Goal: Task Accomplishment & Management: Use online tool/utility

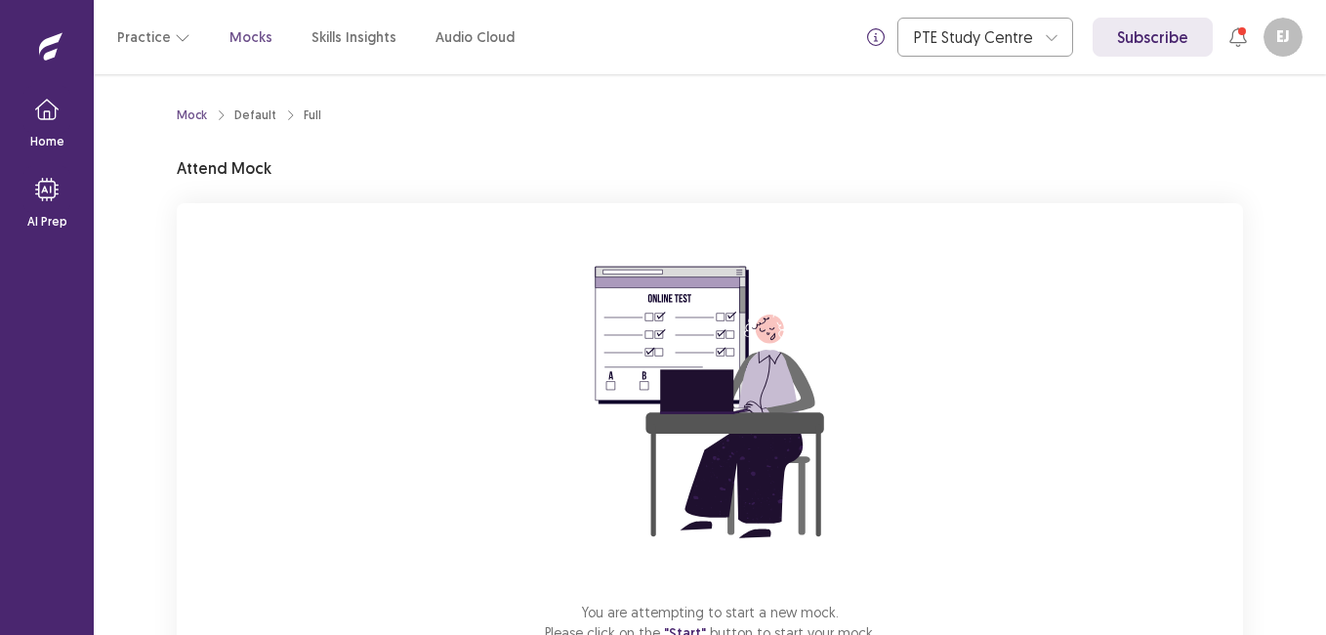
scroll to position [138, 0]
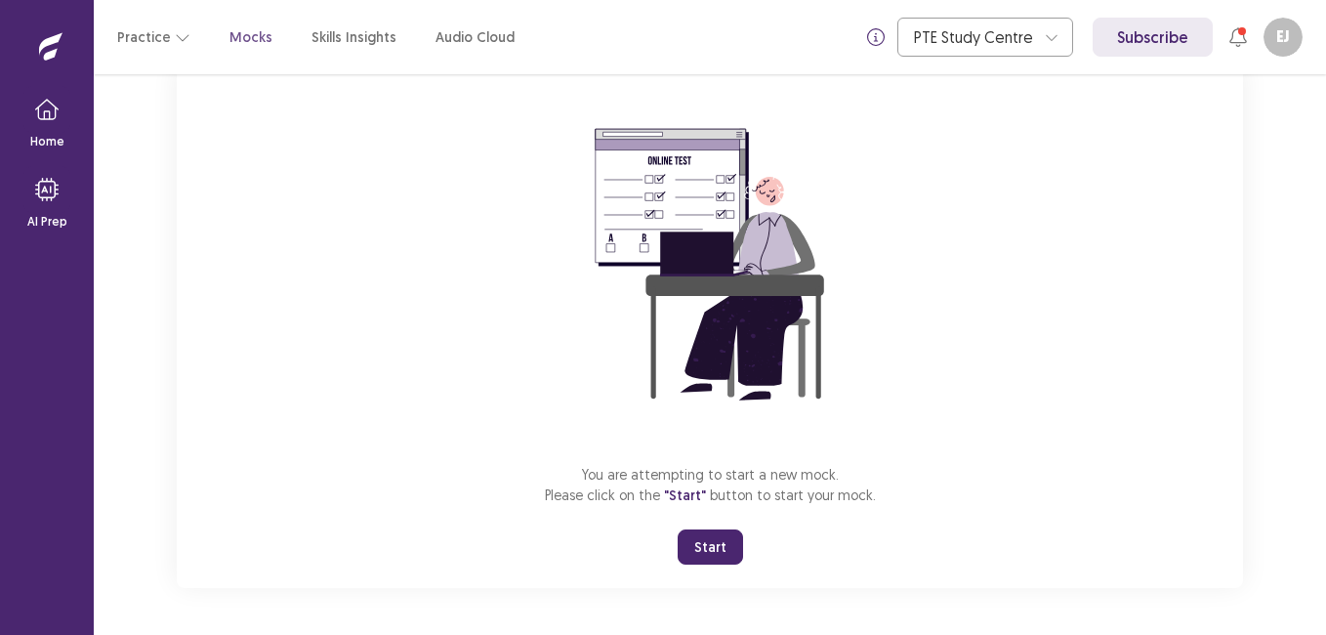
click at [713, 557] on button "Start" at bounding box center [710, 546] width 65 height 35
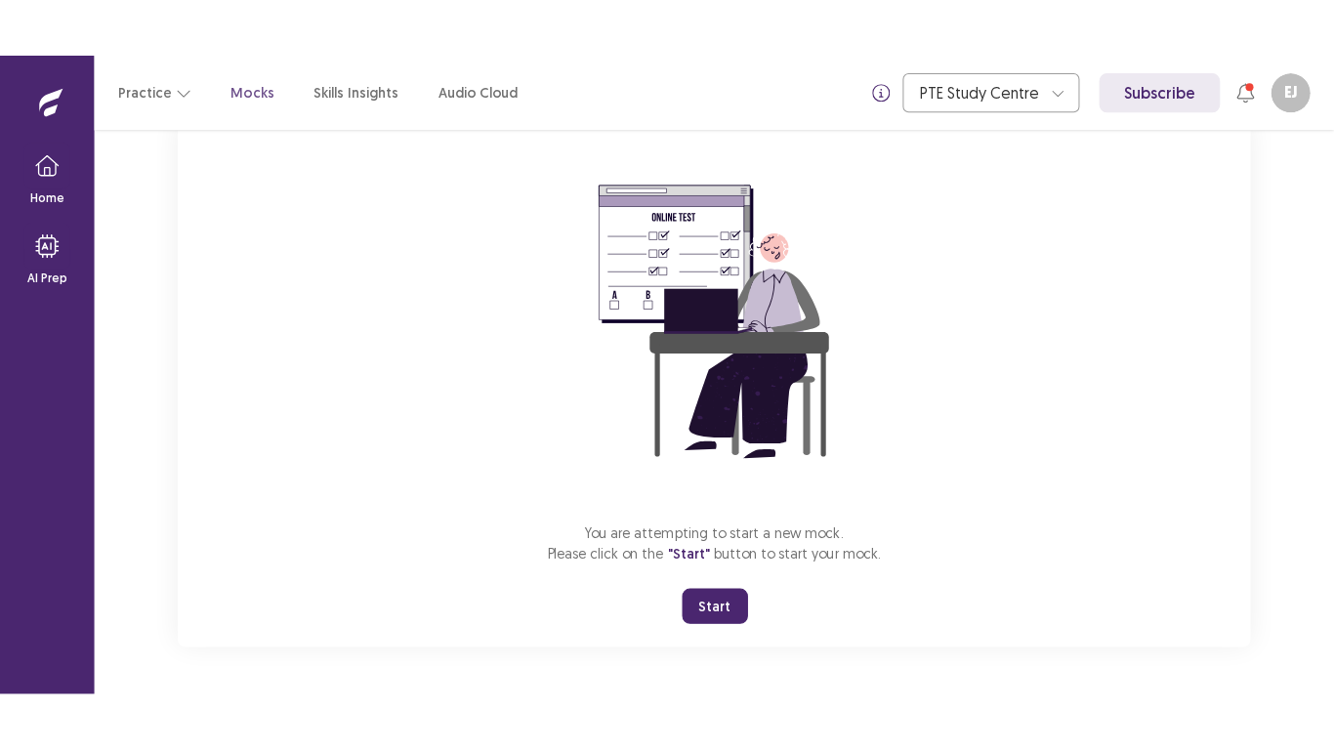
scroll to position [22, 0]
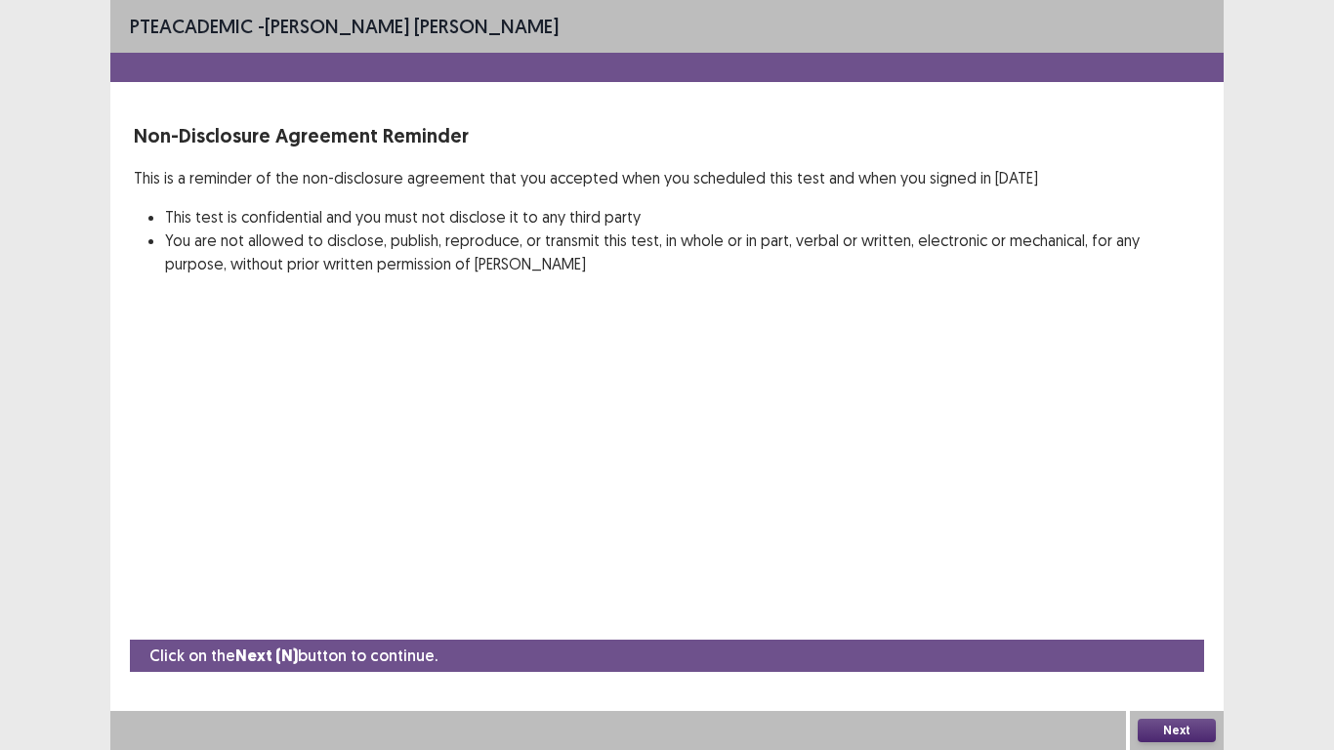
click at [1180, 634] on button "Next" at bounding box center [1177, 730] width 78 height 23
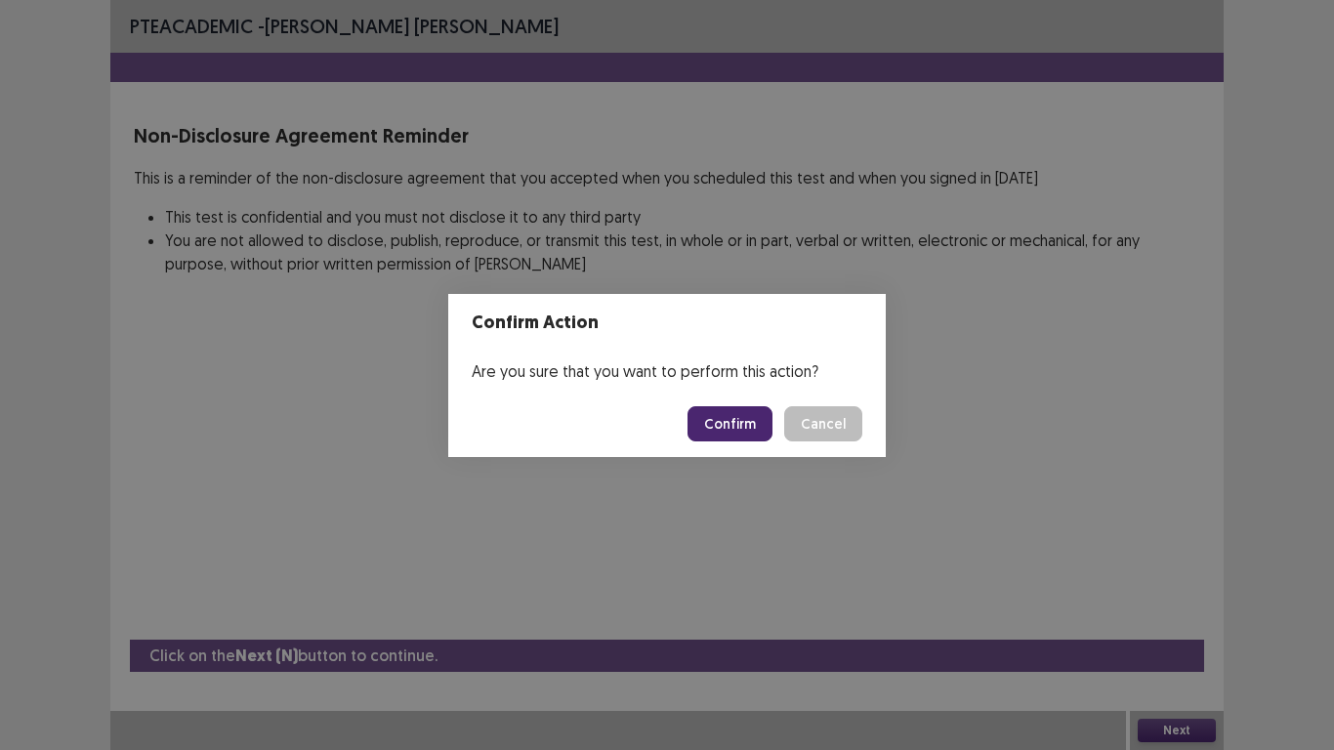
click at [737, 434] on button "Confirm" at bounding box center [730, 423] width 85 height 35
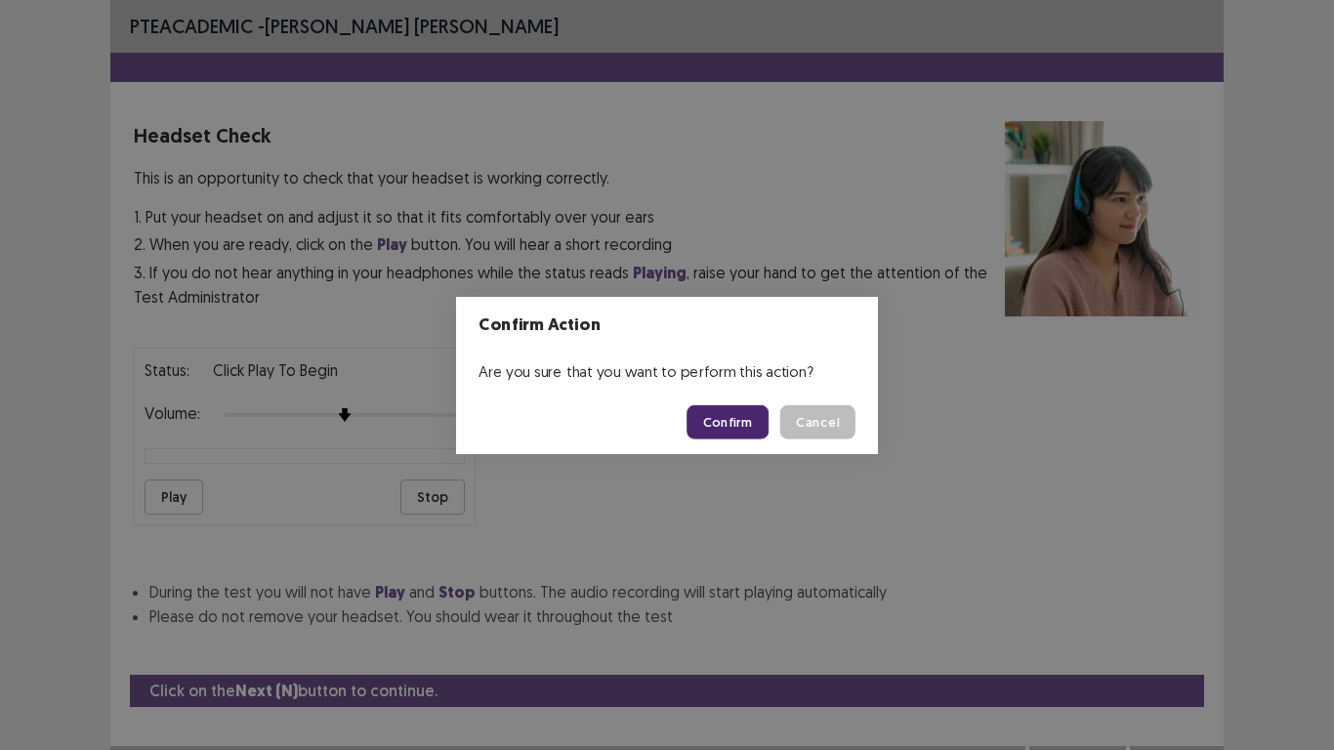
scroll to position [35, 0]
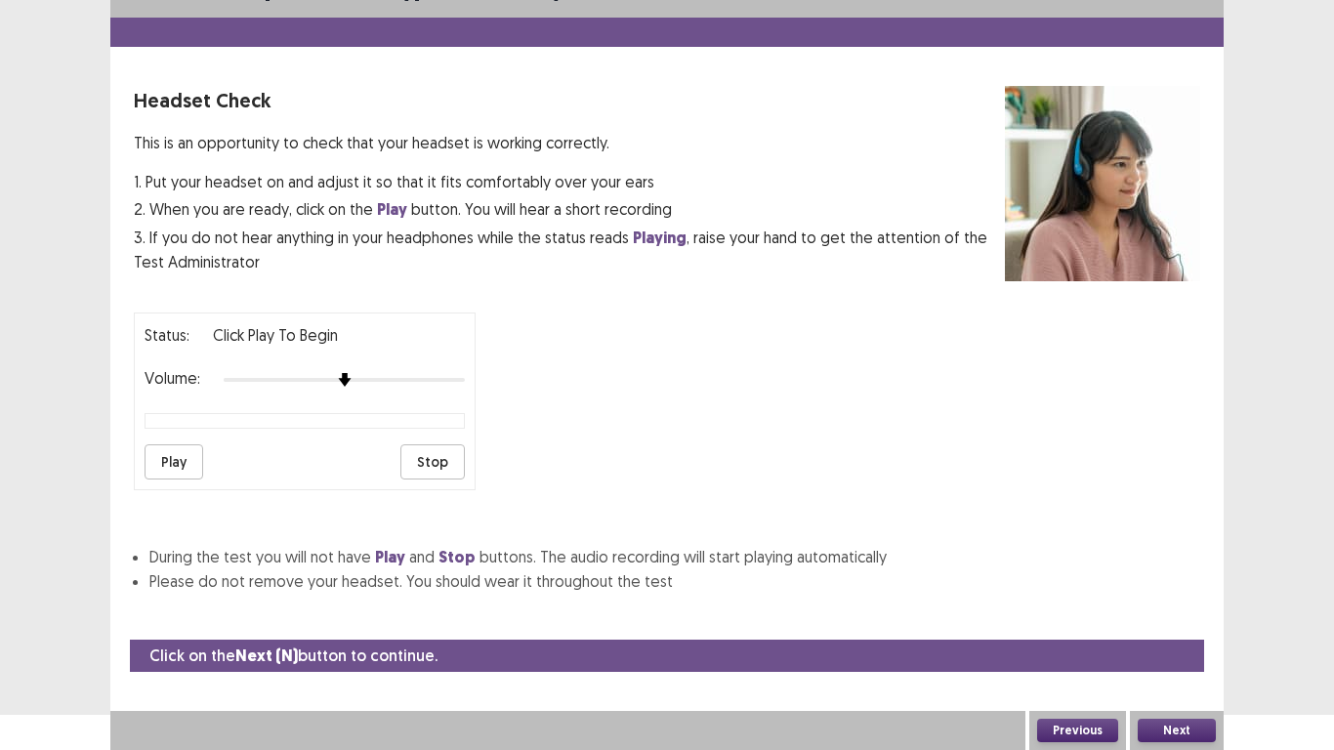
click at [166, 460] on button "Play" at bounding box center [174, 461] width 59 height 35
click at [1189, 634] on button "Next" at bounding box center [1177, 730] width 78 height 23
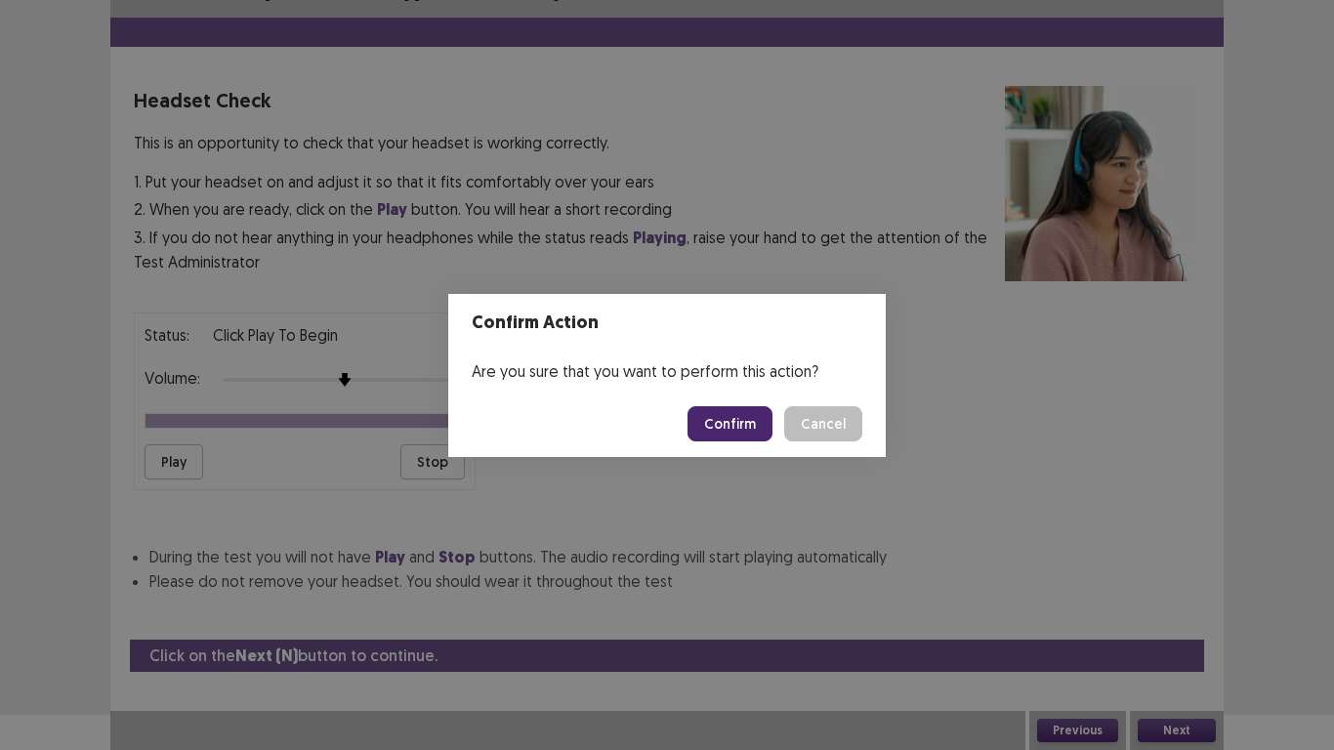
click at [743, 417] on button "Confirm" at bounding box center [730, 423] width 85 height 35
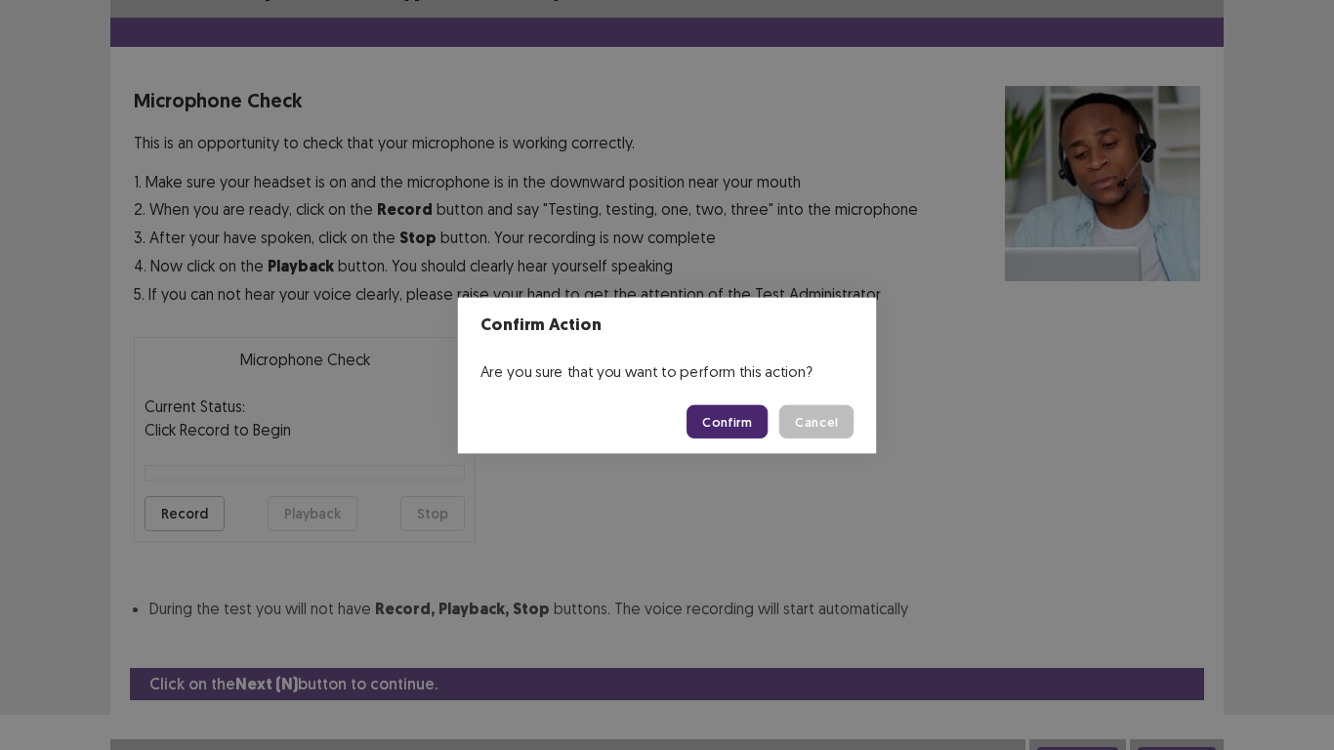
scroll to position [56, 0]
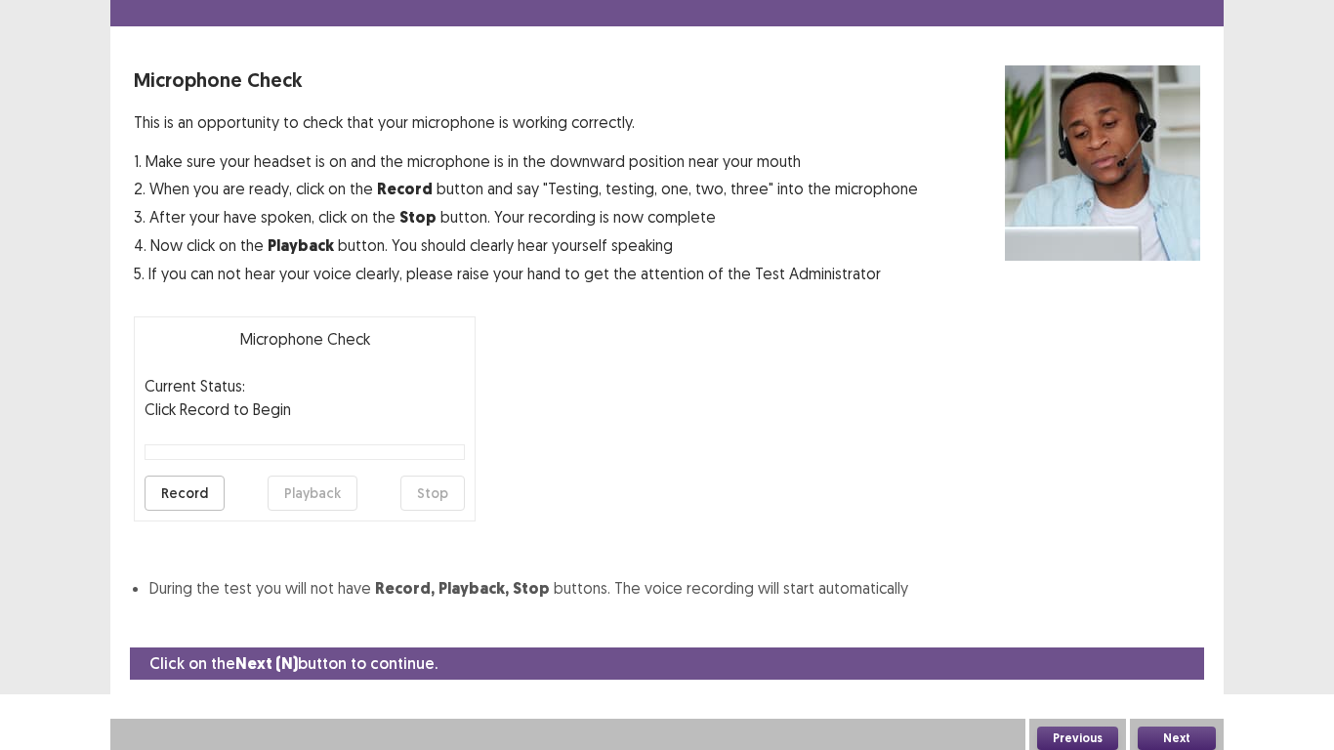
click at [160, 492] on button "Record" at bounding box center [185, 493] width 80 height 35
click at [432, 497] on button "Stop" at bounding box center [432, 493] width 64 height 35
click at [291, 499] on button "Playback" at bounding box center [313, 493] width 90 height 35
click at [1201, 634] on button "Next" at bounding box center [1177, 738] width 78 height 23
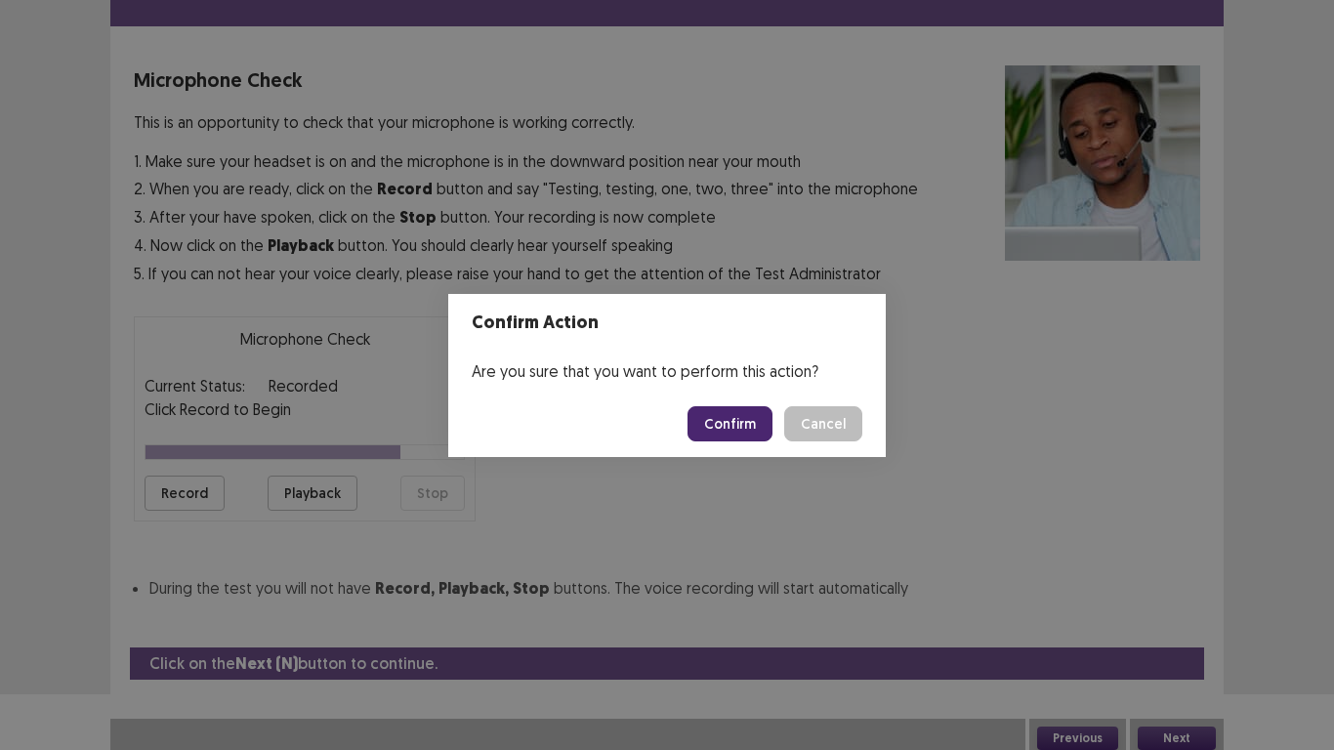
click at [743, 416] on button "Confirm" at bounding box center [730, 423] width 85 height 35
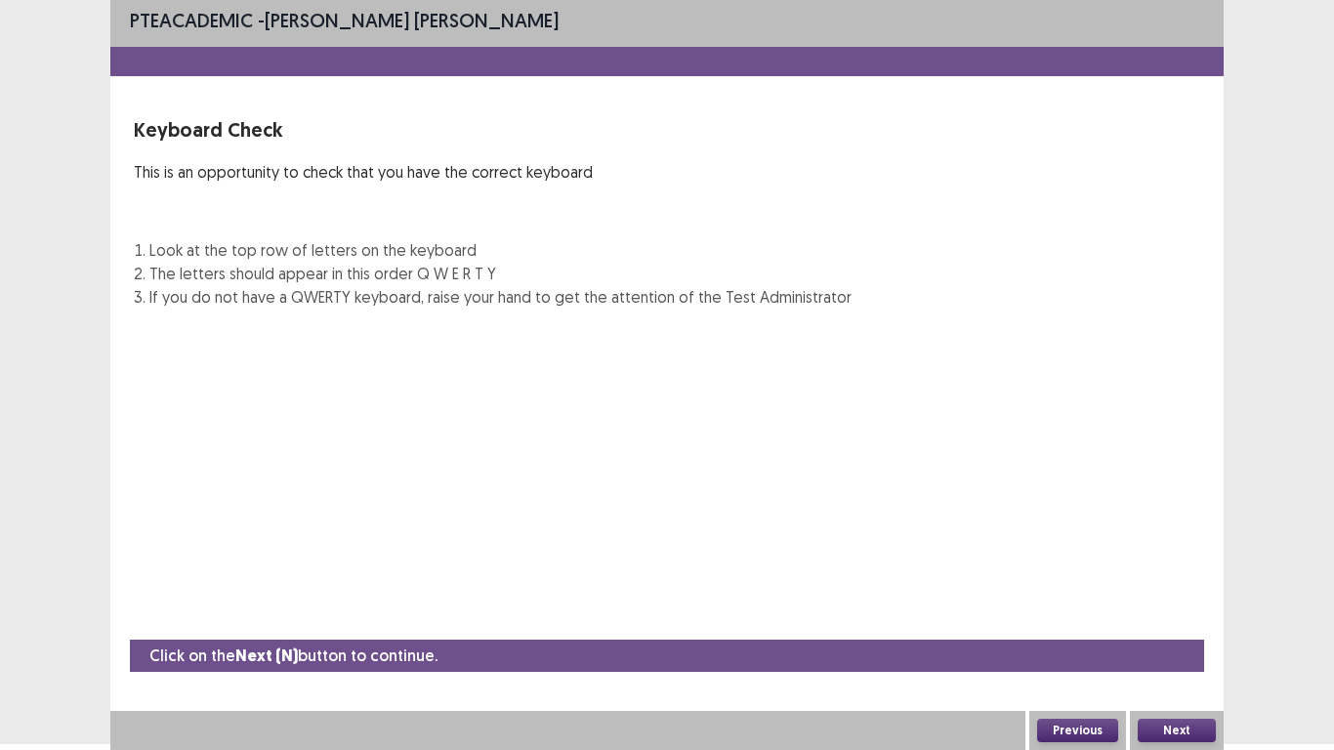
scroll to position [6, 0]
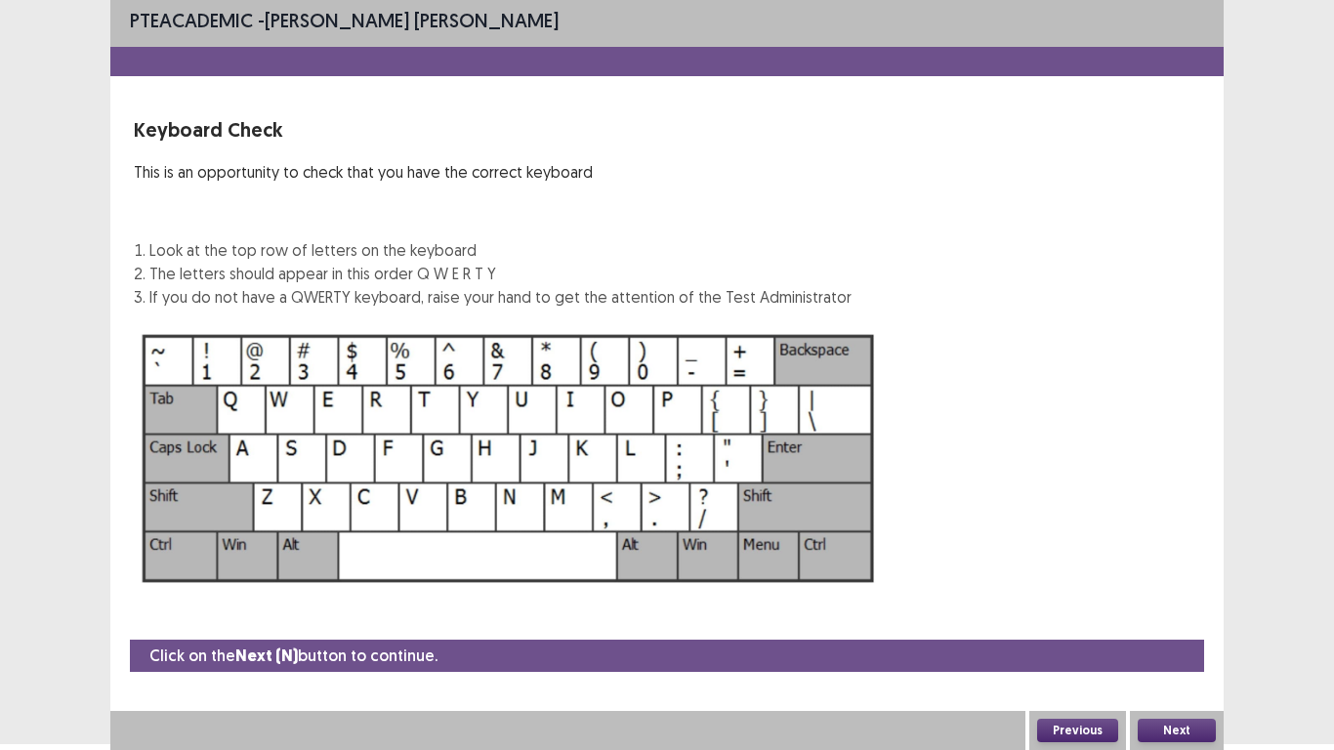
click at [1175, 634] on button "Next" at bounding box center [1177, 730] width 78 height 23
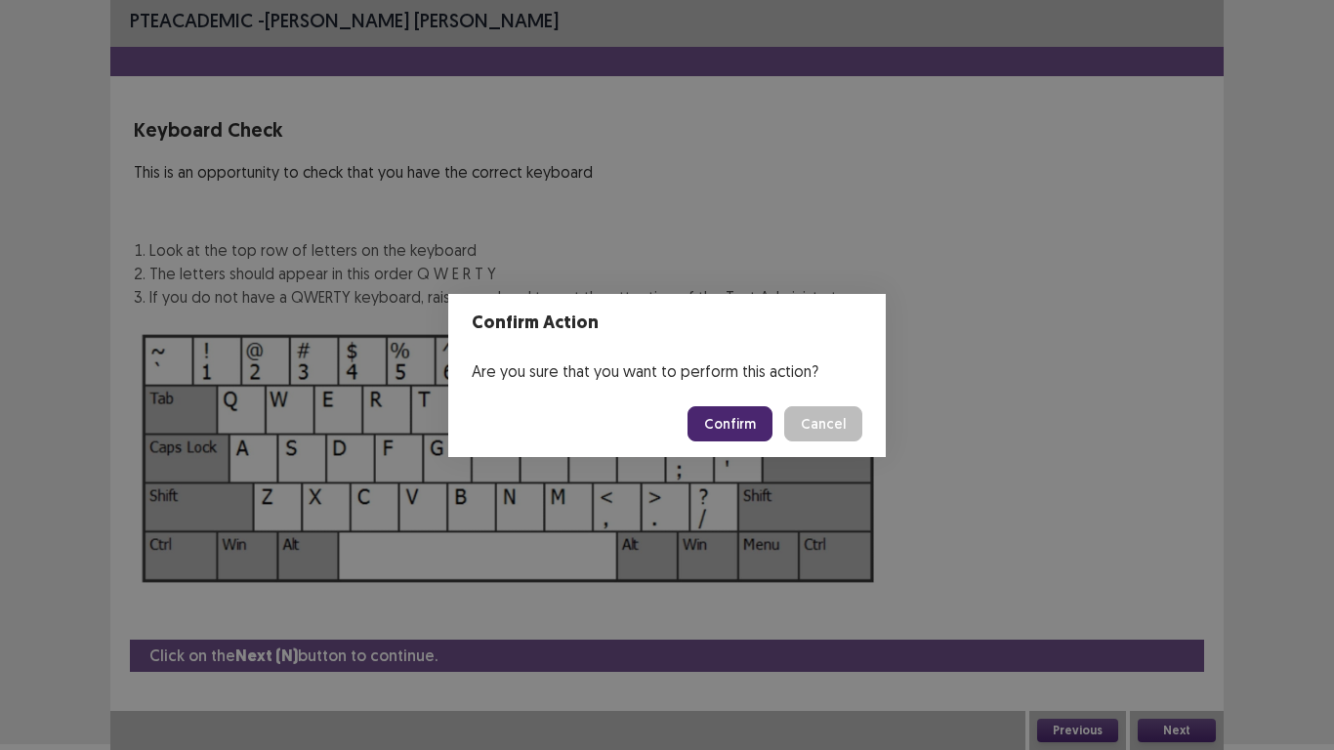
click at [731, 427] on button "Confirm" at bounding box center [730, 423] width 85 height 35
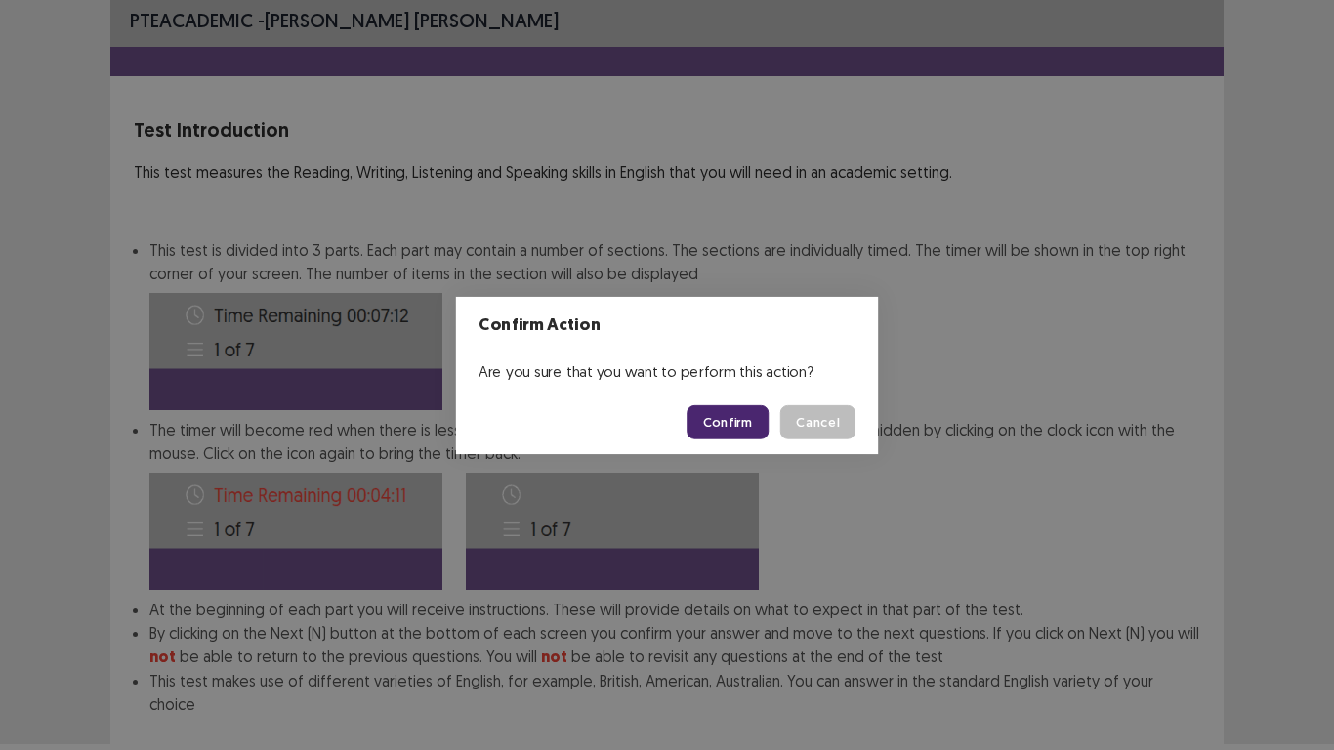
scroll to position [105, 0]
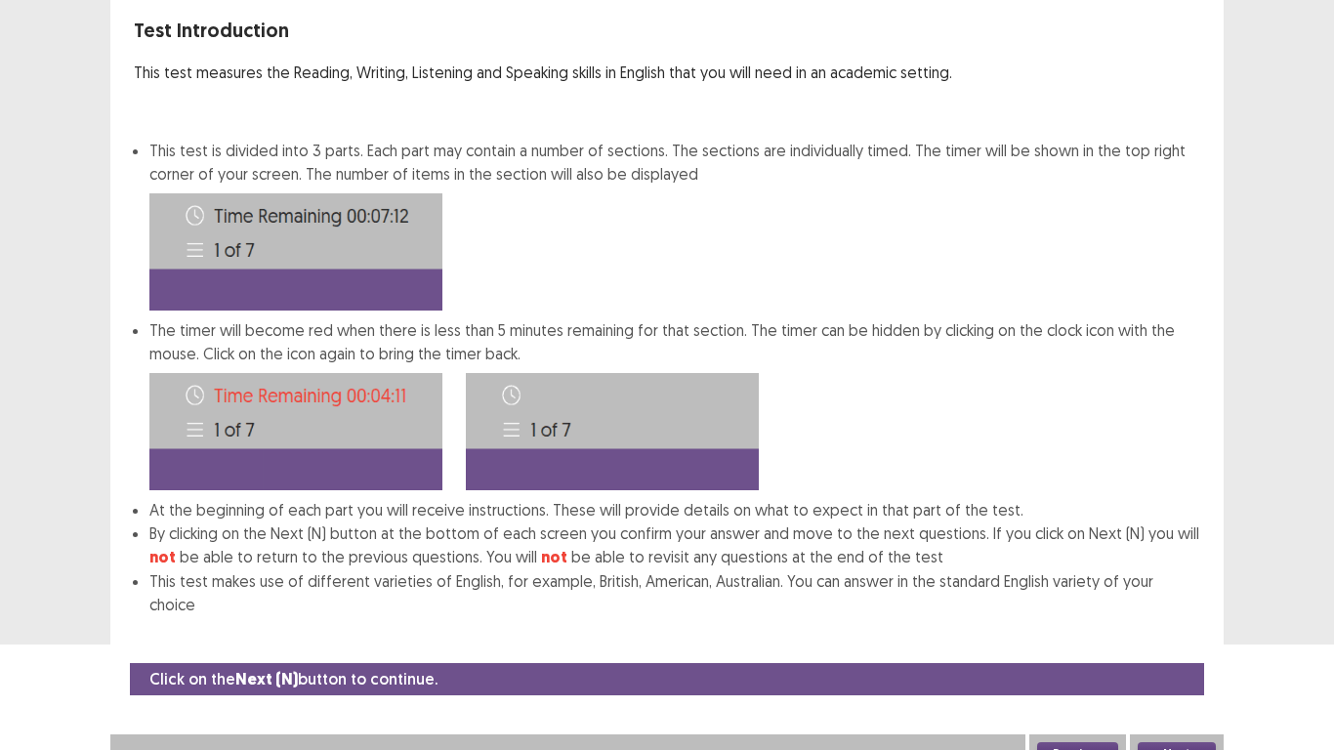
click at [1187, 634] on button "Next" at bounding box center [1177, 753] width 78 height 23
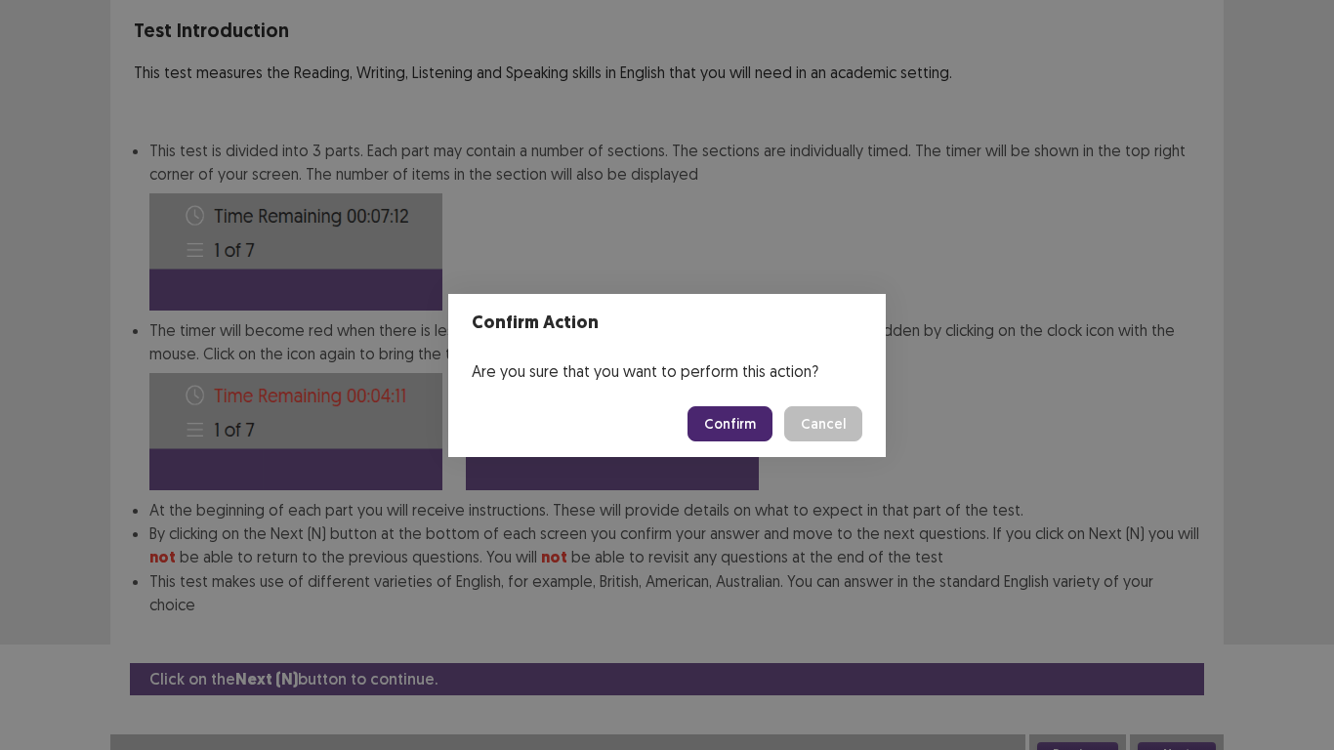
click at [734, 417] on button "Confirm" at bounding box center [730, 423] width 85 height 35
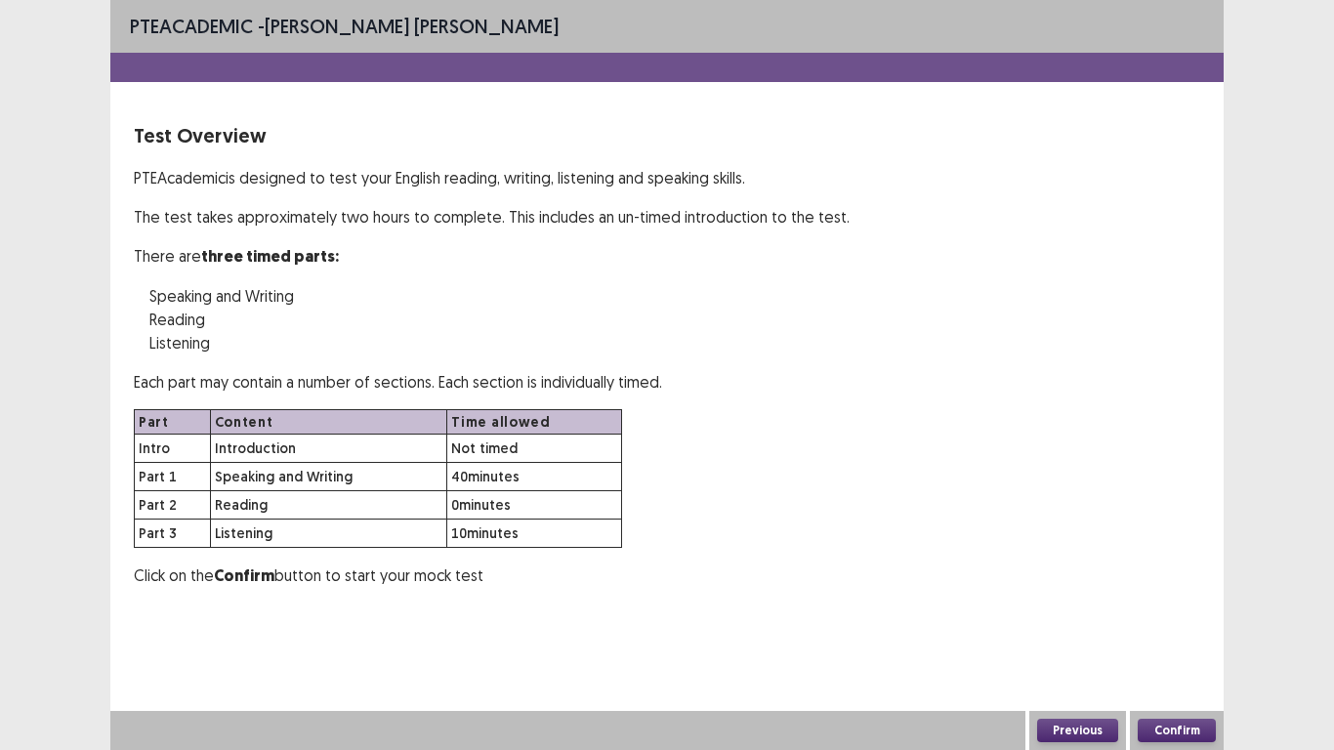
scroll to position [0, 0]
click at [1202, 634] on button "Confirm" at bounding box center [1177, 730] width 78 height 23
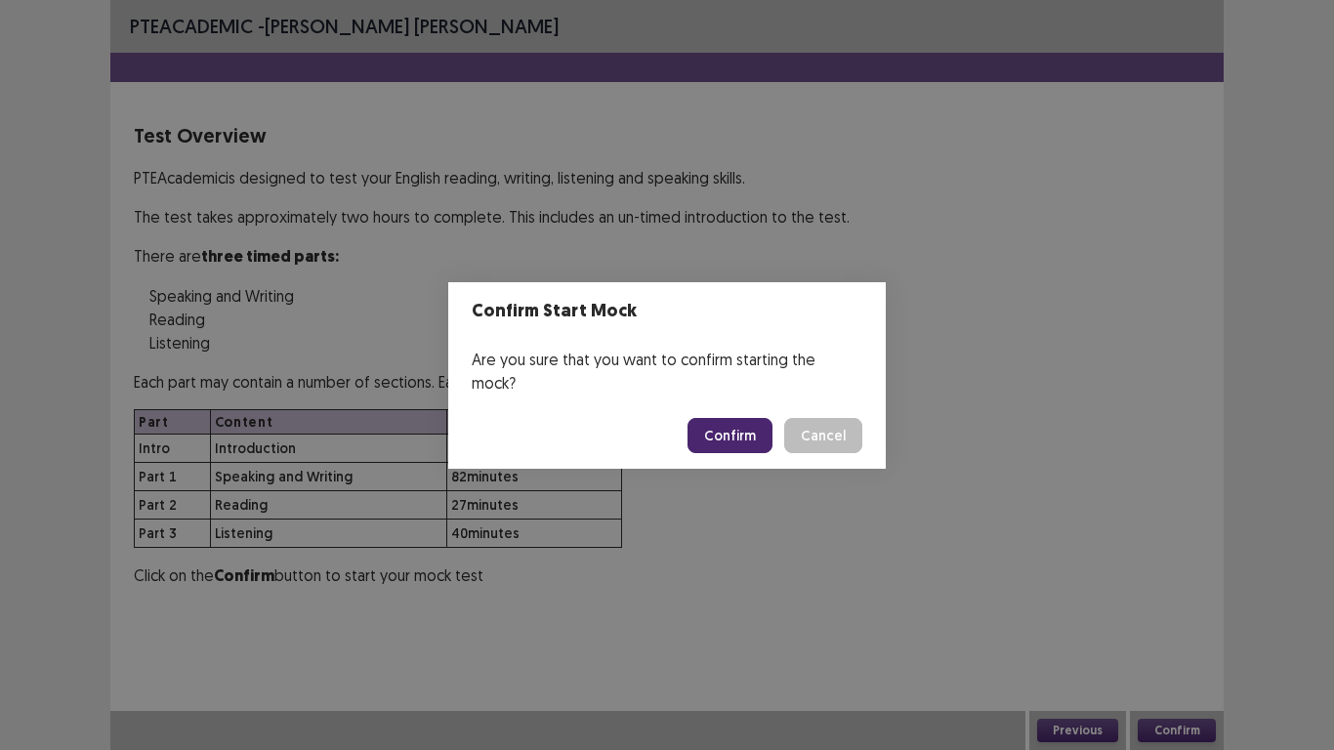
click at [735, 467] on div "Confirm Start Mock Are you sure that you want to confirm starting the mock? Con…" at bounding box center [667, 375] width 1334 height 750
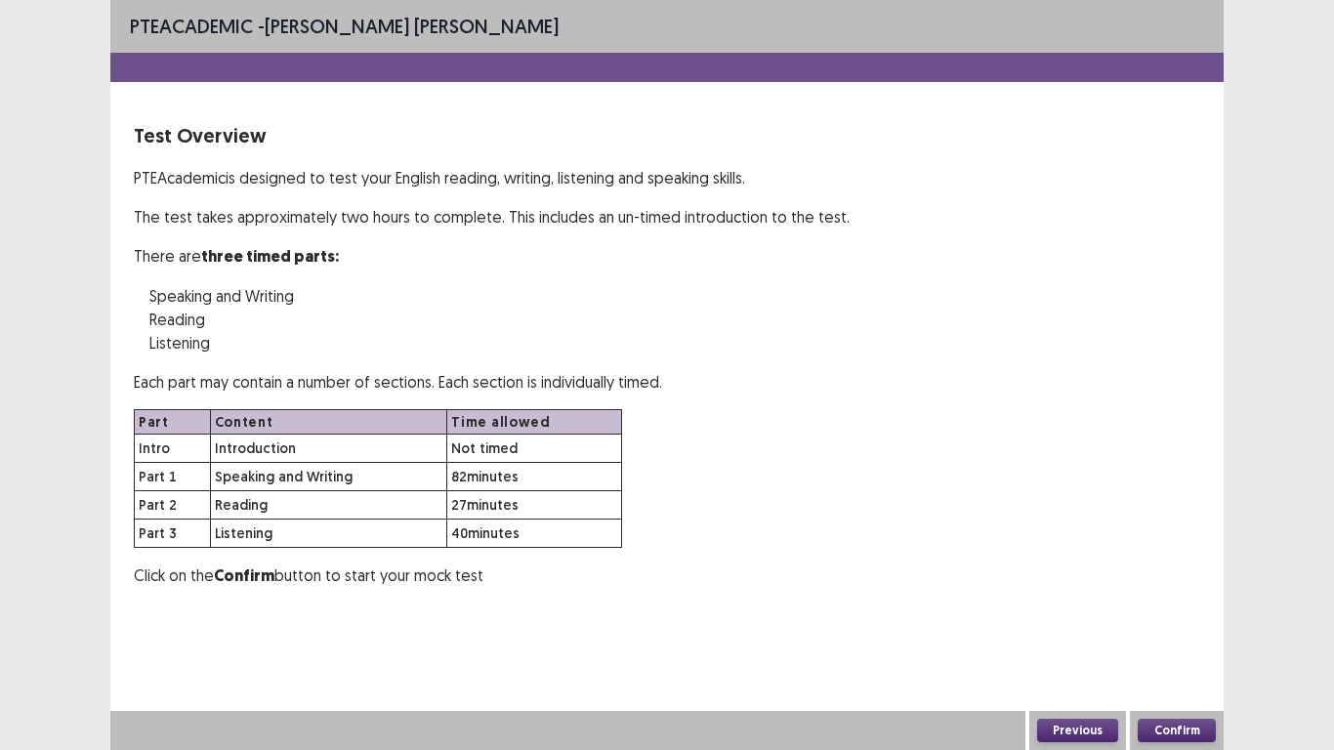
click at [1176, 634] on button "Confirm" at bounding box center [1177, 730] width 78 height 23
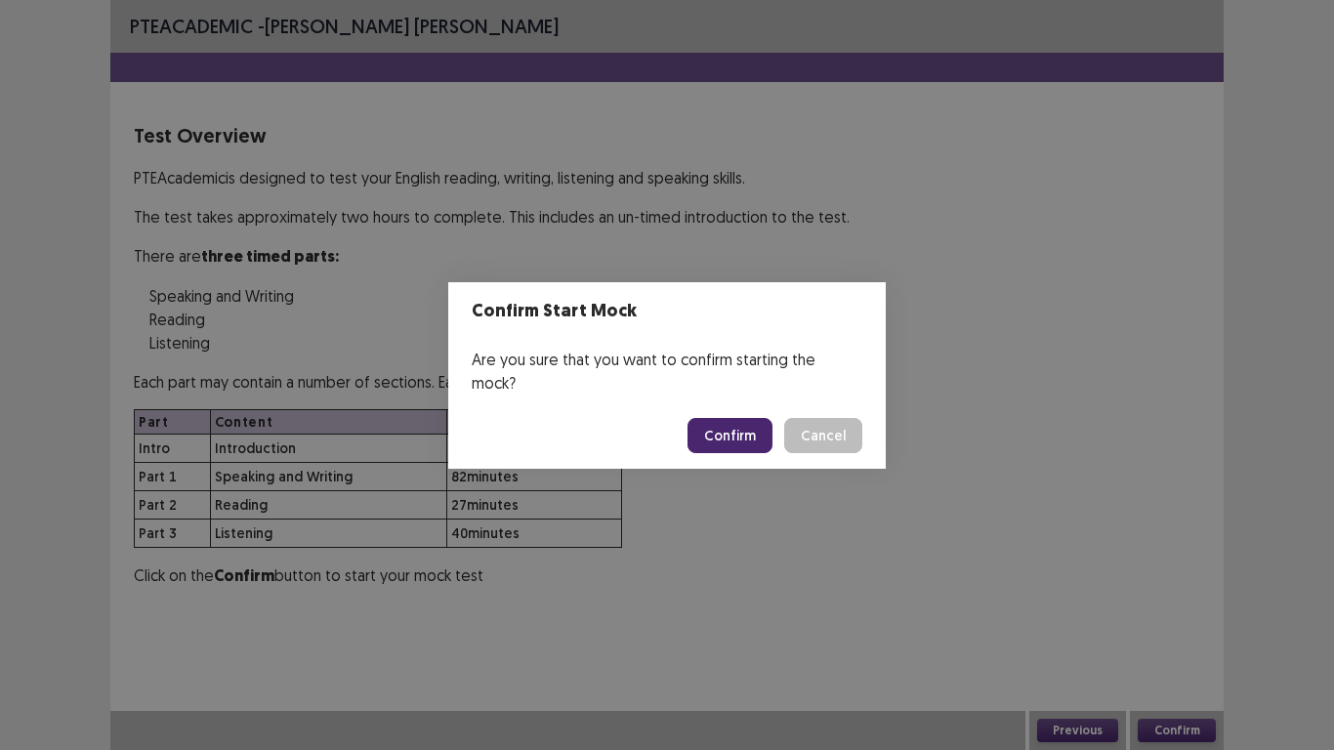
click at [720, 425] on button "Confirm" at bounding box center [730, 435] width 85 height 35
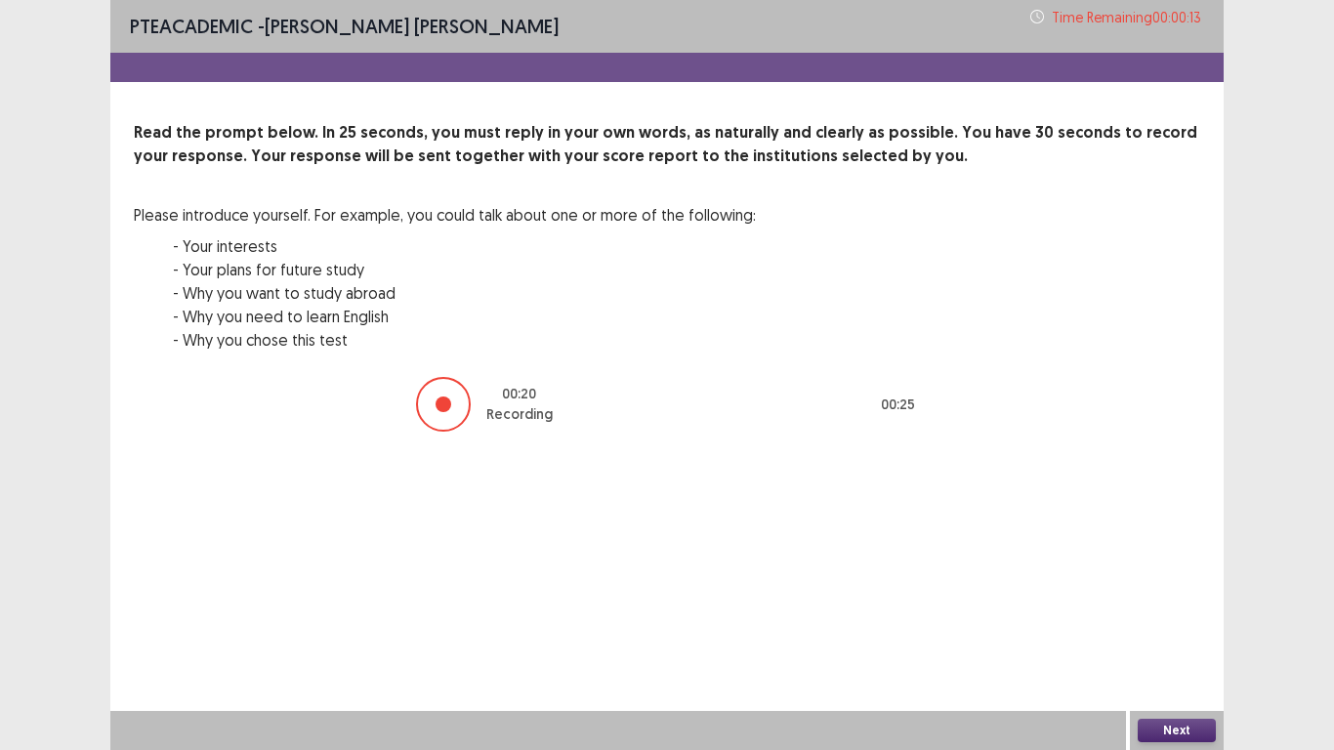
drag, startPoint x: 1180, startPoint y: 729, endPoint x: 1181, endPoint y: 741, distance: 12.7
click at [1181, 634] on button "Next" at bounding box center [1177, 730] width 78 height 23
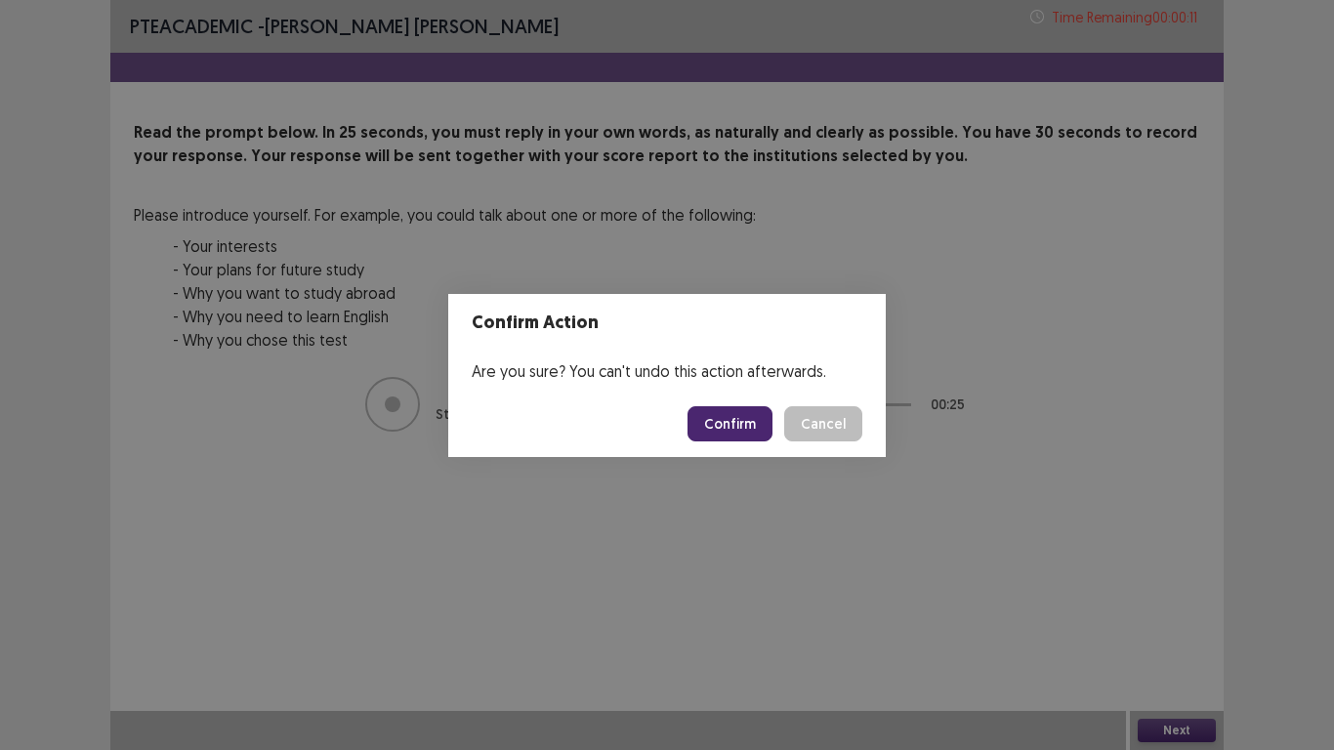
drag, startPoint x: 749, startPoint y: 426, endPoint x: 738, endPoint y: 414, distance: 15.9
click at [747, 427] on button "Confirm" at bounding box center [730, 423] width 85 height 35
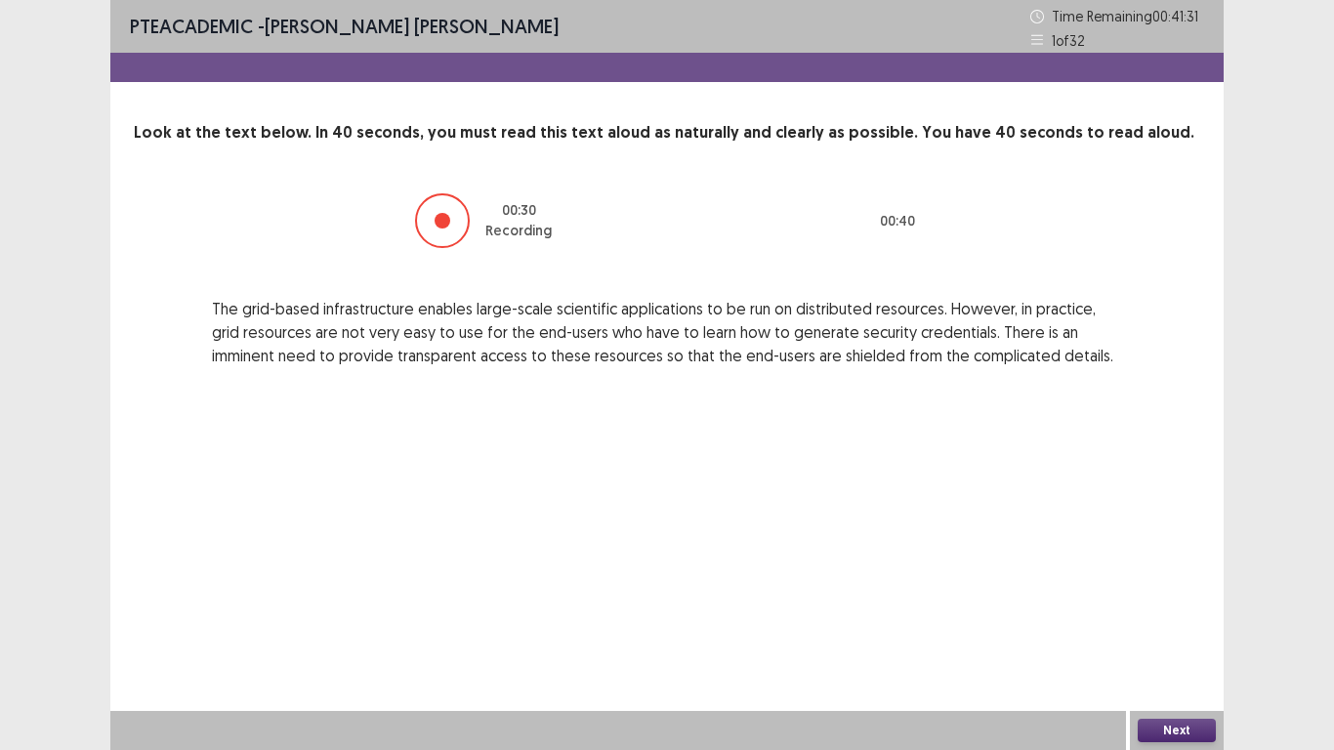
click at [1191, 634] on button "Next" at bounding box center [1177, 730] width 78 height 23
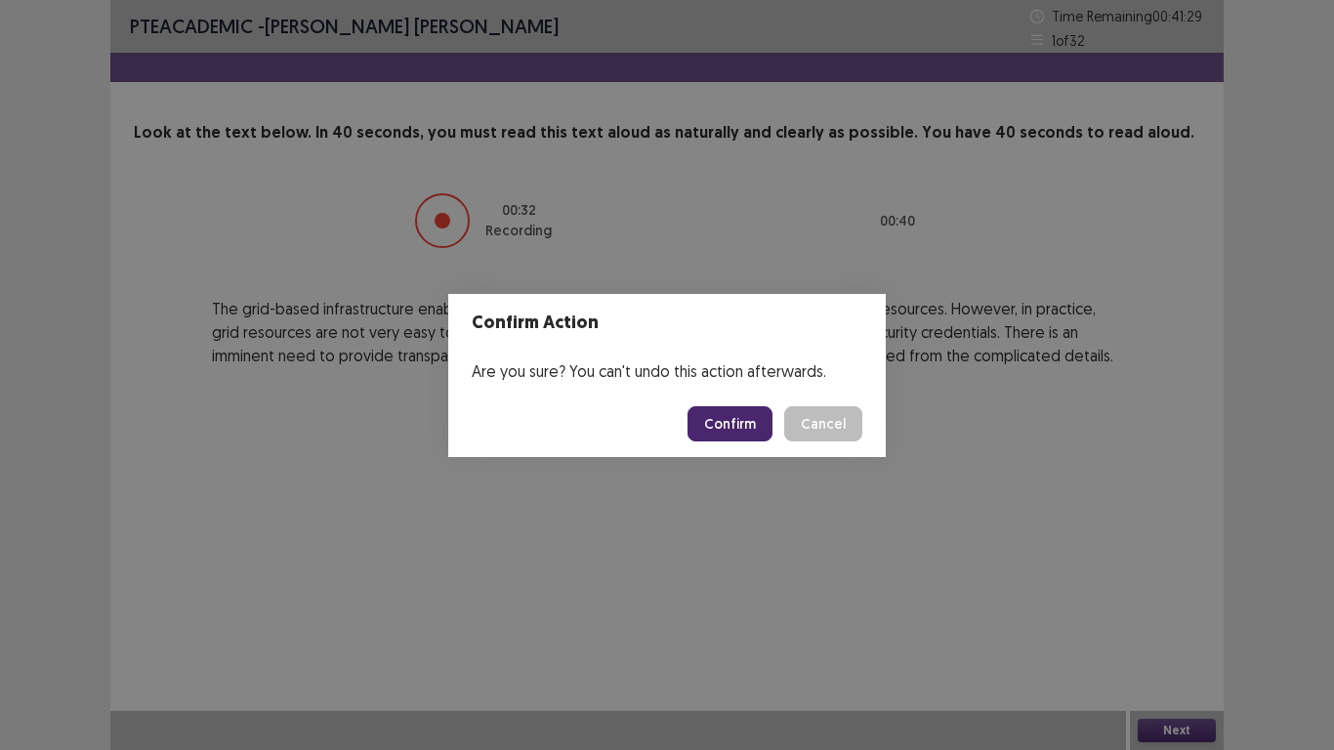
click at [738, 430] on button "Confirm" at bounding box center [730, 423] width 85 height 35
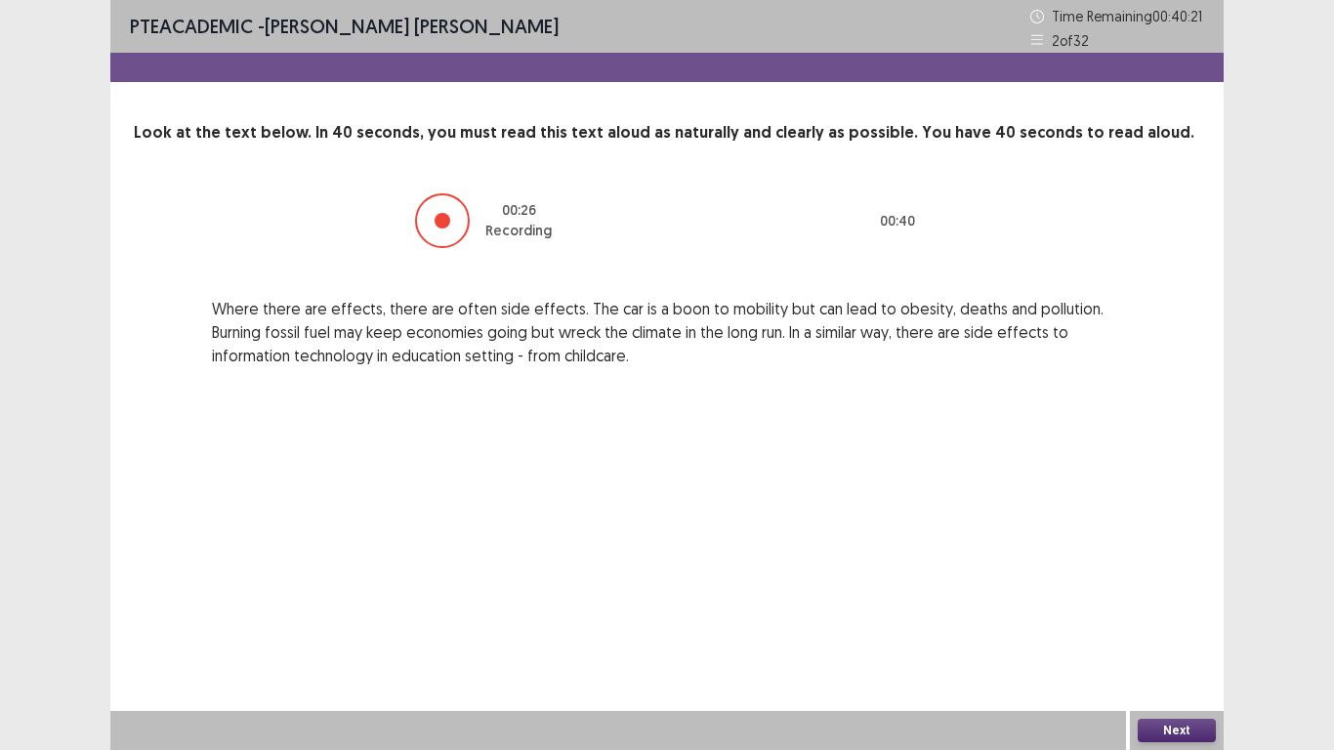
click at [1180, 634] on button "Next" at bounding box center [1177, 730] width 78 height 23
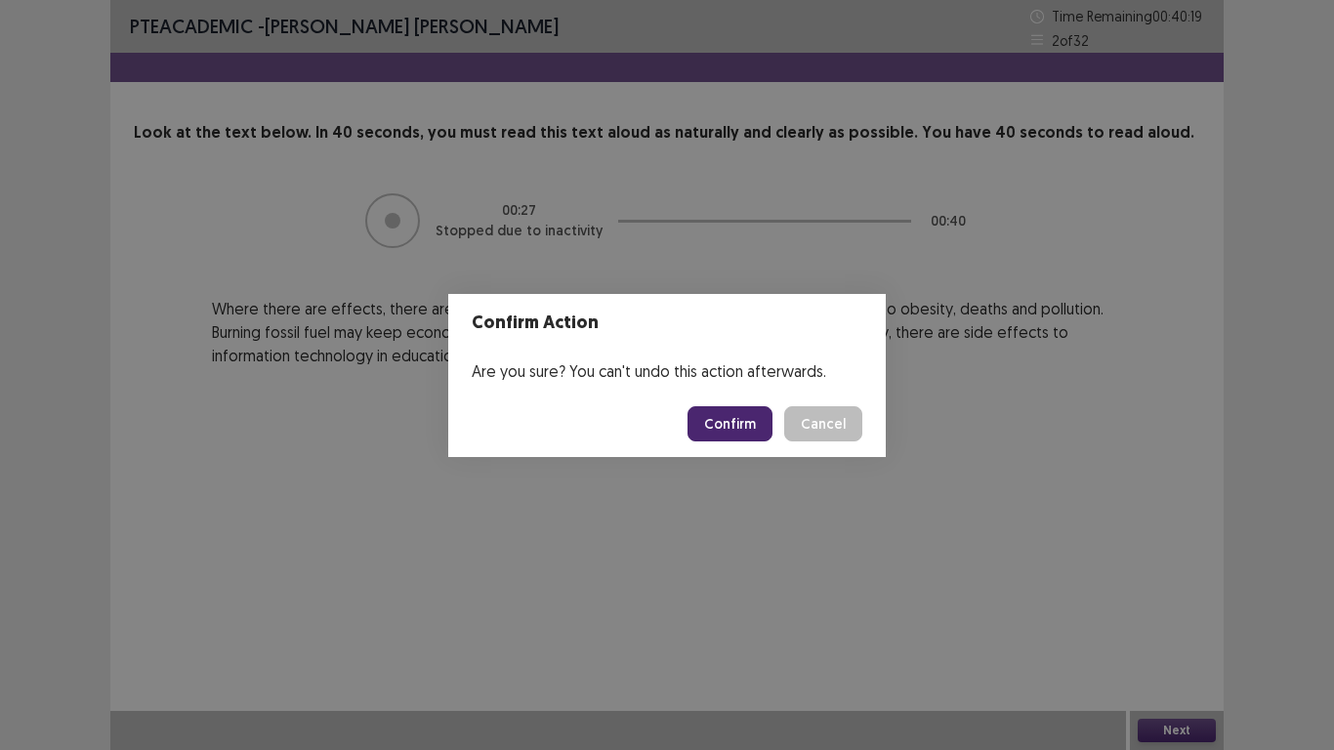
click at [731, 416] on button "Confirm" at bounding box center [730, 423] width 85 height 35
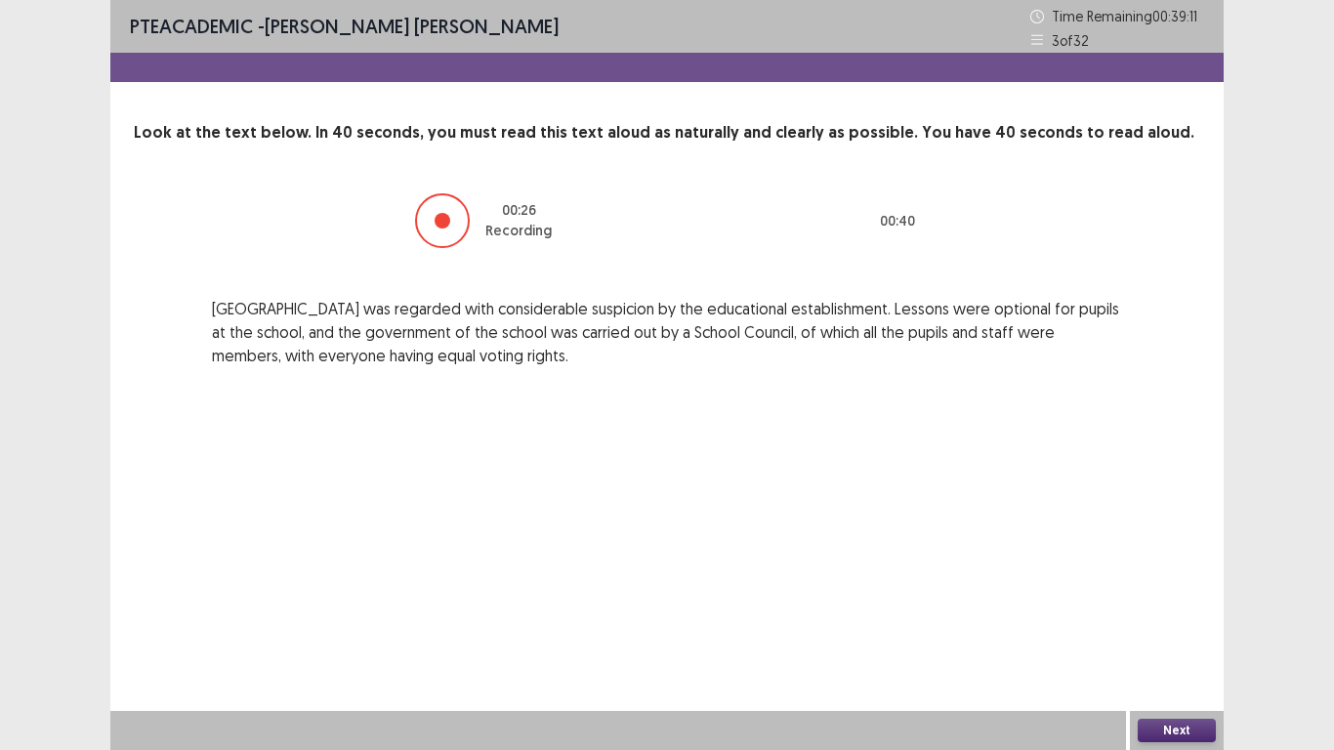
click at [1197, 634] on button "Next" at bounding box center [1177, 730] width 78 height 23
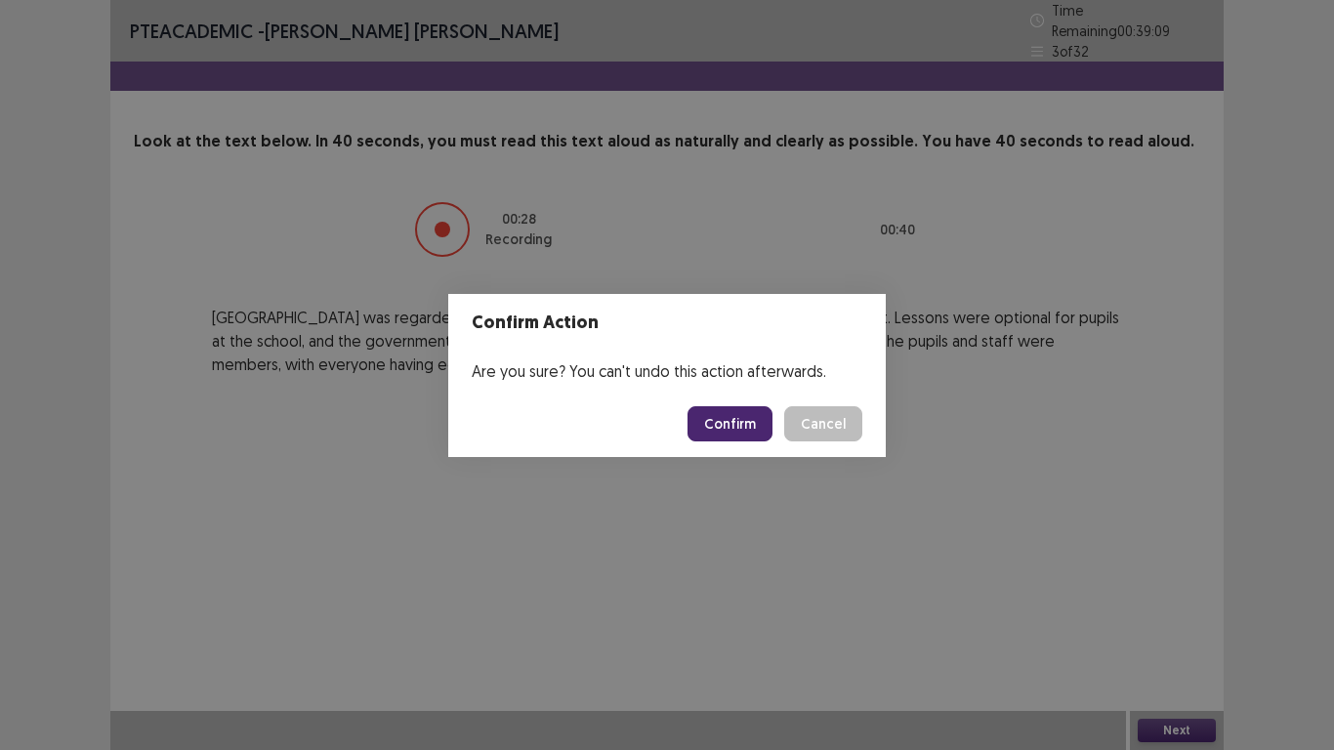
click at [749, 433] on button "Confirm" at bounding box center [730, 423] width 85 height 35
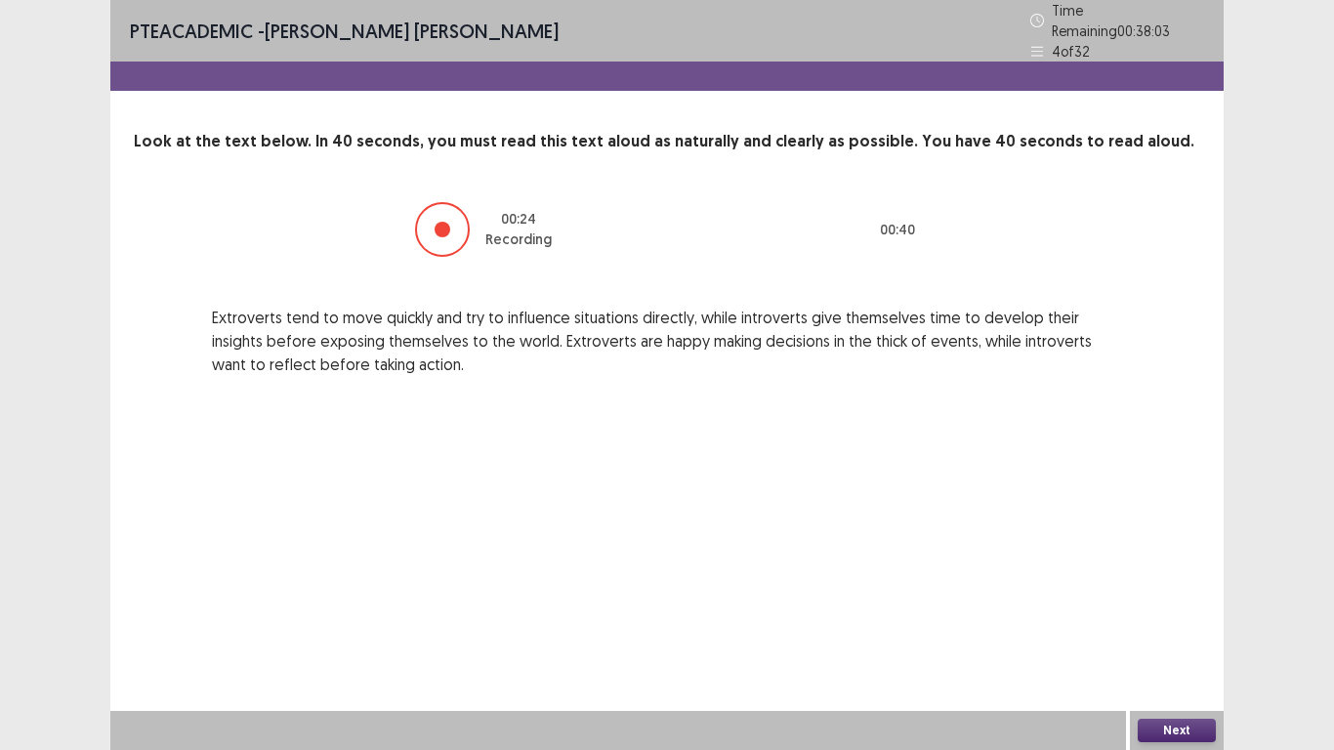
click at [1168, 634] on div "Next" at bounding box center [1177, 730] width 94 height 39
click at [1172, 634] on button "Next" at bounding box center [1177, 730] width 78 height 23
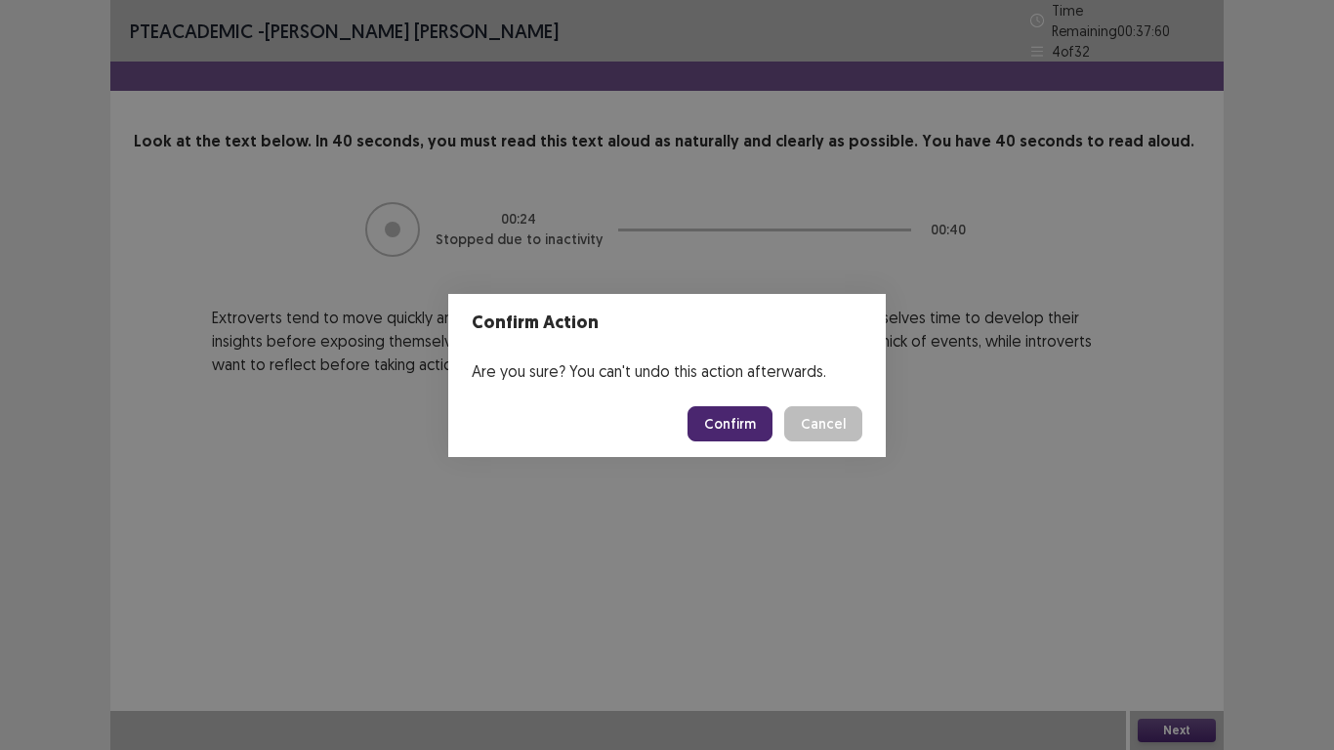
click at [736, 437] on button "Confirm" at bounding box center [730, 423] width 85 height 35
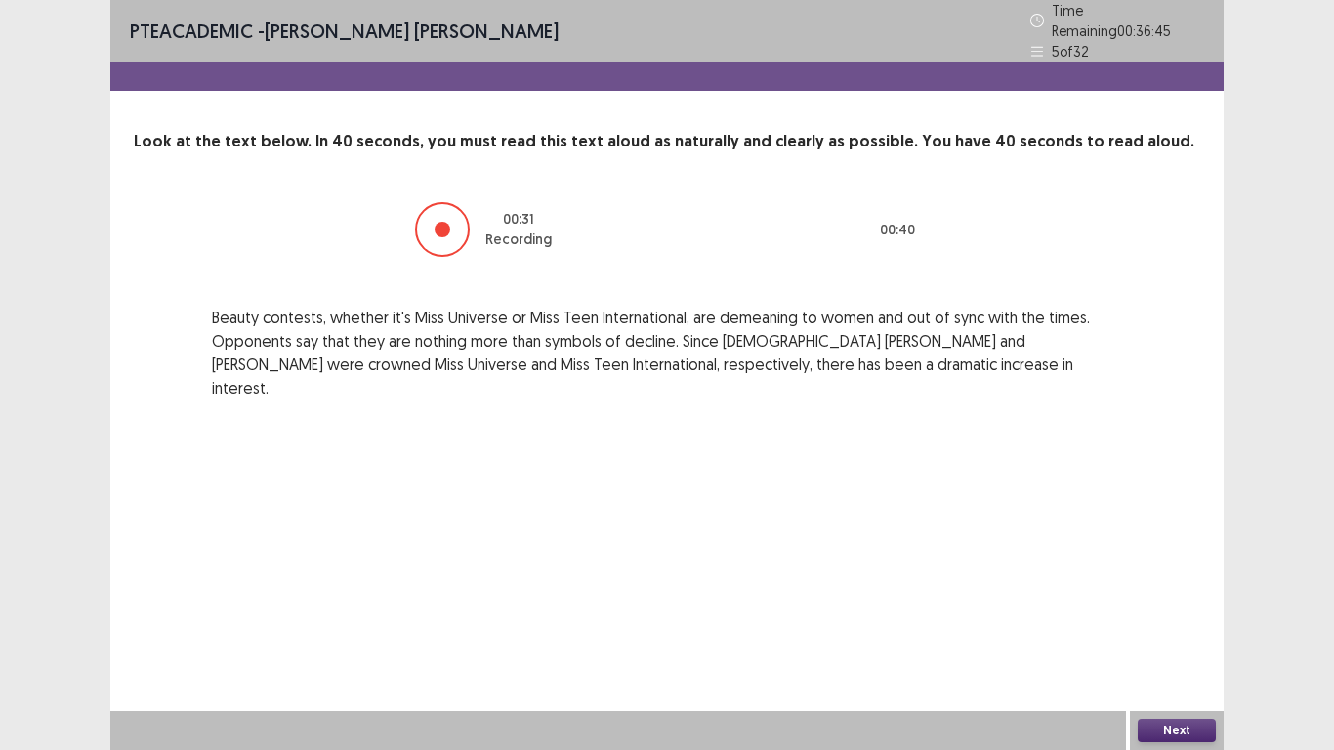
click at [1195, 634] on button "Next" at bounding box center [1177, 730] width 78 height 23
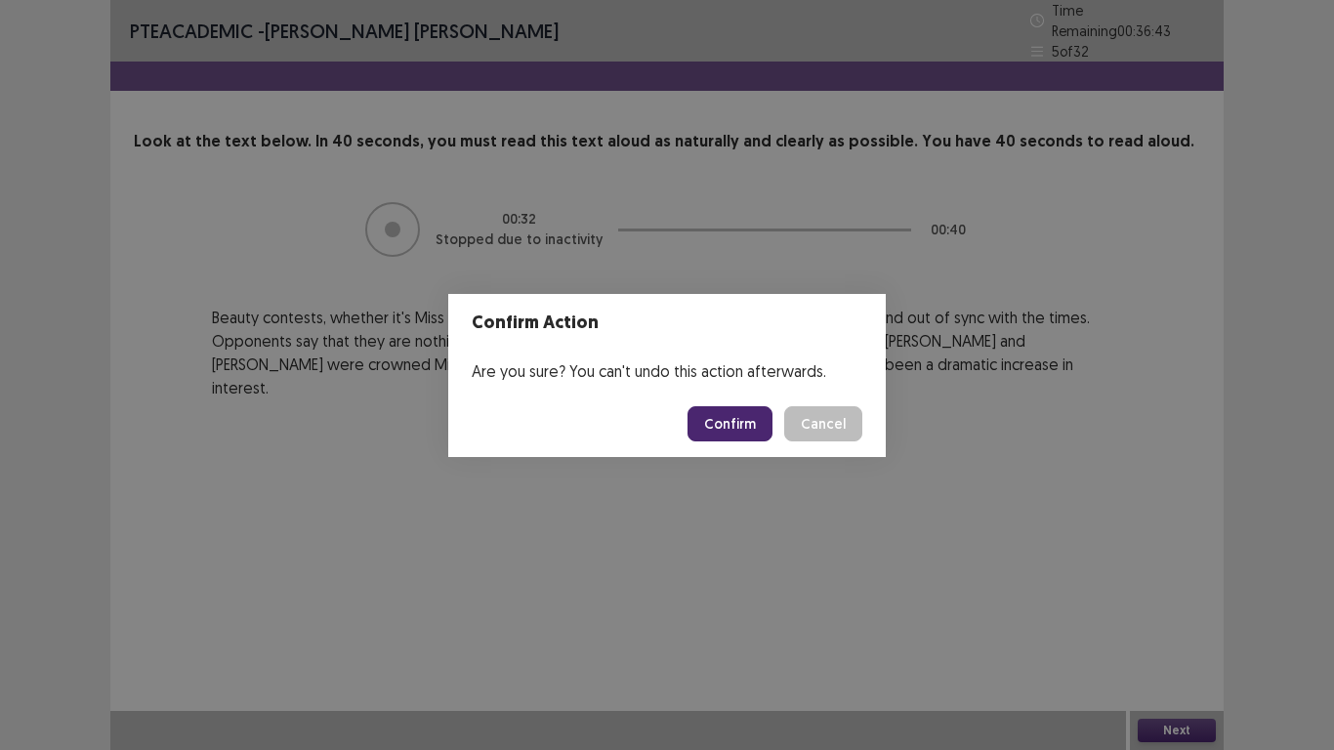
click at [734, 436] on button "Confirm" at bounding box center [730, 423] width 85 height 35
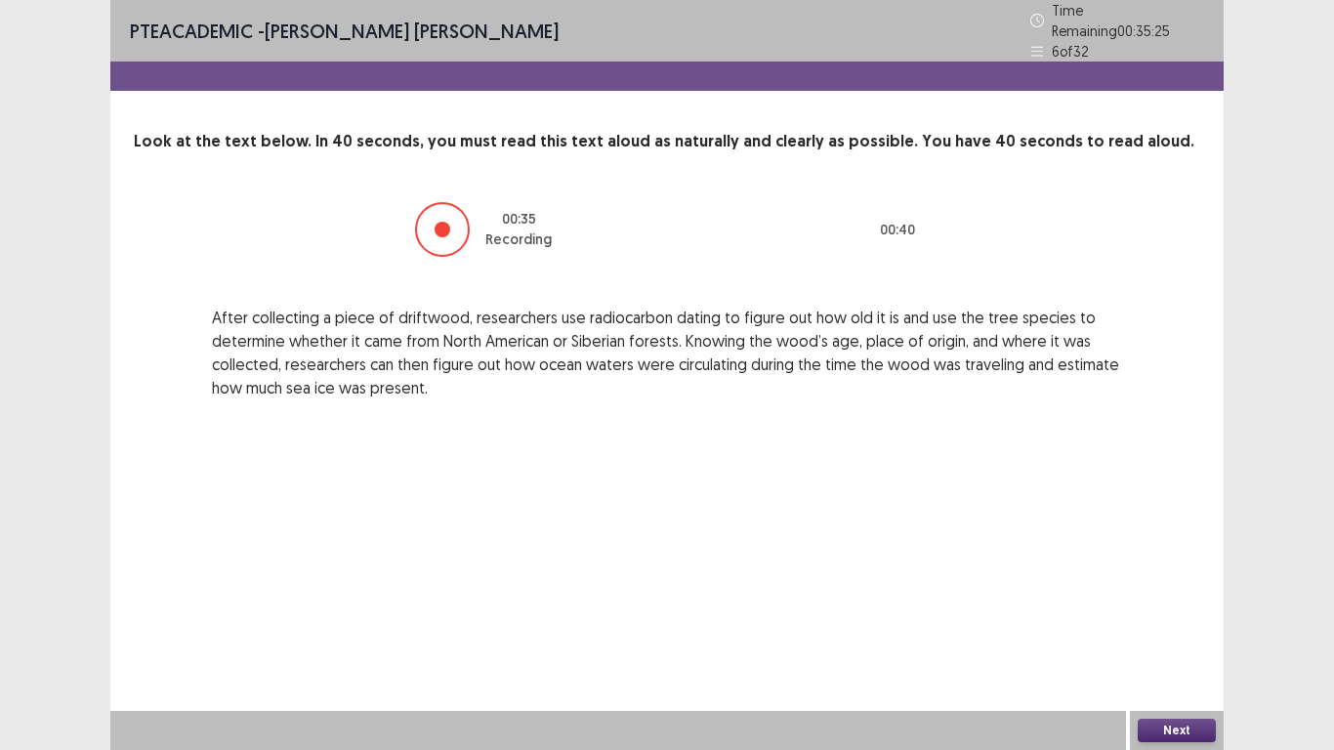
click at [1168, 634] on button "Next" at bounding box center [1177, 730] width 78 height 23
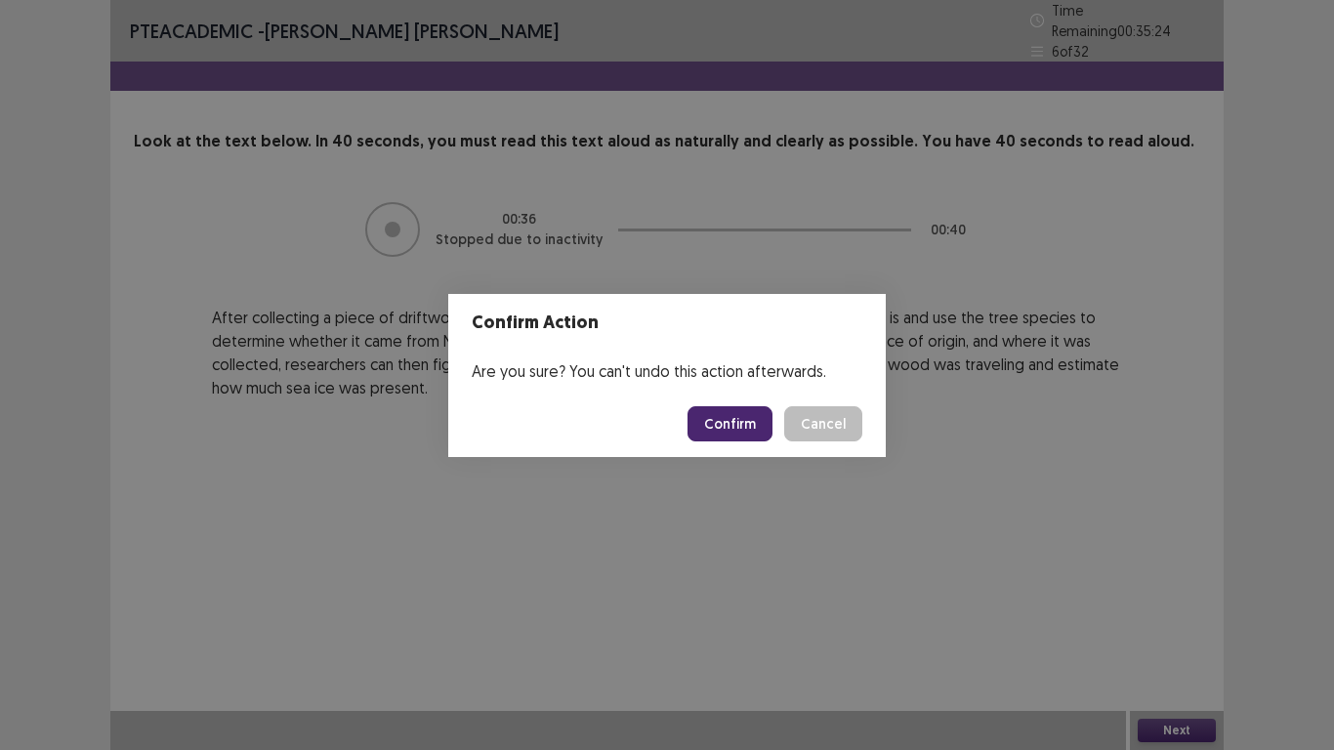
click at [721, 429] on button "Confirm" at bounding box center [730, 423] width 85 height 35
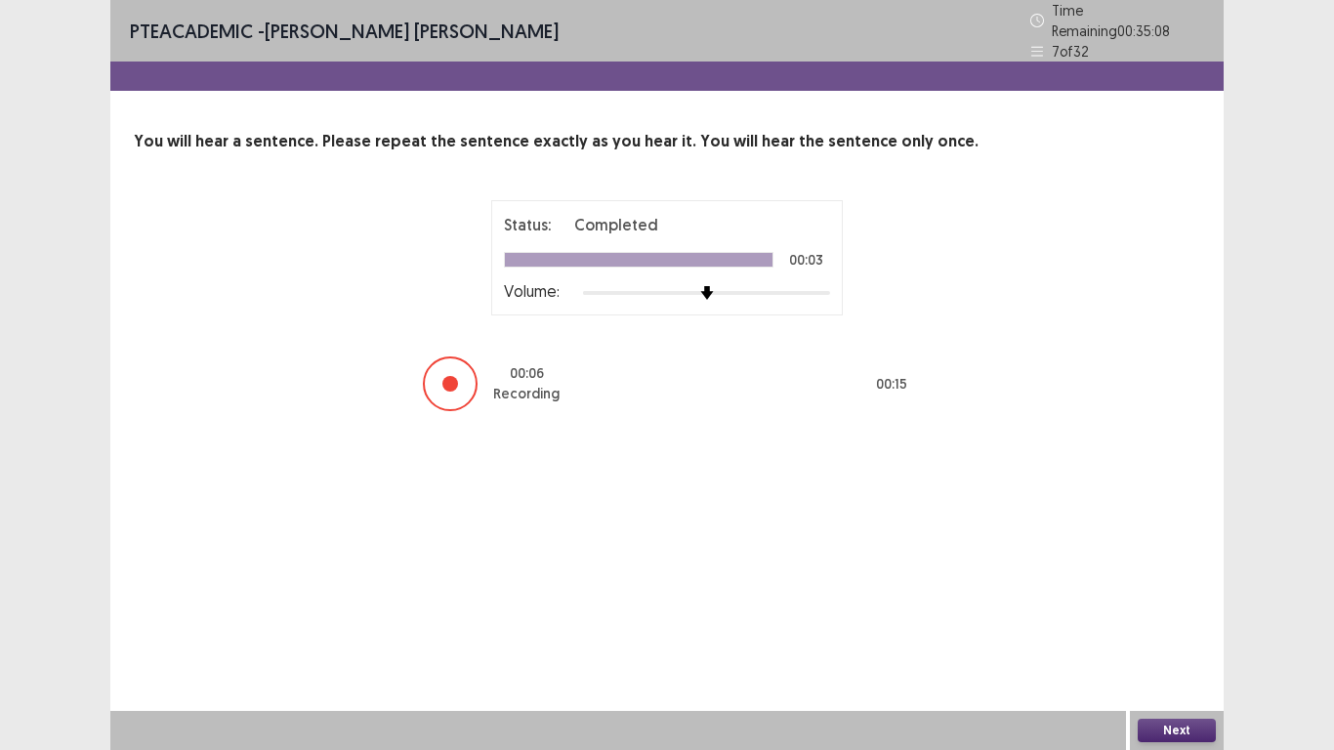
click at [1202, 634] on button "Next" at bounding box center [1177, 730] width 78 height 23
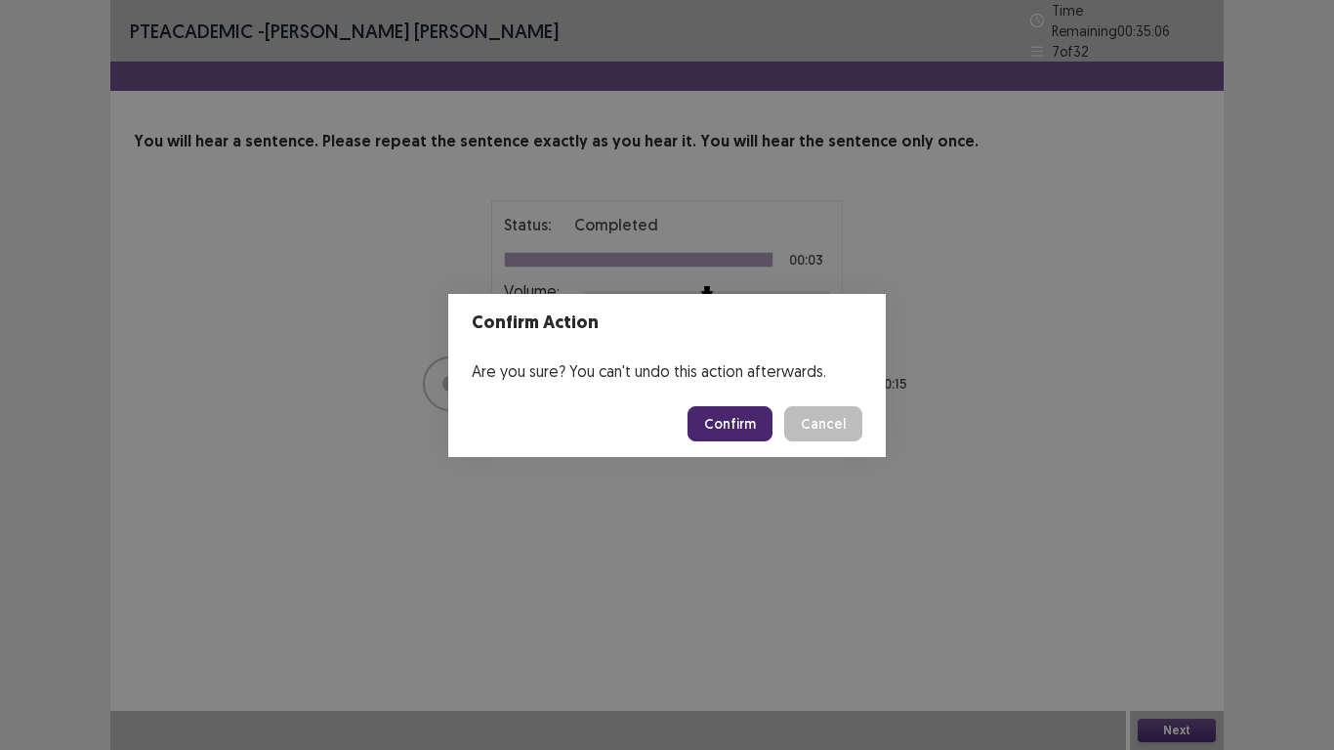
click at [730, 423] on button "Confirm" at bounding box center [730, 423] width 85 height 35
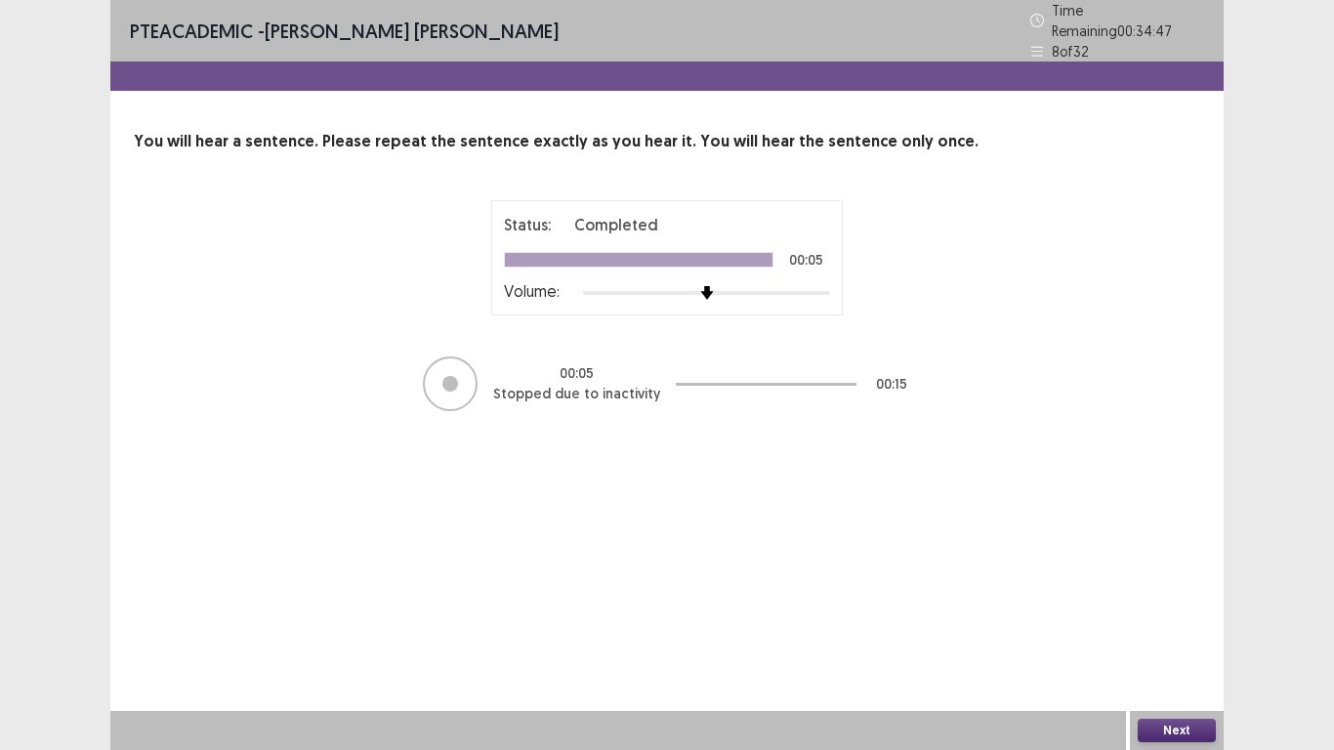
click at [1192, 634] on button "Next" at bounding box center [1177, 730] width 78 height 23
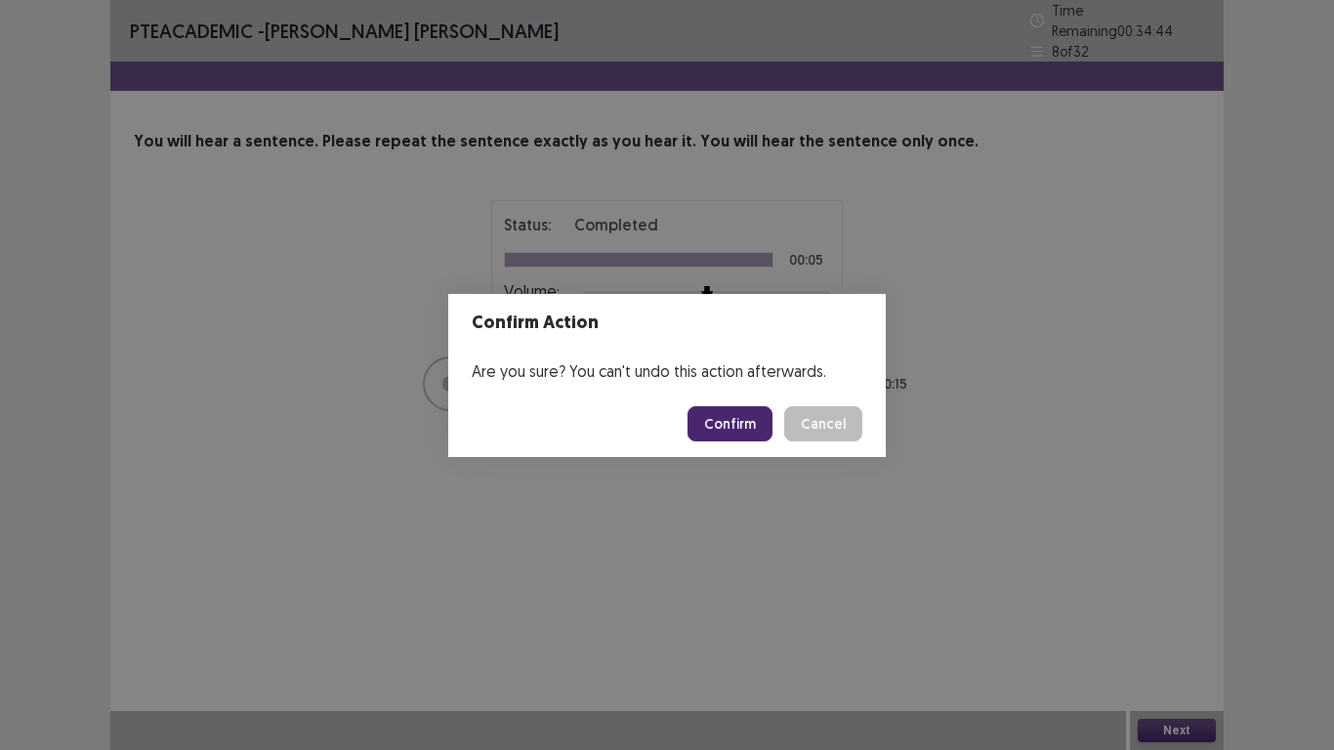
click at [736, 430] on button "Confirm" at bounding box center [730, 423] width 85 height 35
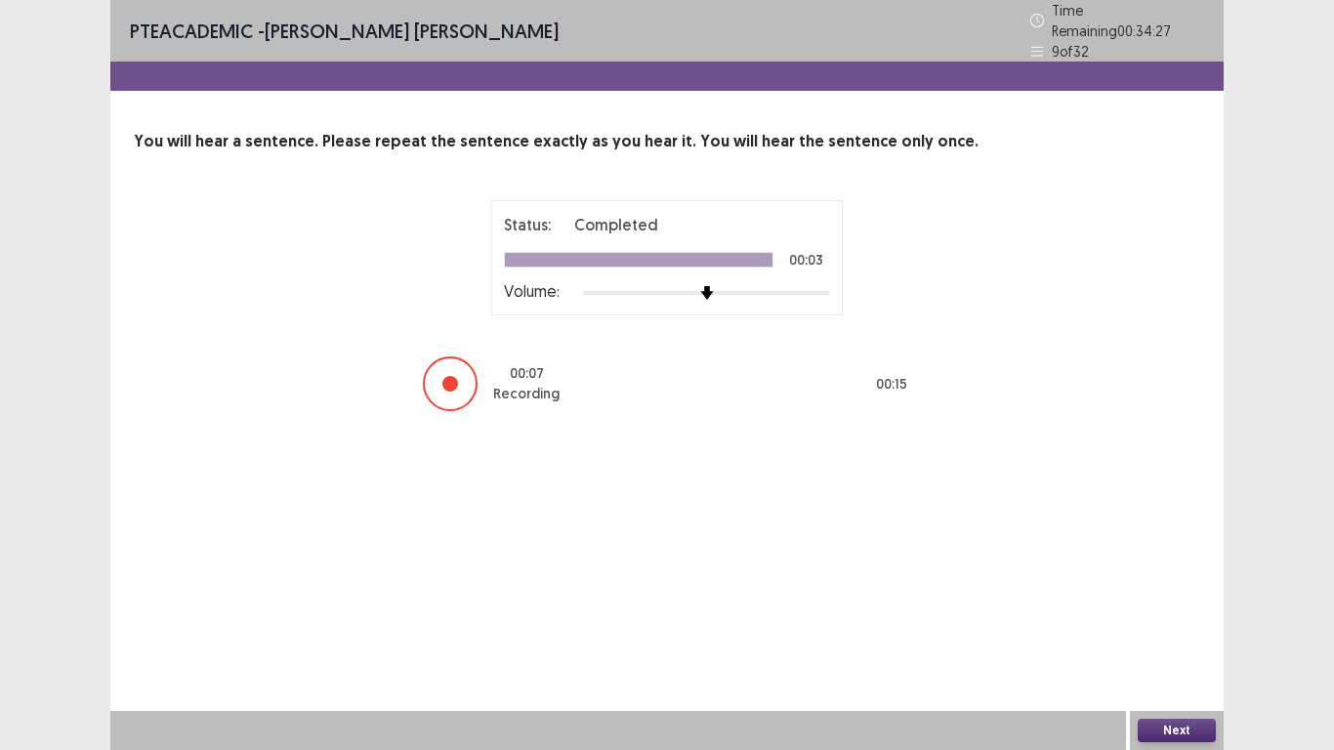
click at [1187, 634] on button "Next" at bounding box center [1177, 730] width 78 height 23
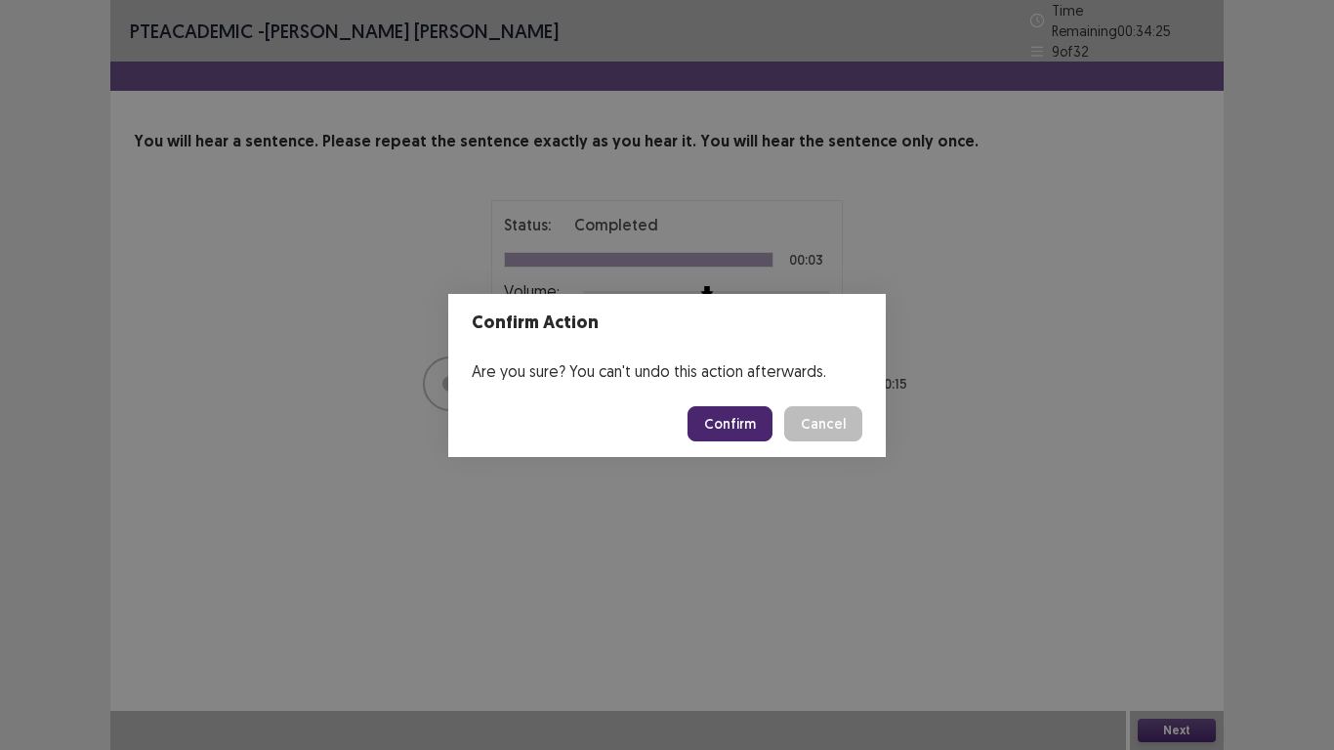
click at [750, 427] on button "Confirm" at bounding box center [730, 423] width 85 height 35
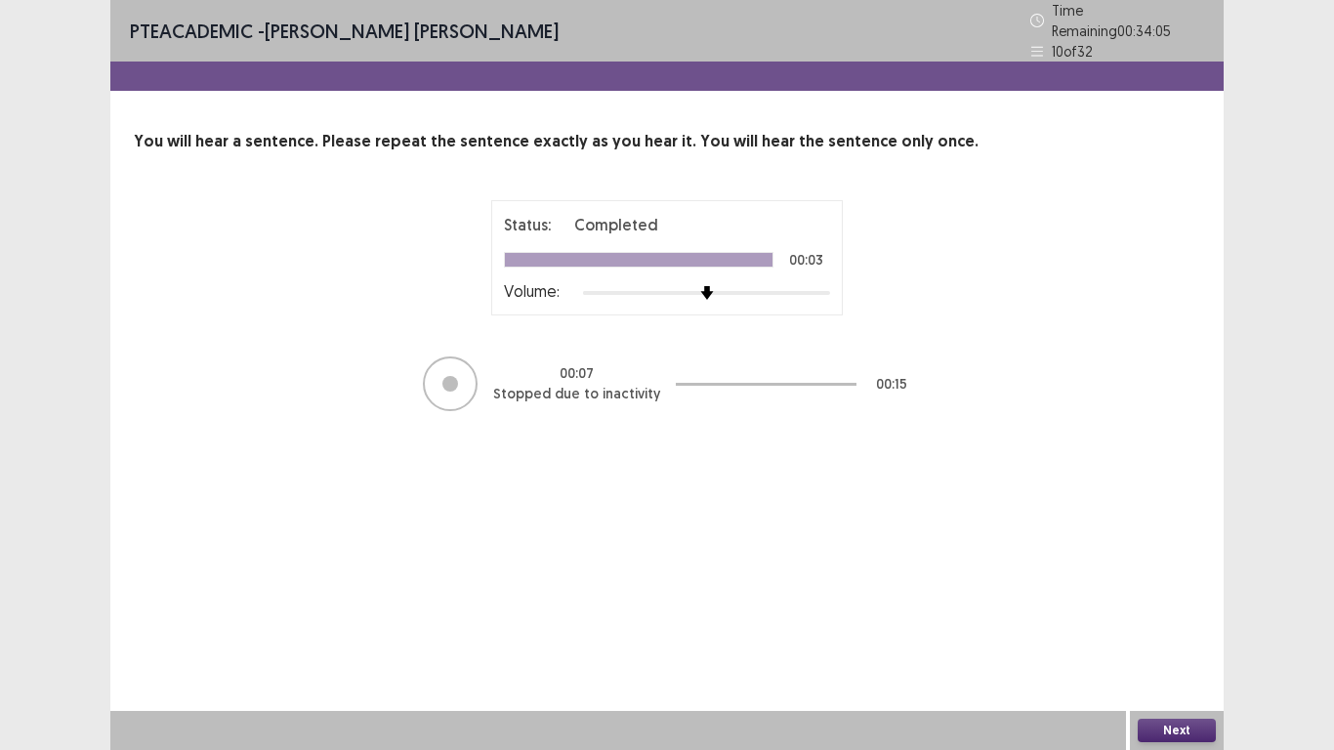
click at [1161, 634] on button "Next" at bounding box center [1177, 730] width 78 height 23
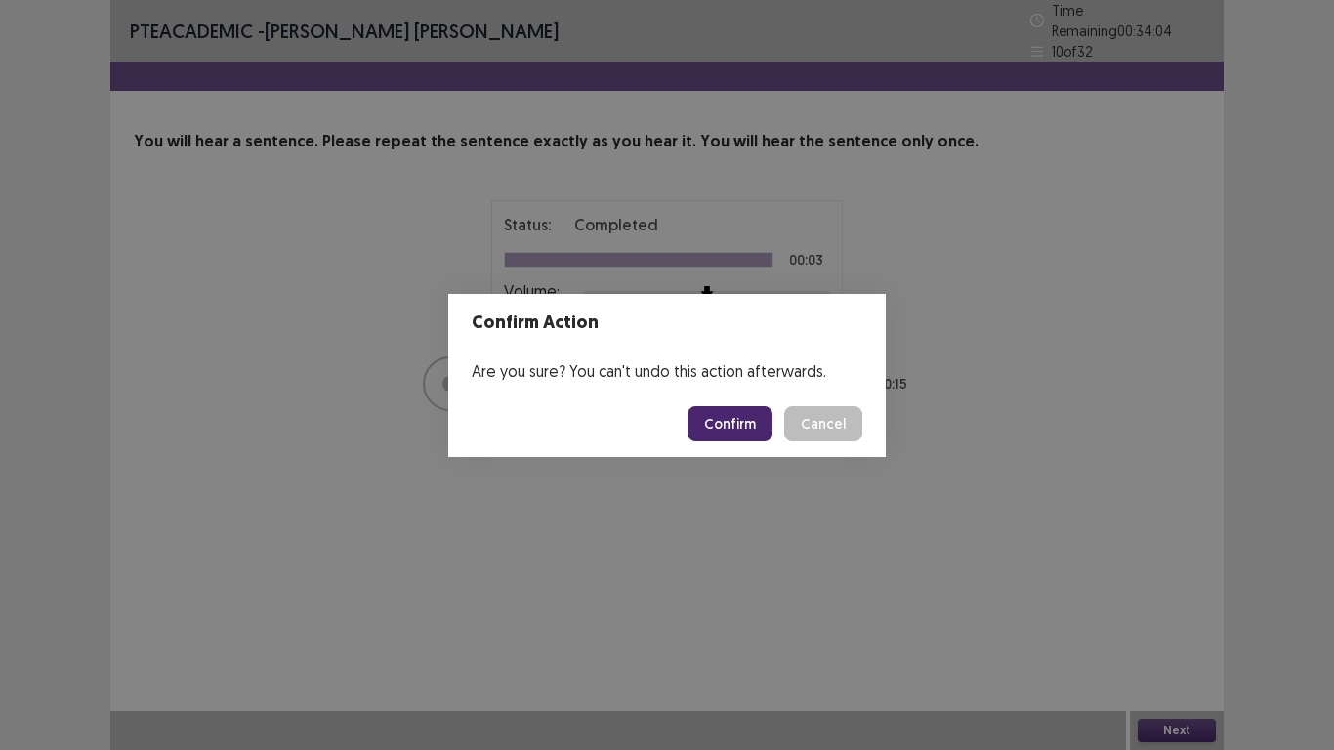
click at [732, 443] on footer "Confirm Cancel" at bounding box center [667, 424] width 438 height 66
click at [736, 431] on button "Confirm" at bounding box center [730, 423] width 85 height 35
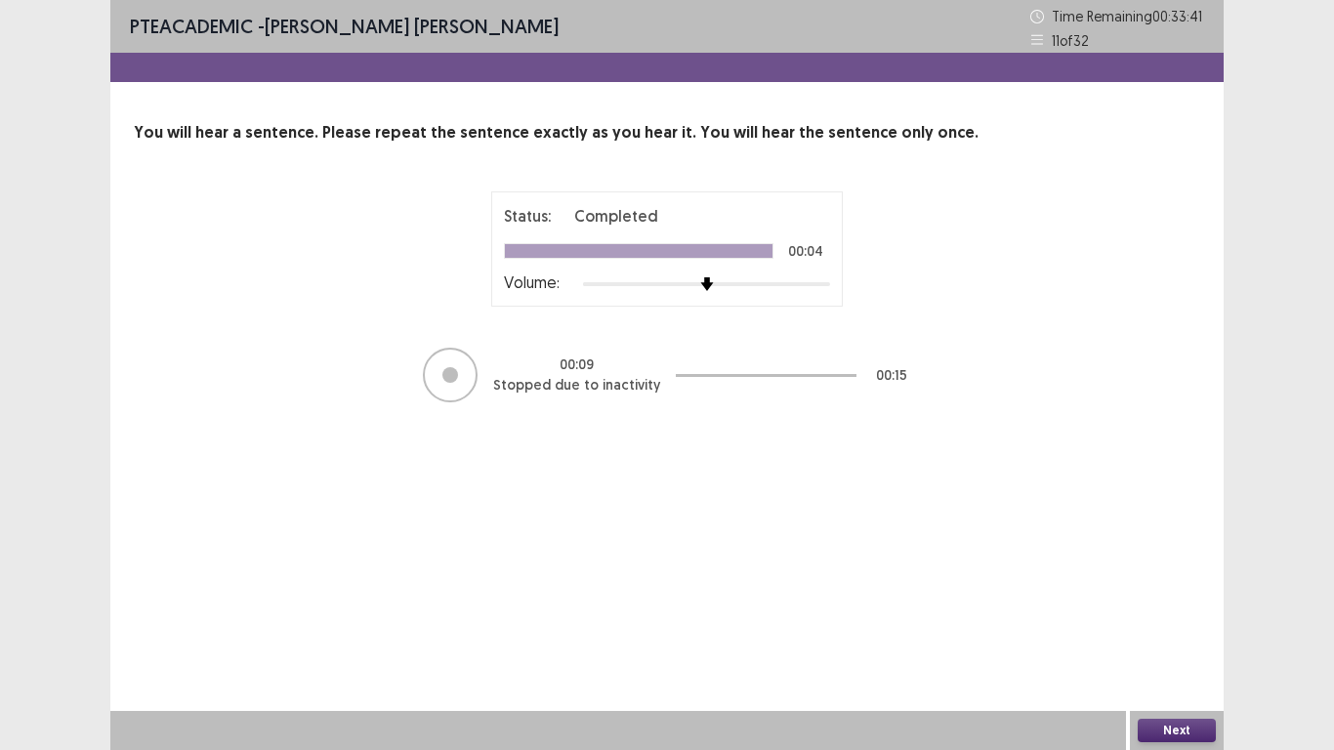
click at [1179, 634] on button "Next" at bounding box center [1177, 730] width 78 height 23
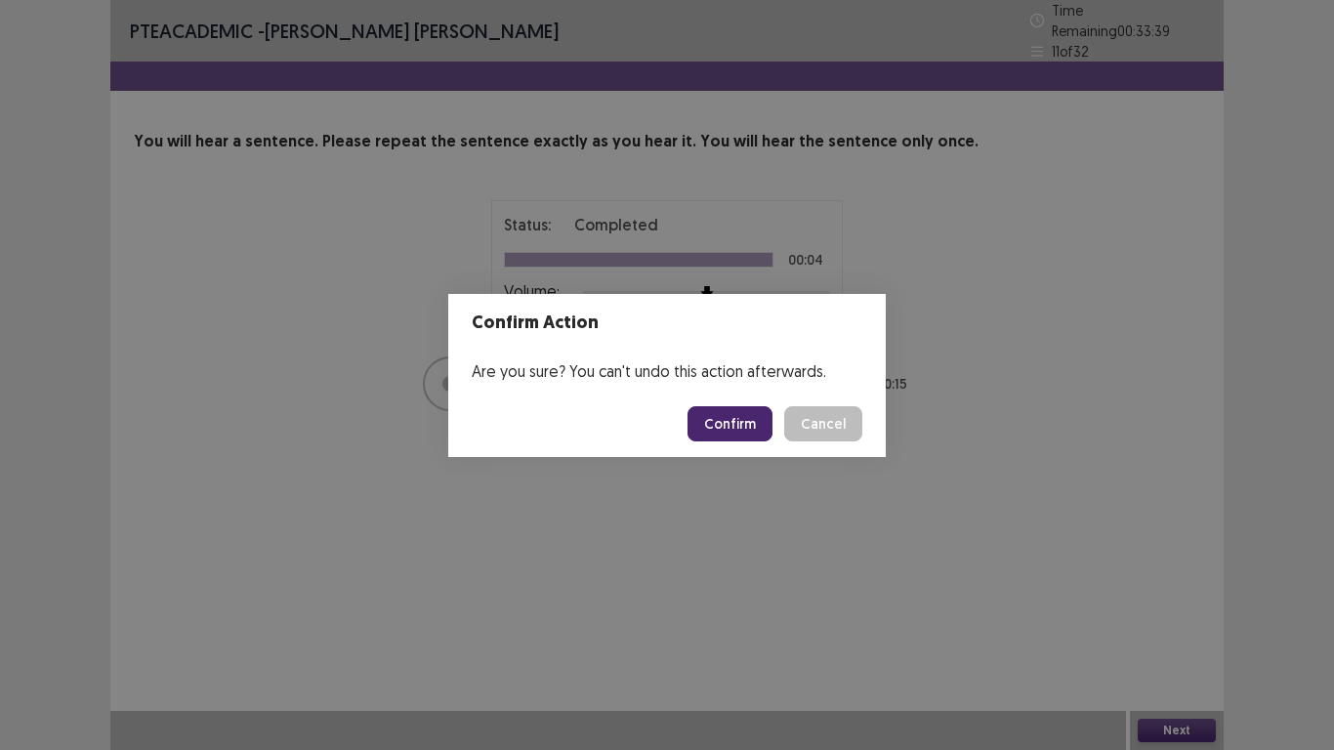
click at [739, 429] on button "Confirm" at bounding box center [730, 423] width 85 height 35
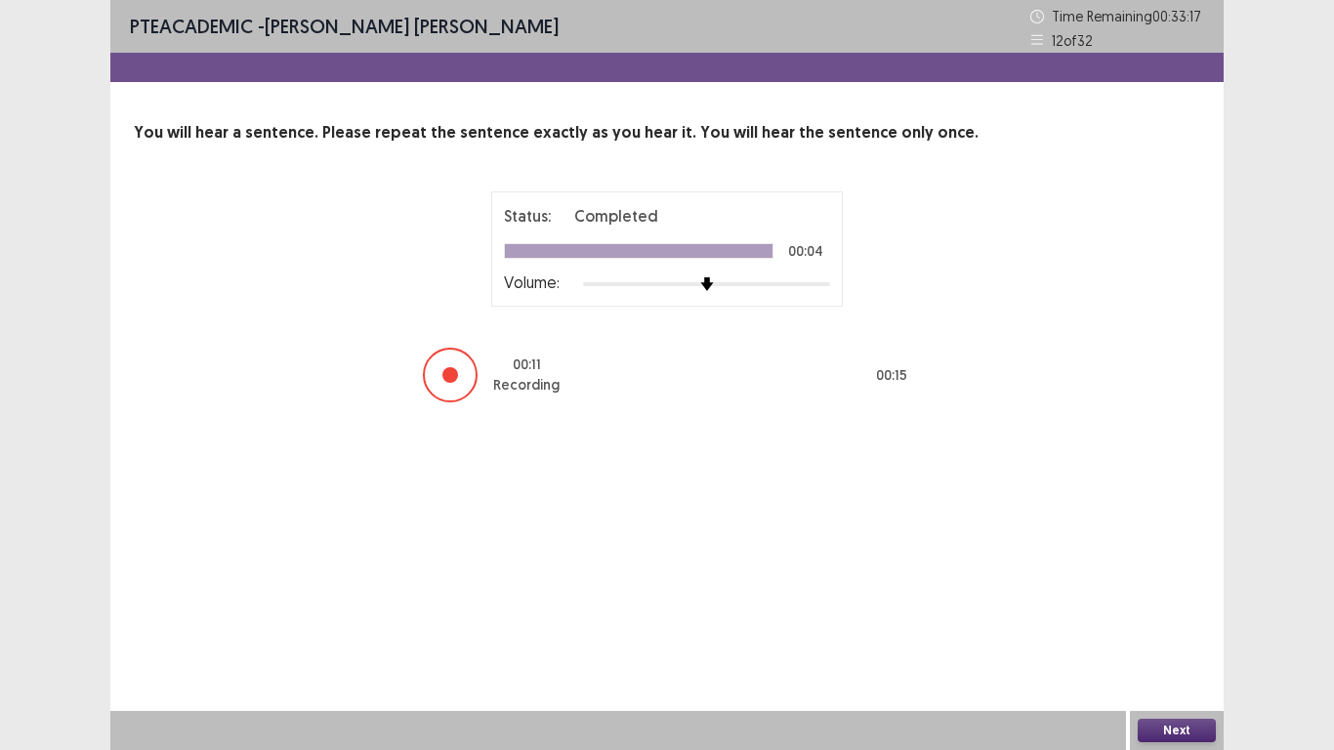
click at [1186, 634] on button "Next" at bounding box center [1177, 730] width 78 height 23
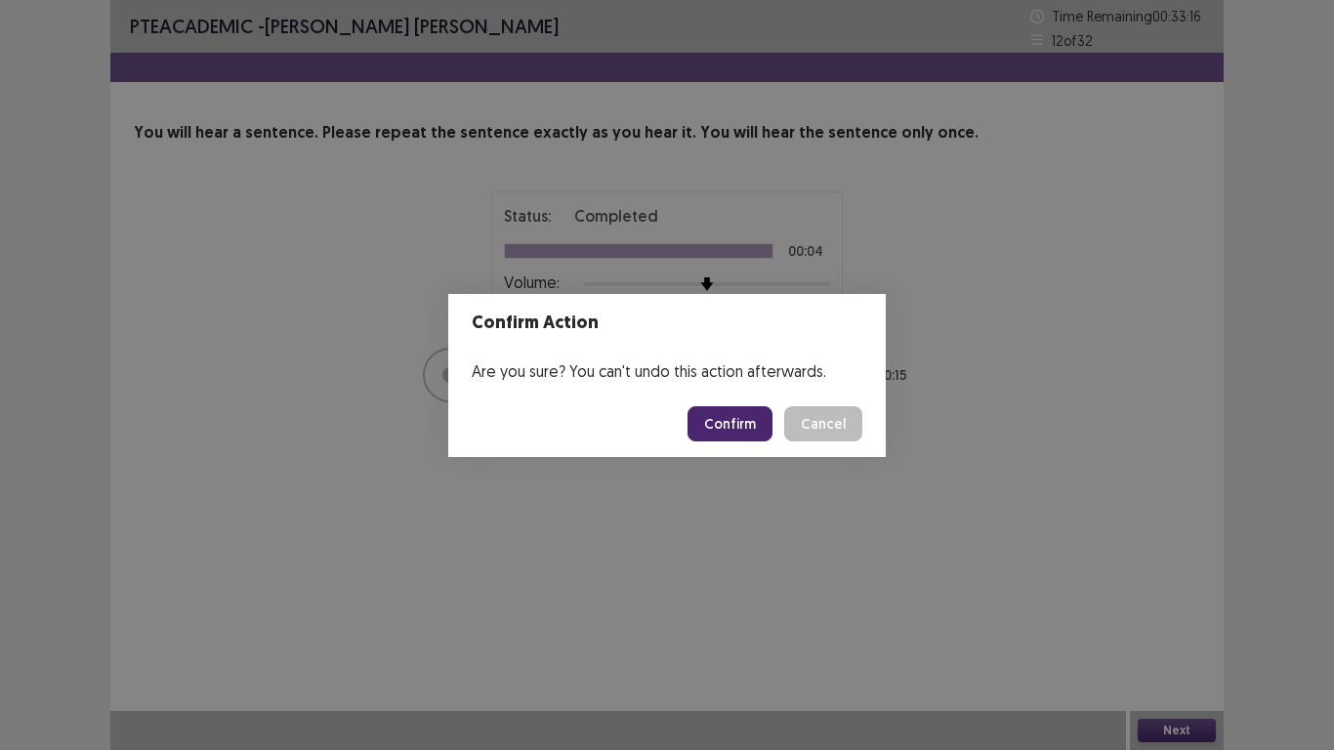
click at [728, 427] on button "Confirm" at bounding box center [730, 423] width 85 height 35
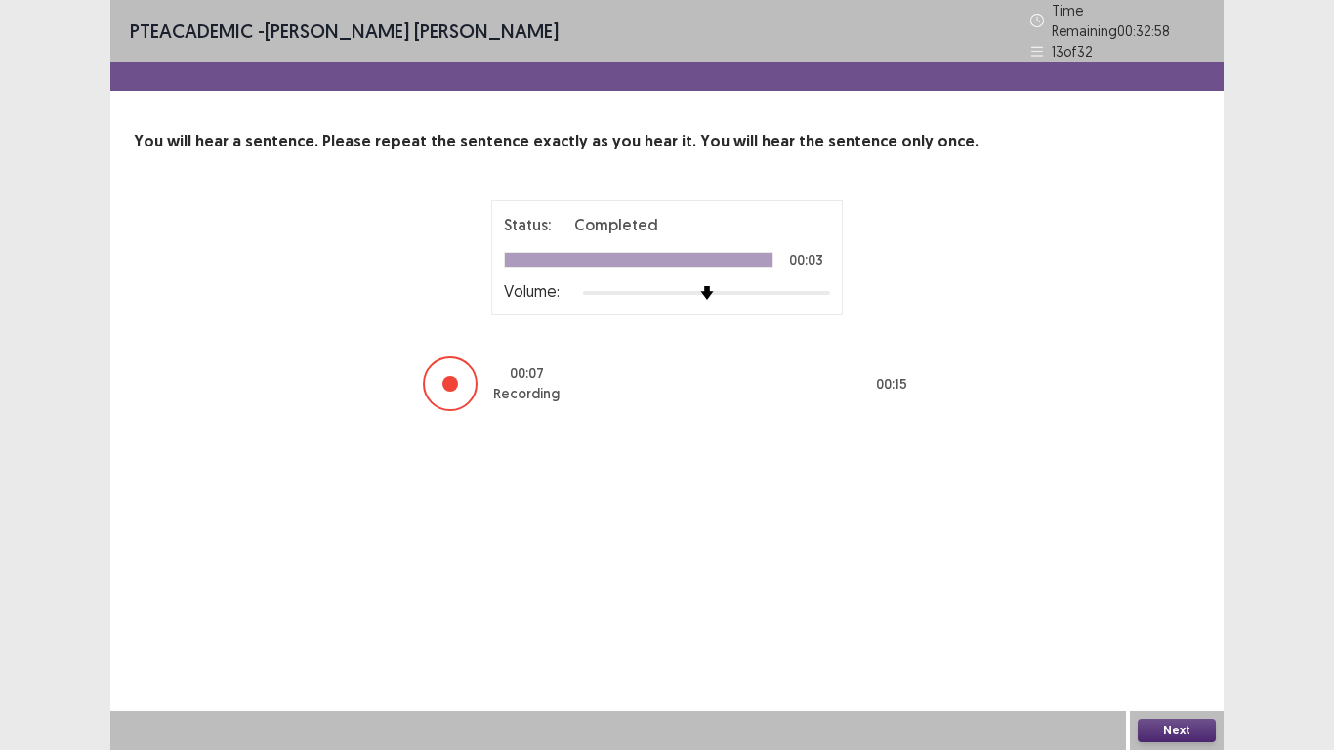
click at [1175, 634] on button "Next" at bounding box center [1177, 730] width 78 height 23
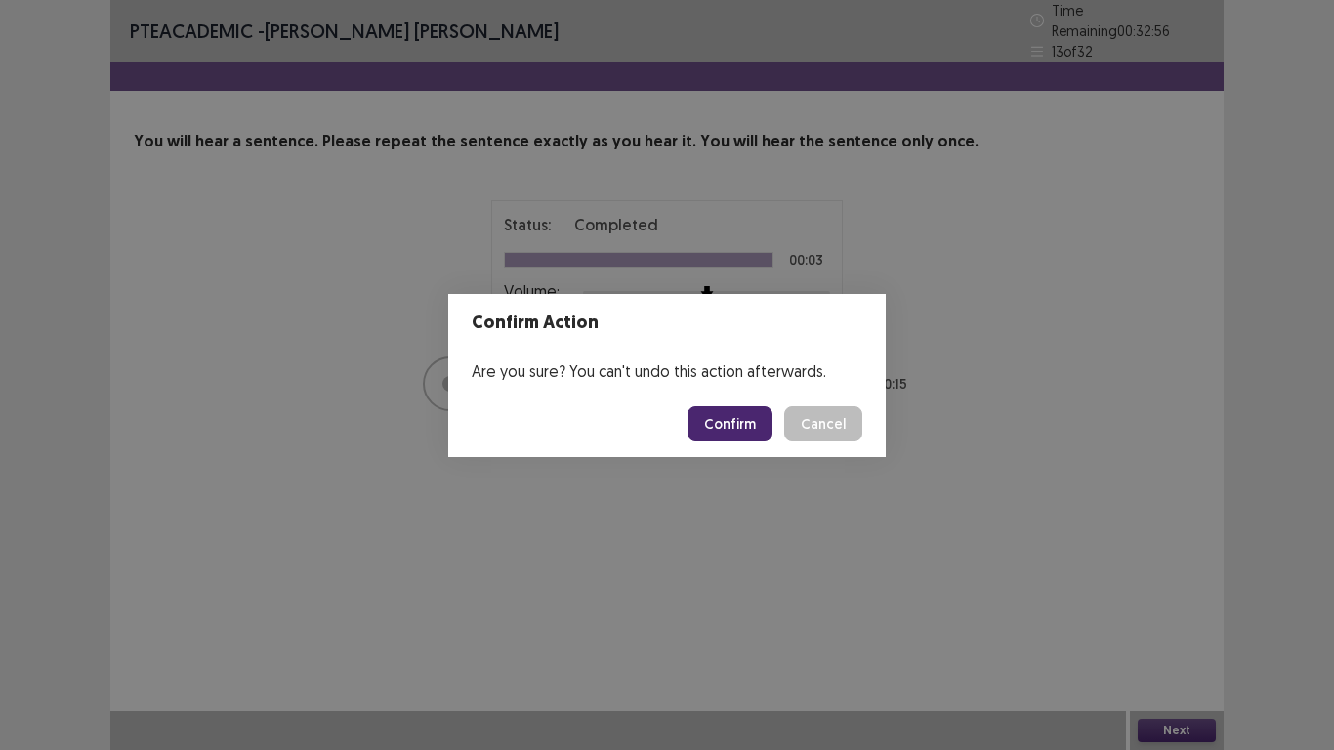
click at [735, 427] on button "Confirm" at bounding box center [730, 423] width 85 height 35
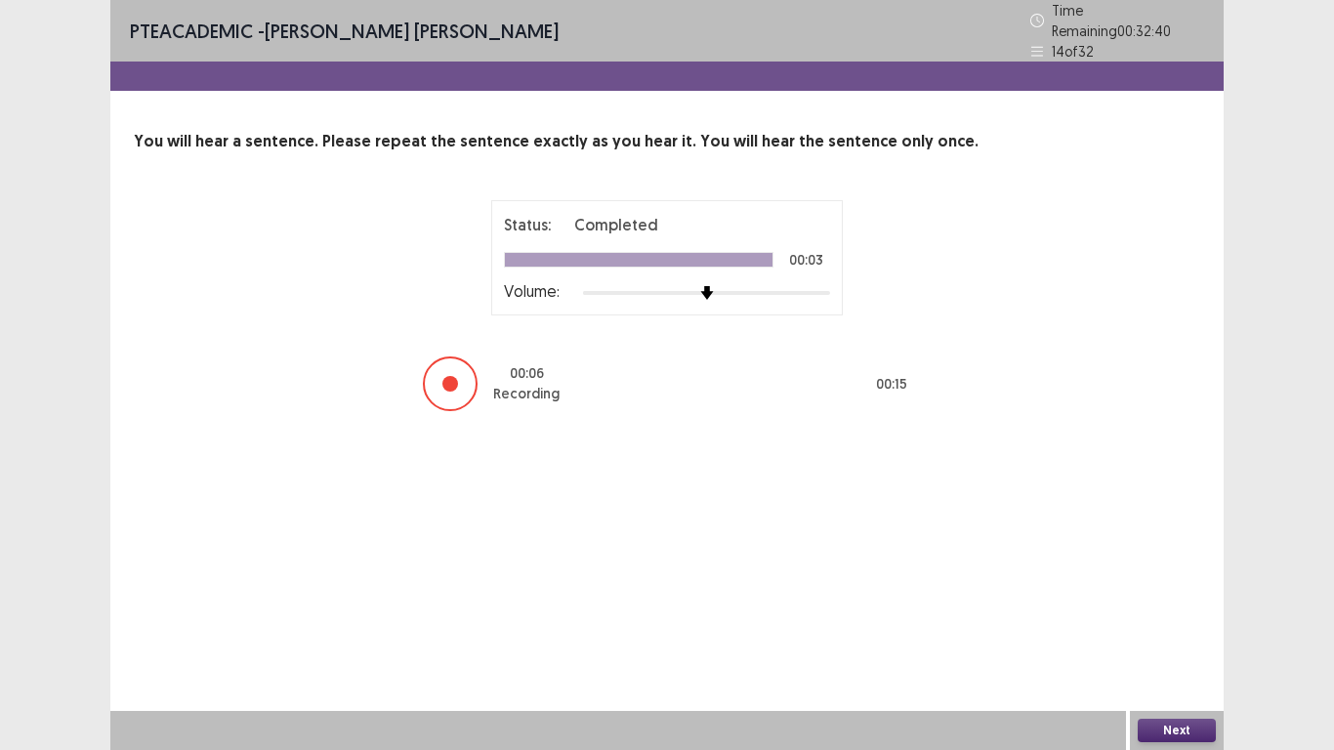
click at [1187, 634] on button "Next" at bounding box center [1177, 730] width 78 height 23
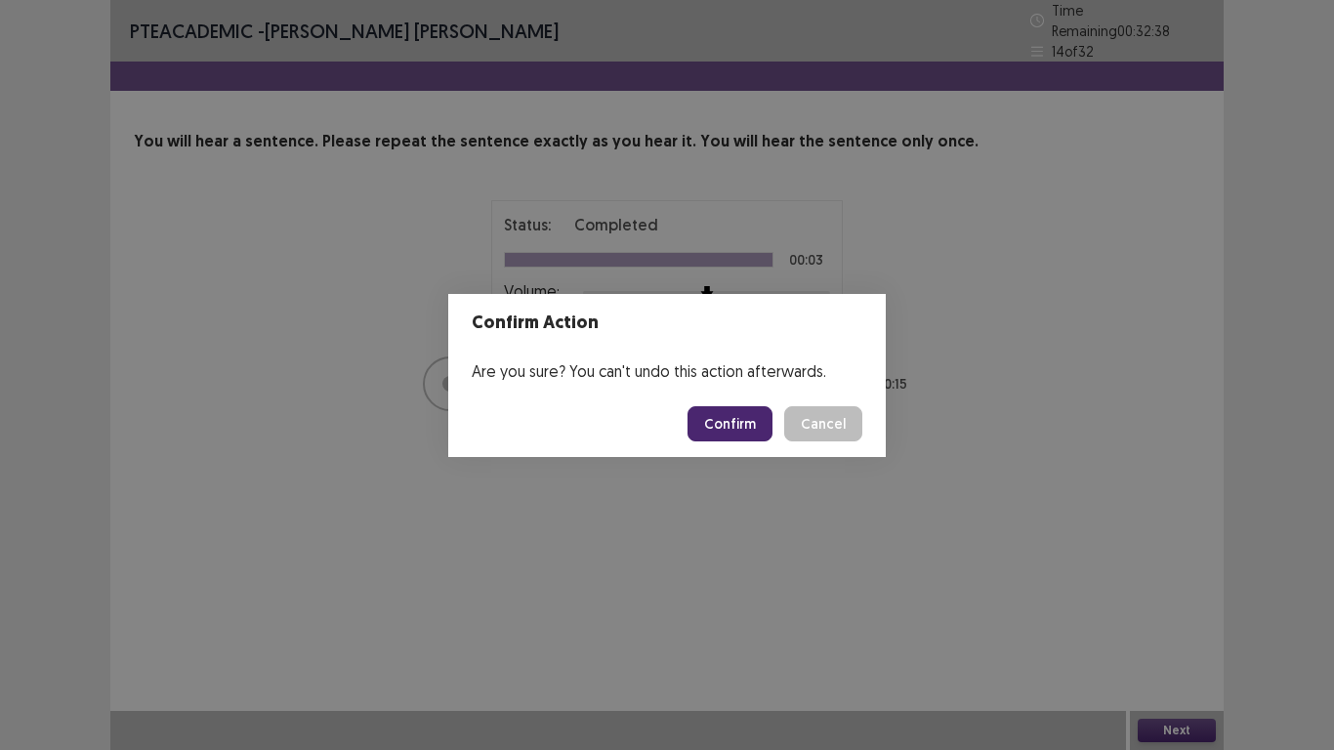
click at [736, 436] on button "Confirm" at bounding box center [730, 423] width 85 height 35
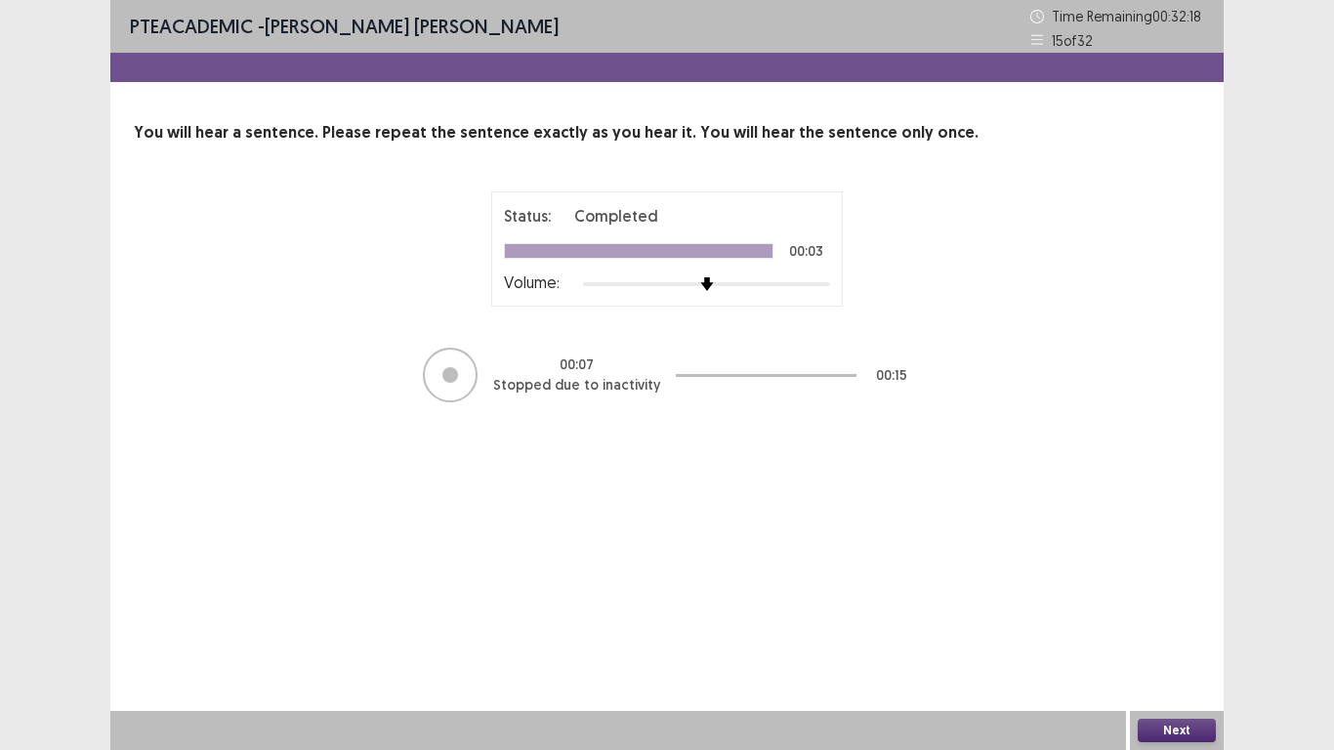
click at [1181, 634] on button "Next" at bounding box center [1177, 730] width 78 height 23
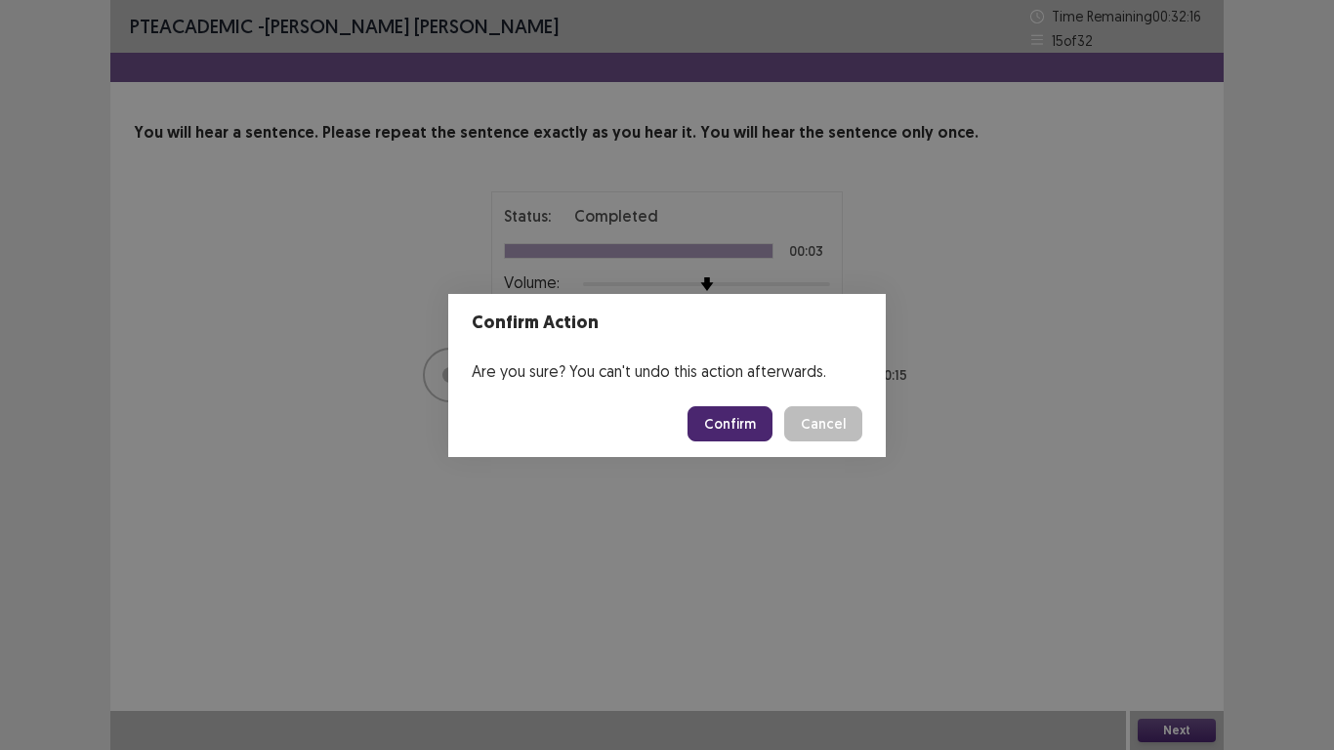
click at [731, 433] on button "Confirm" at bounding box center [730, 423] width 85 height 35
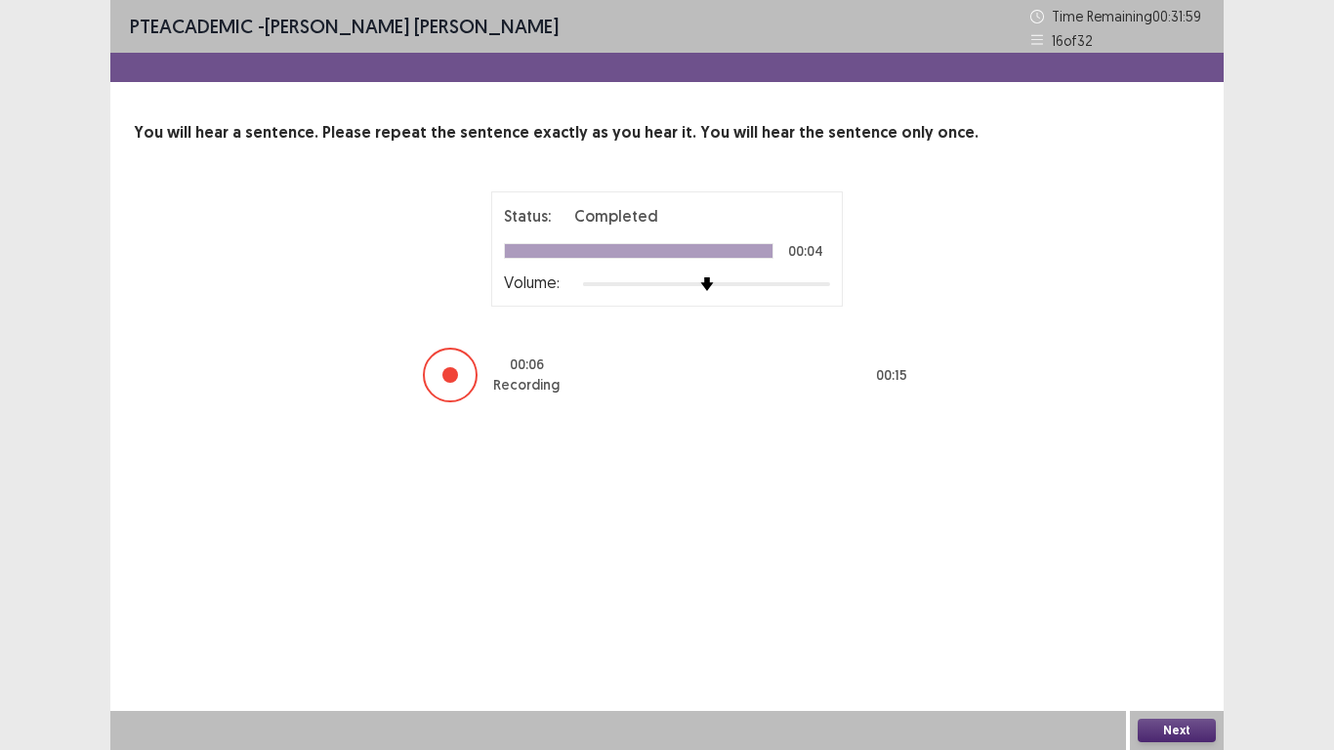
click at [1171, 634] on button "Next" at bounding box center [1177, 730] width 78 height 23
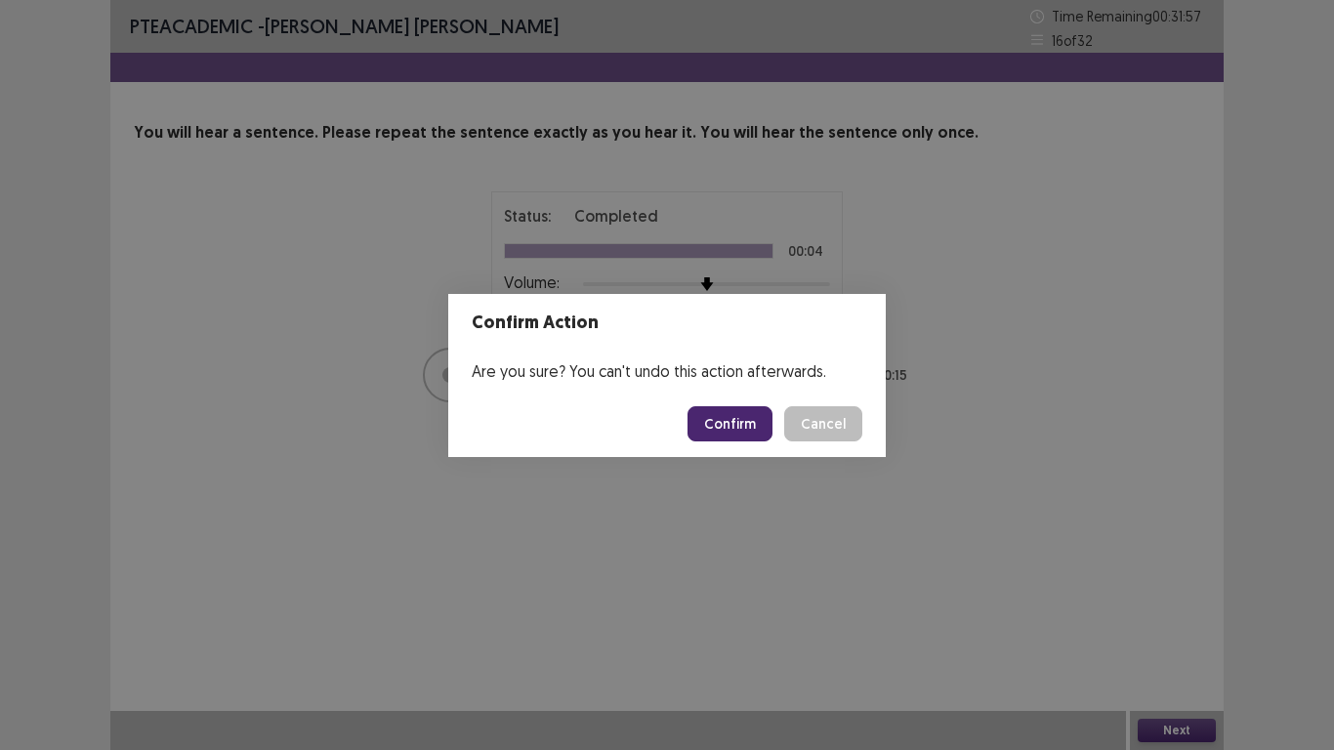
click at [736, 434] on button "Confirm" at bounding box center [730, 423] width 85 height 35
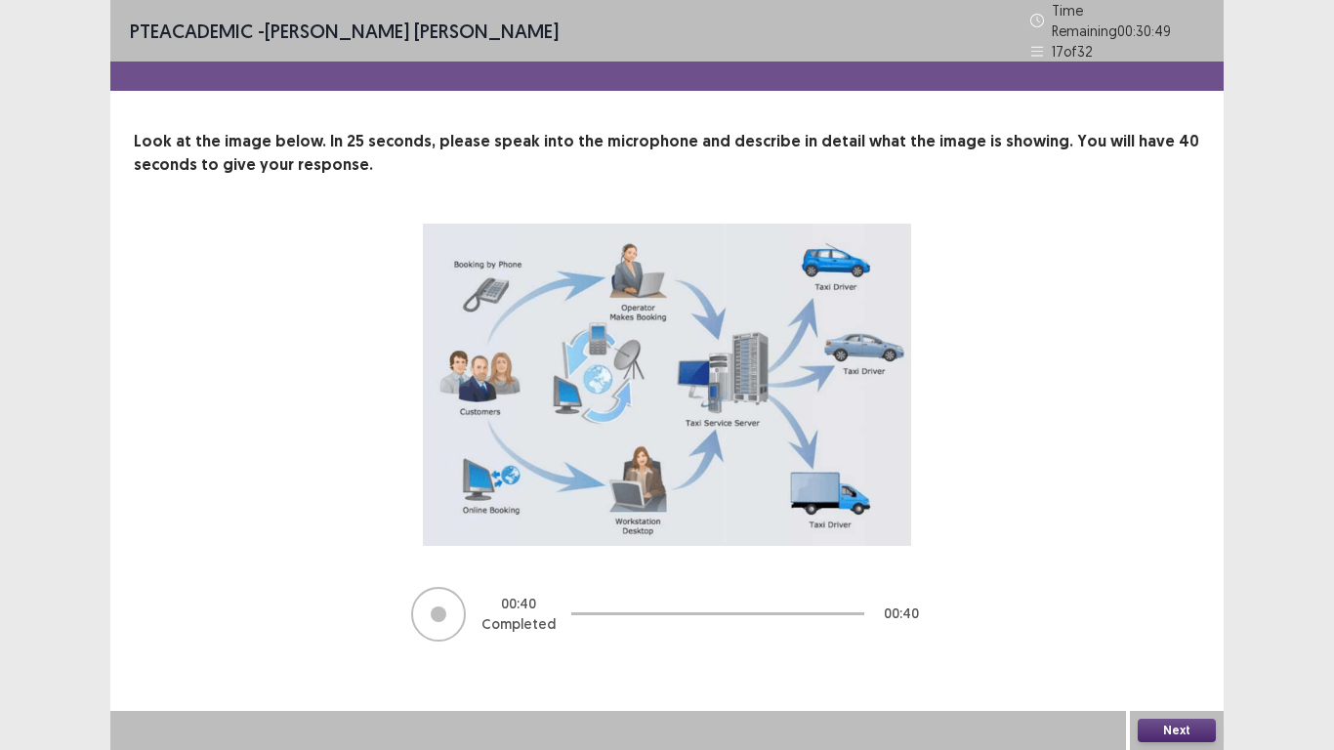
click at [1186, 634] on button "Next" at bounding box center [1177, 730] width 78 height 23
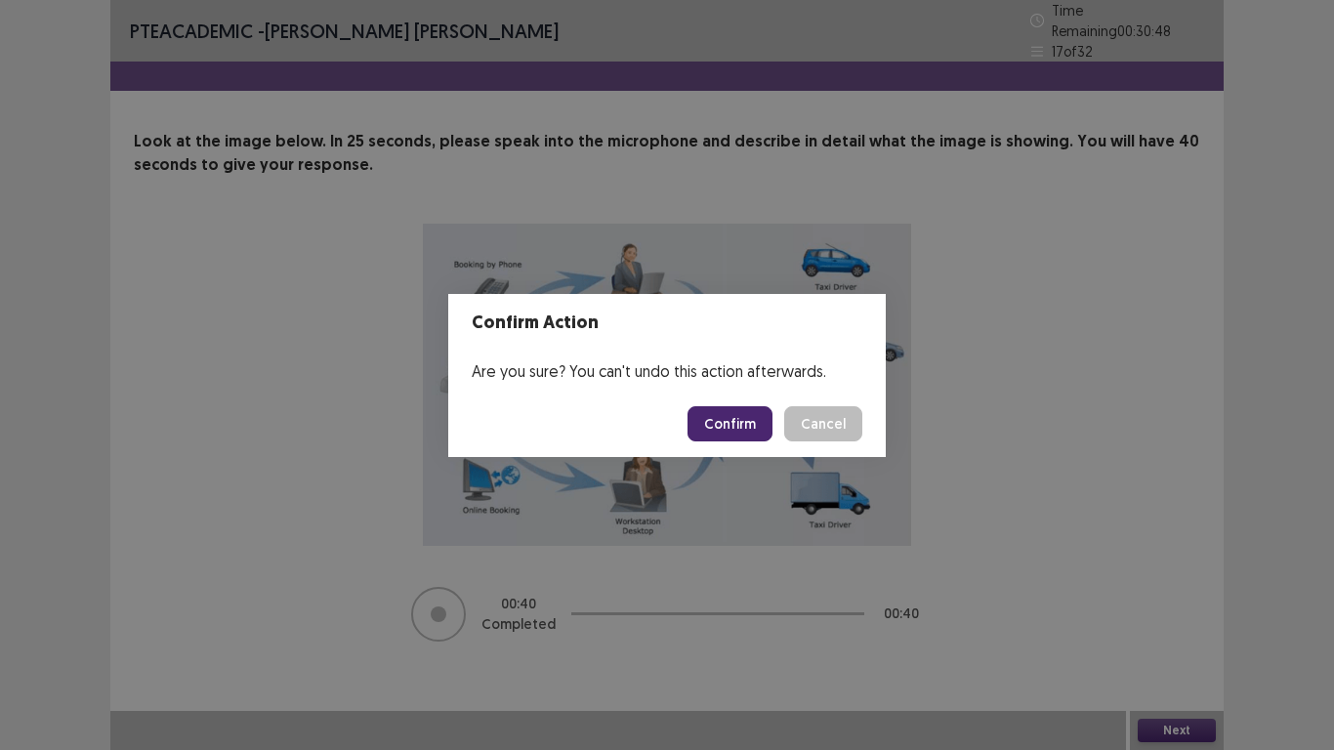
drag, startPoint x: 749, startPoint y: 429, endPoint x: 749, endPoint y: 389, distance: 40.0
click at [749, 425] on button "Confirm" at bounding box center [730, 423] width 85 height 35
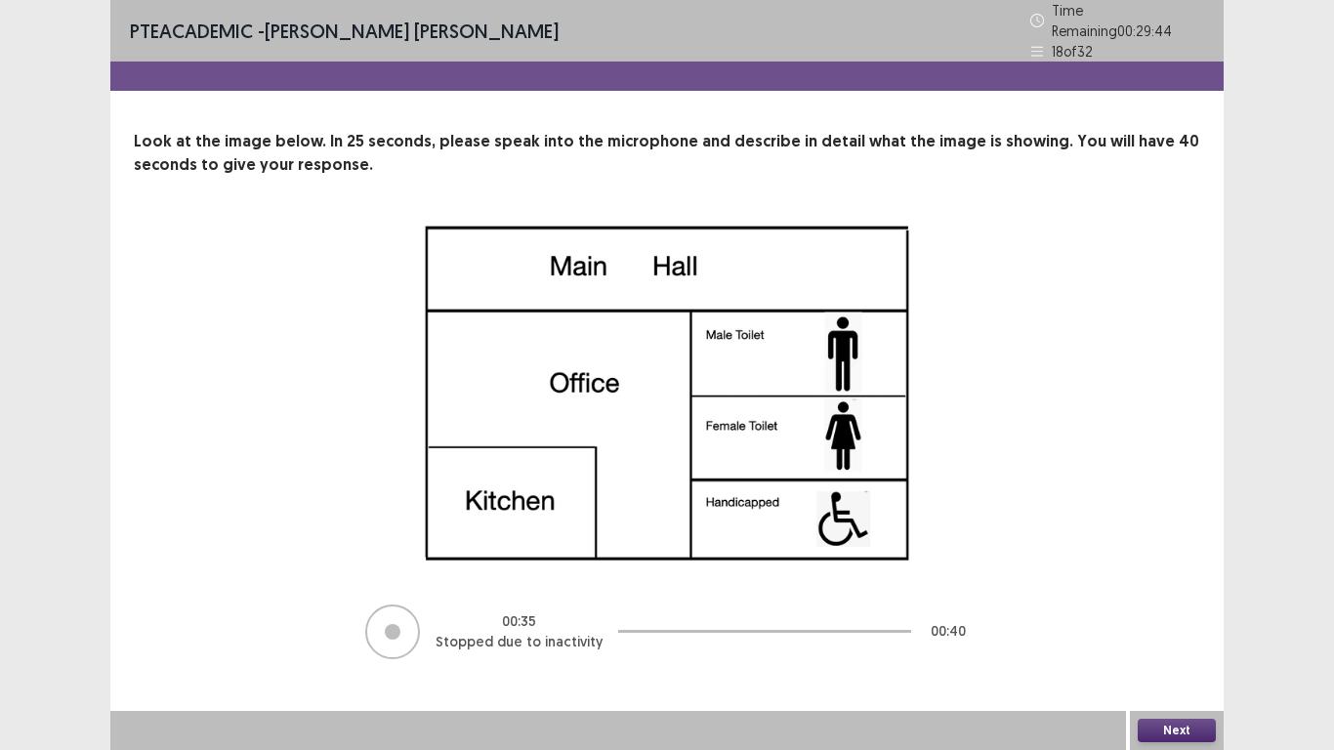
click at [1195, 634] on button "Next" at bounding box center [1177, 730] width 78 height 23
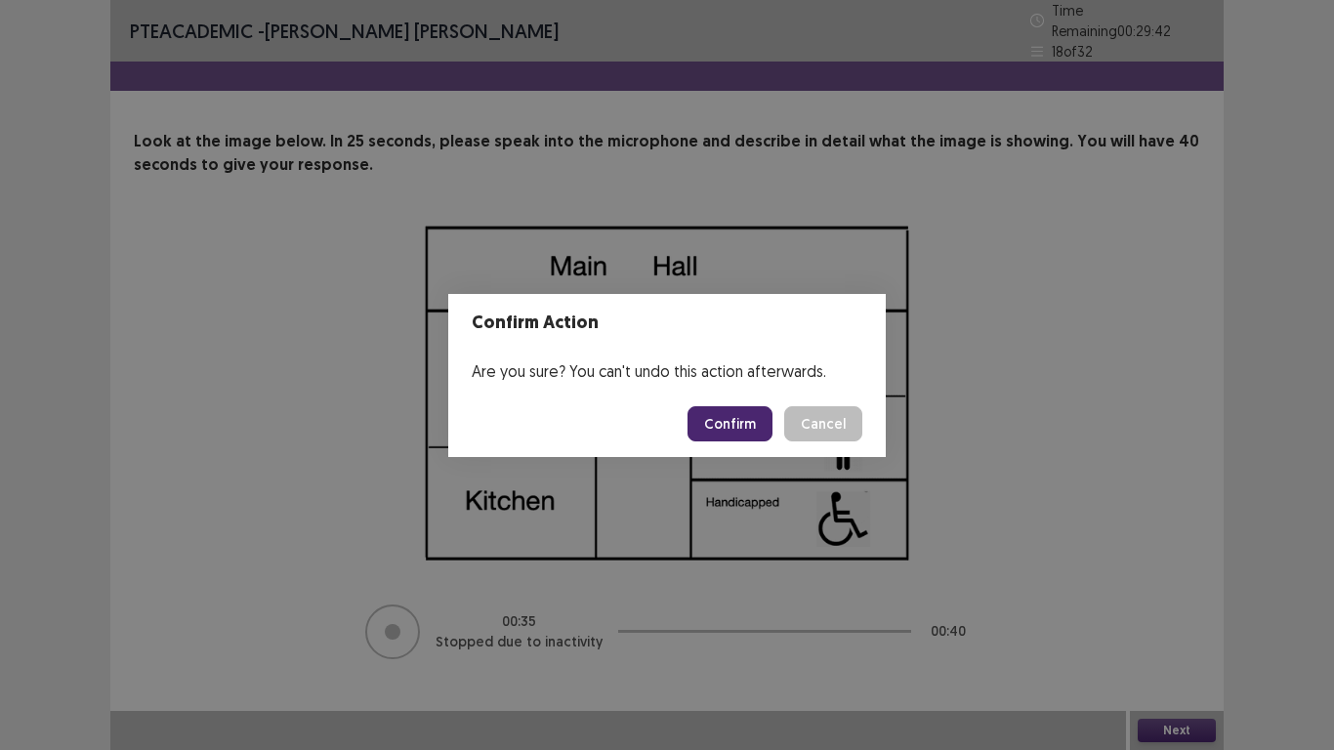
click at [755, 435] on button "Confirm" at bounding box center [730, 423] width 85 height 35
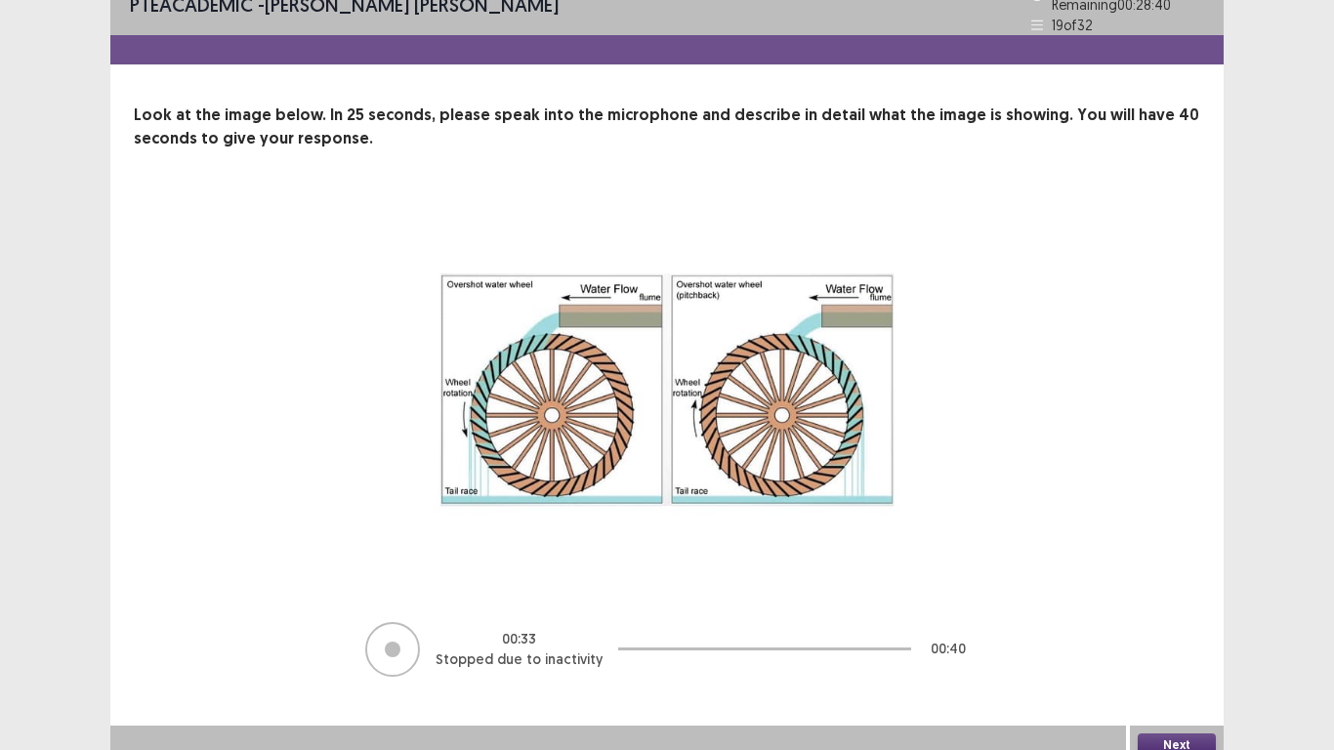
scroll to position [32, 0]
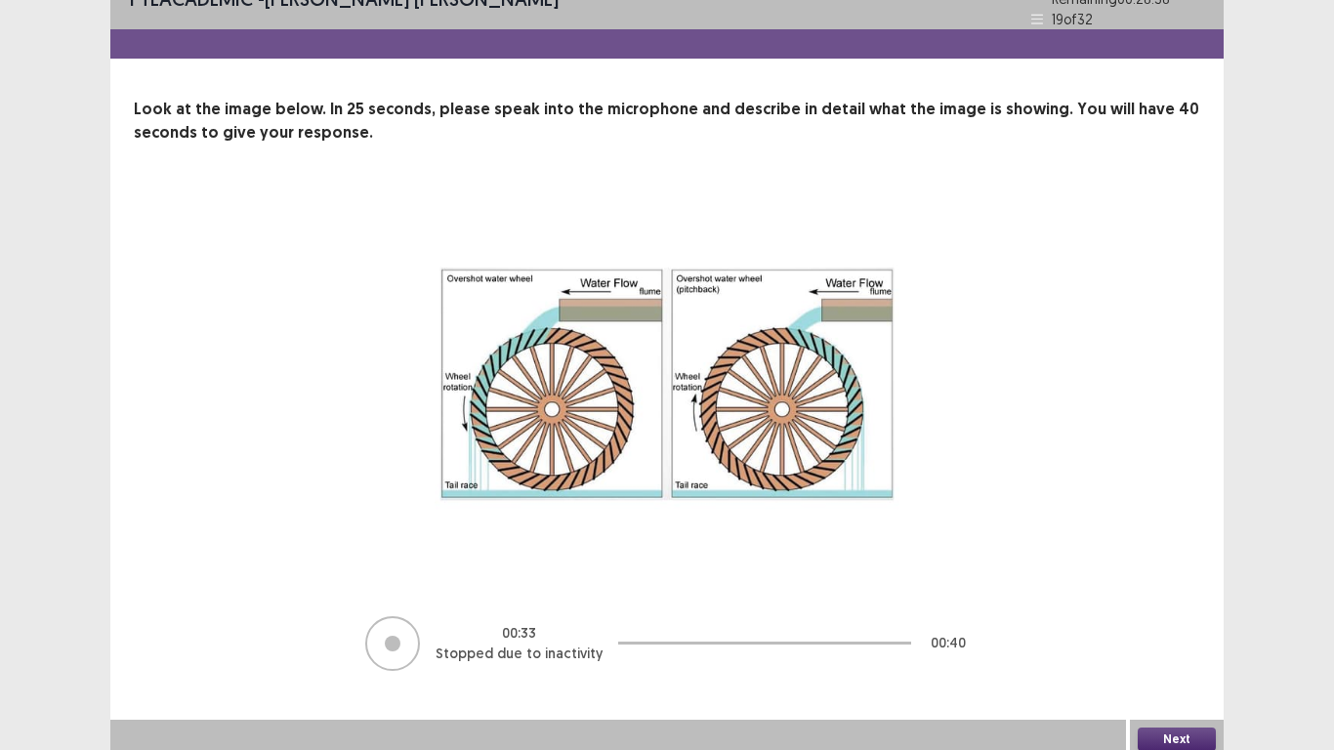
click at [1193, 634] on button "Next" at bounding box center [1177, 739] width 78 height 23
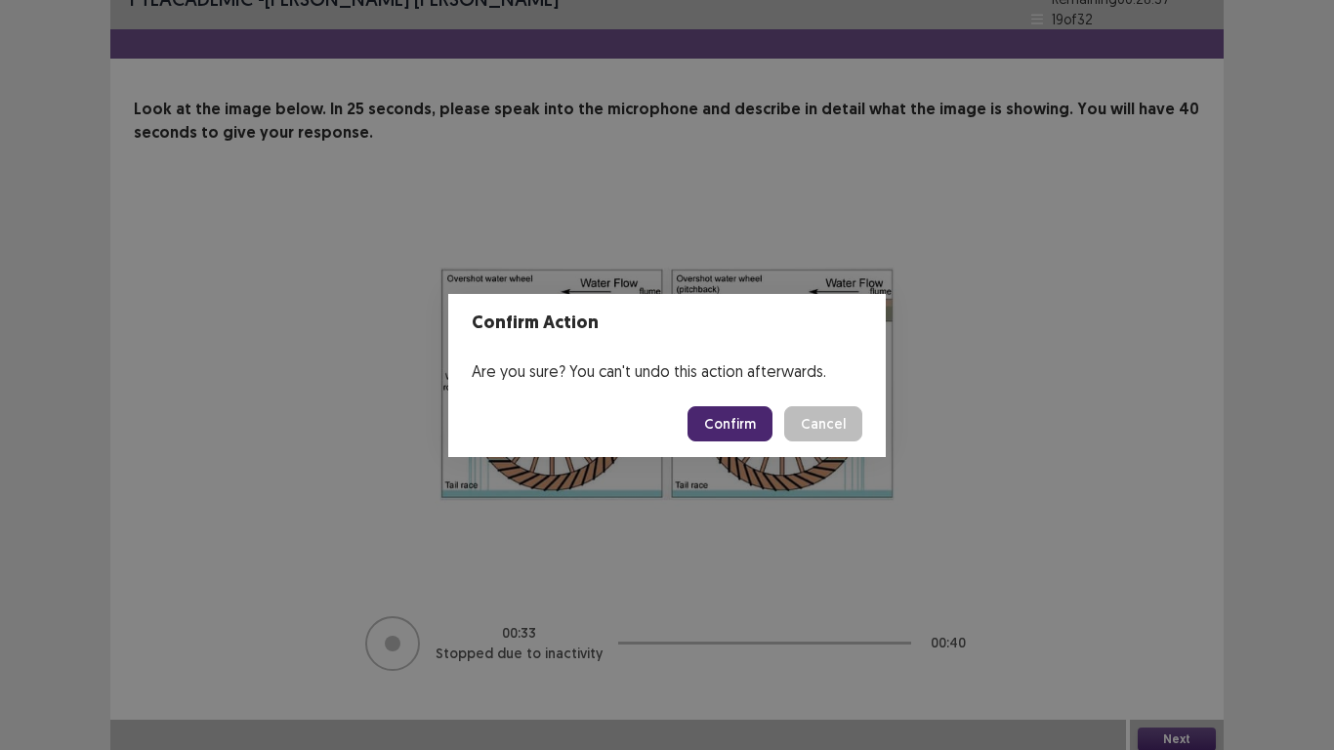
click at [728, 427] on button "Confirm" at bounding box center [730, 423] width 85 height 35
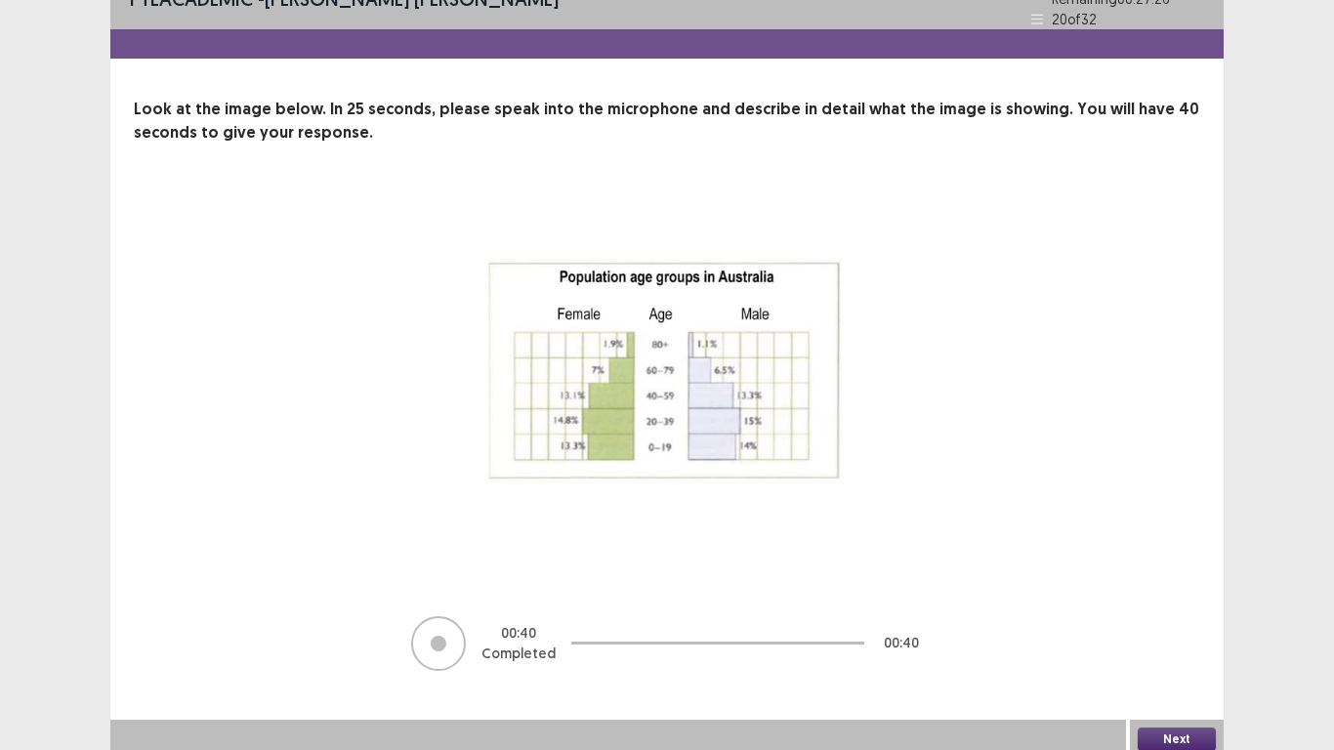
click at [1185, 634] on button "Next" at bounding box center [1177, 739] width 78 height 23
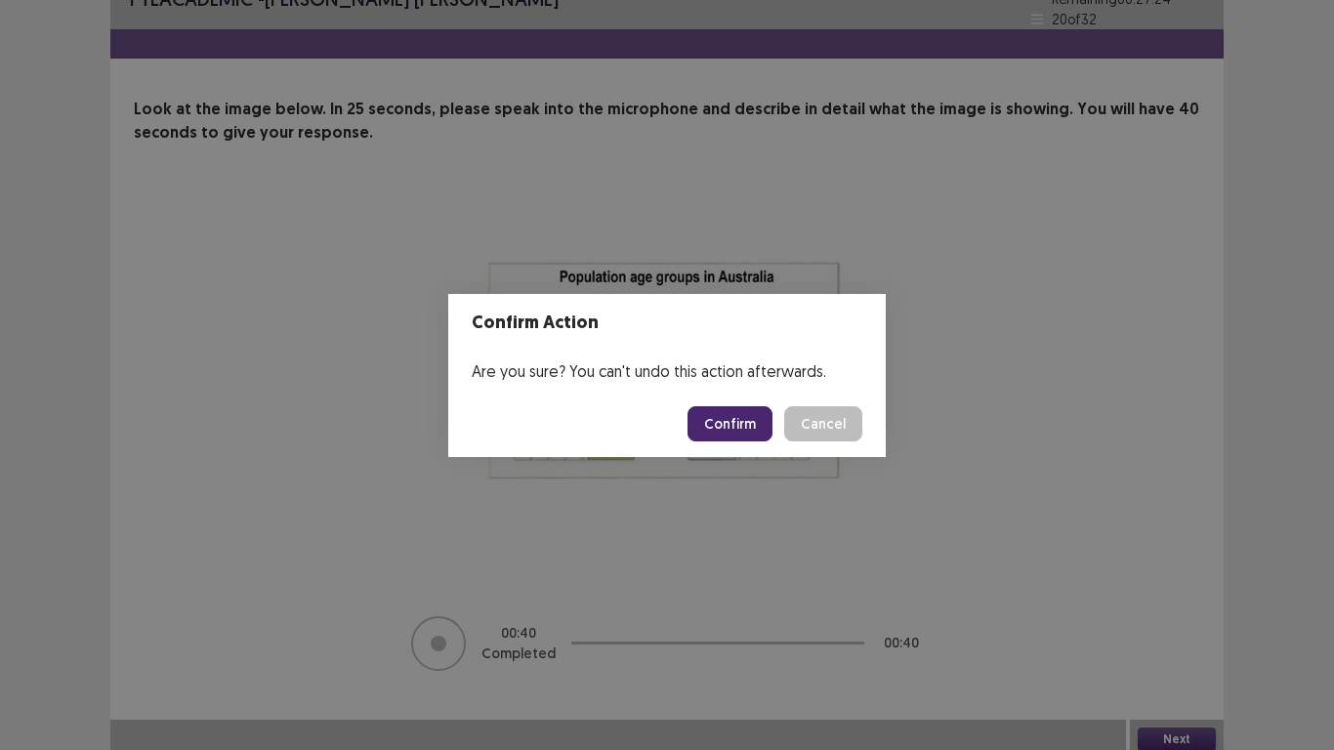
click at [752, 428] on button "Confirm" at bounding box center [730, 423] width 85 height 35
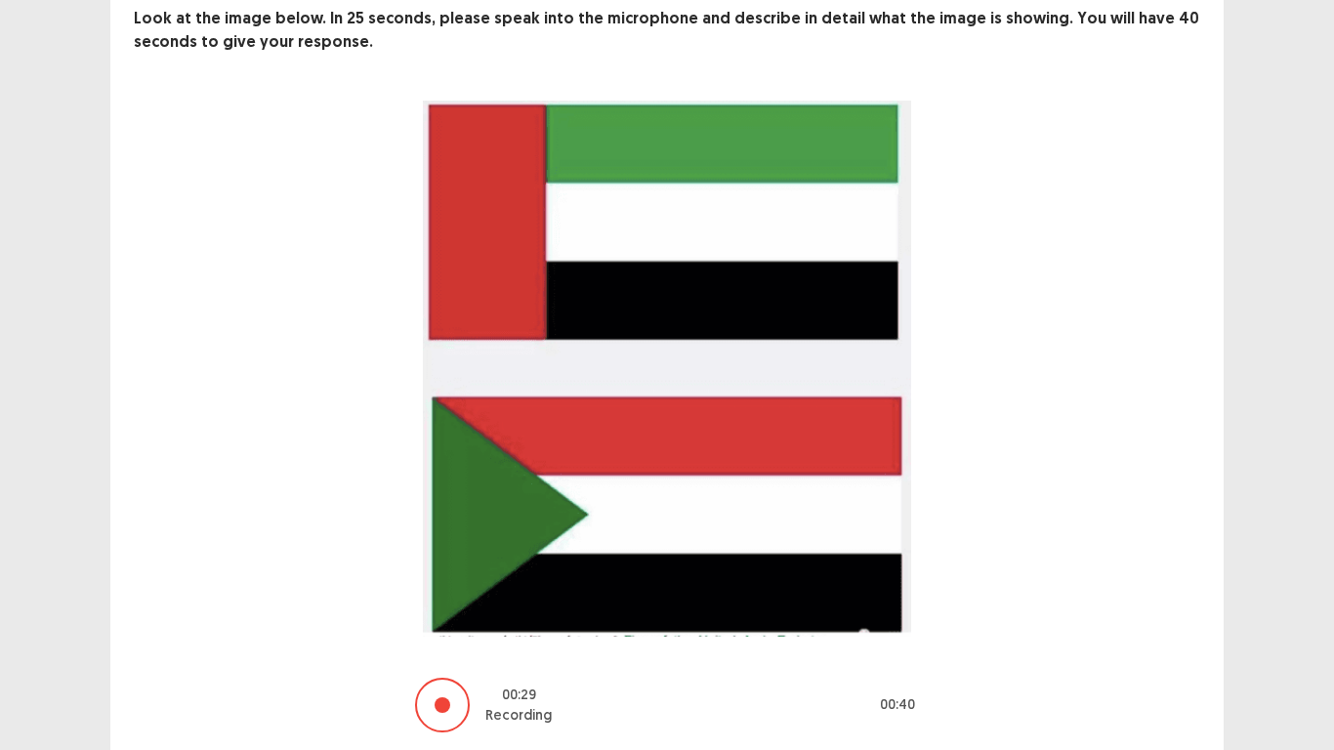
scroll to position [185, 0]
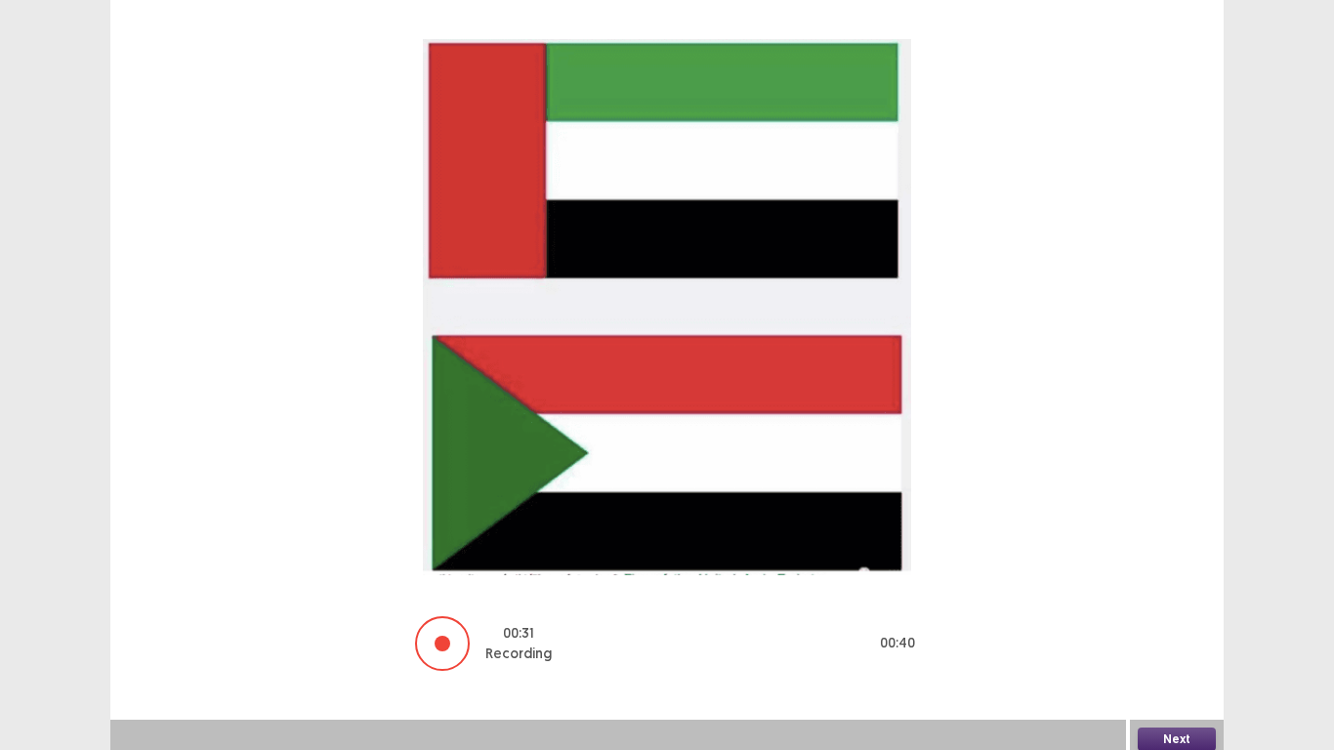
click at [1181, 634] on button "Next" at bounding box center [1177, 739] width 78 height 23
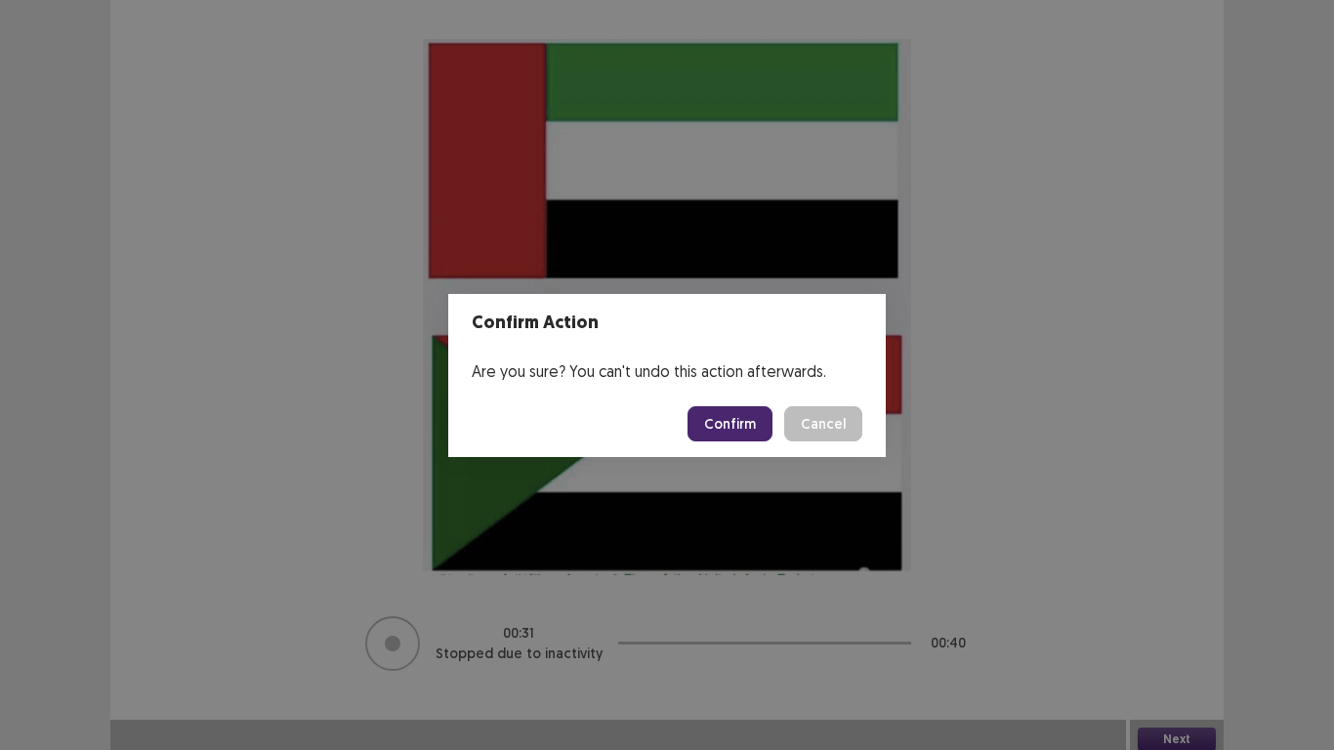
click at [745, 415] on button "Confirm" at bounding box center [730, 423] width 85 height 35
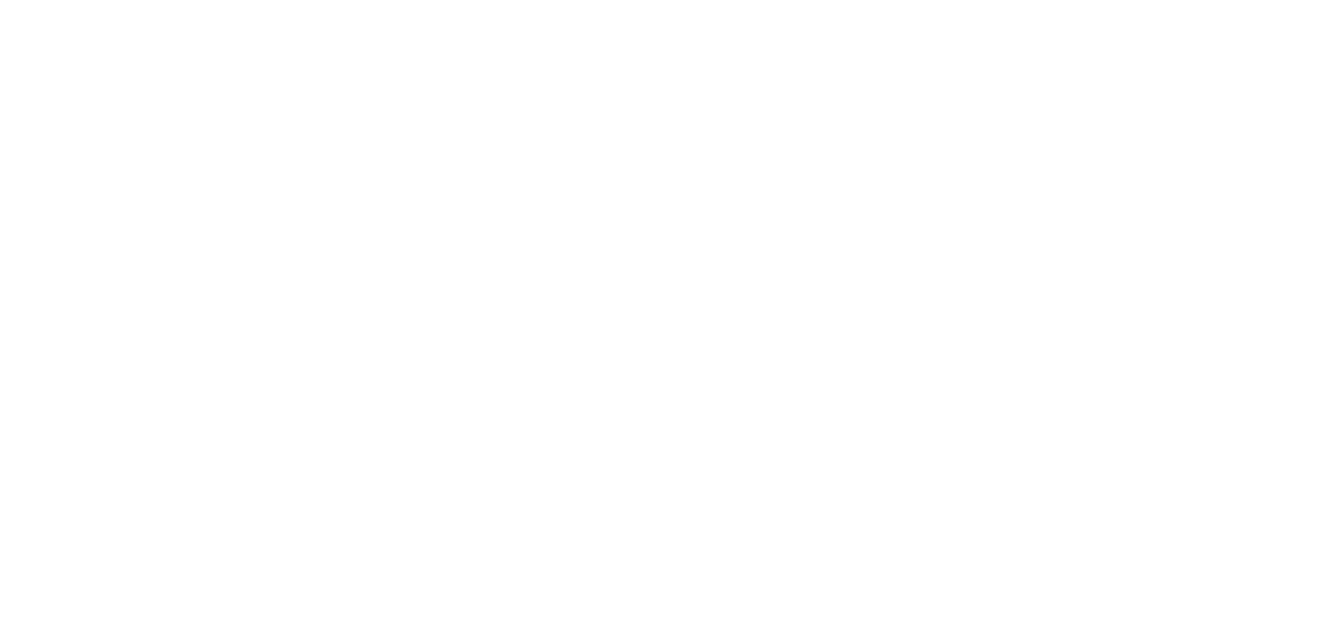
scroll to position [0, 0]
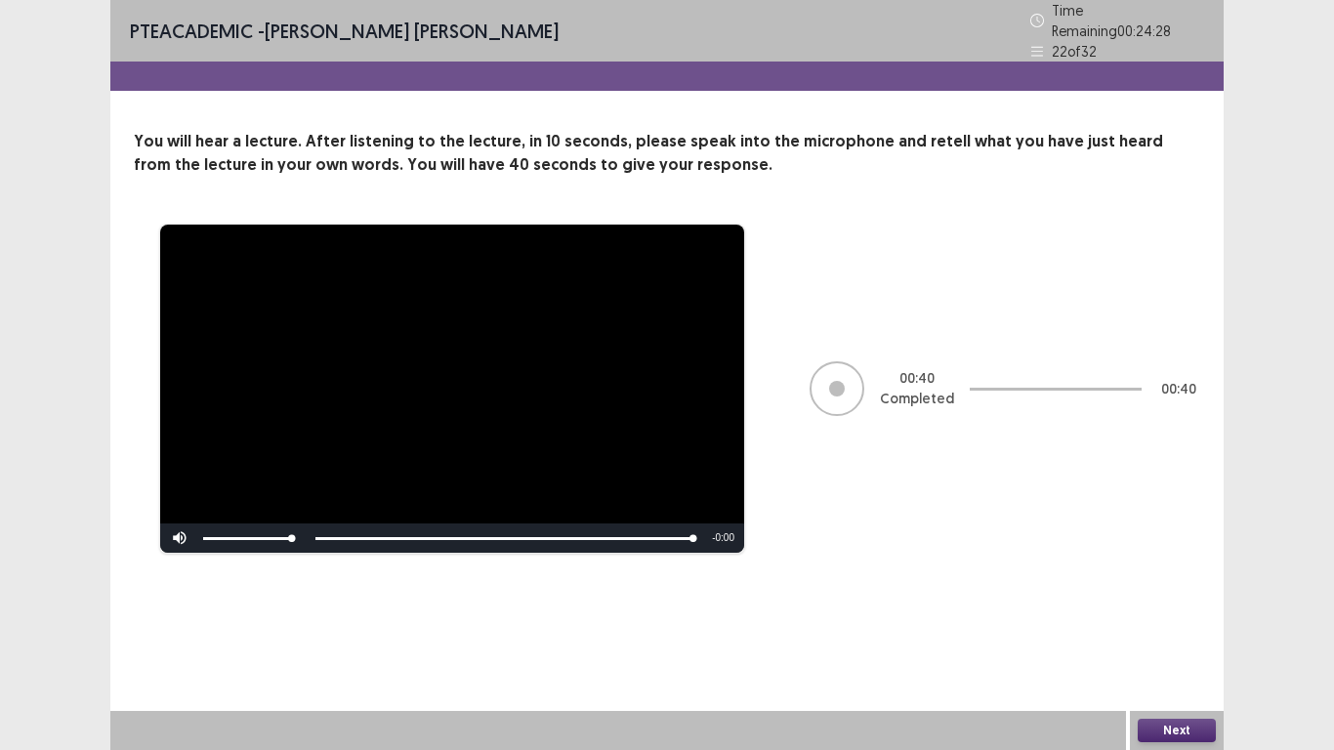
click at [1199, 634] on button "Next" at bounding box center [1177, 730] width 78 height 23
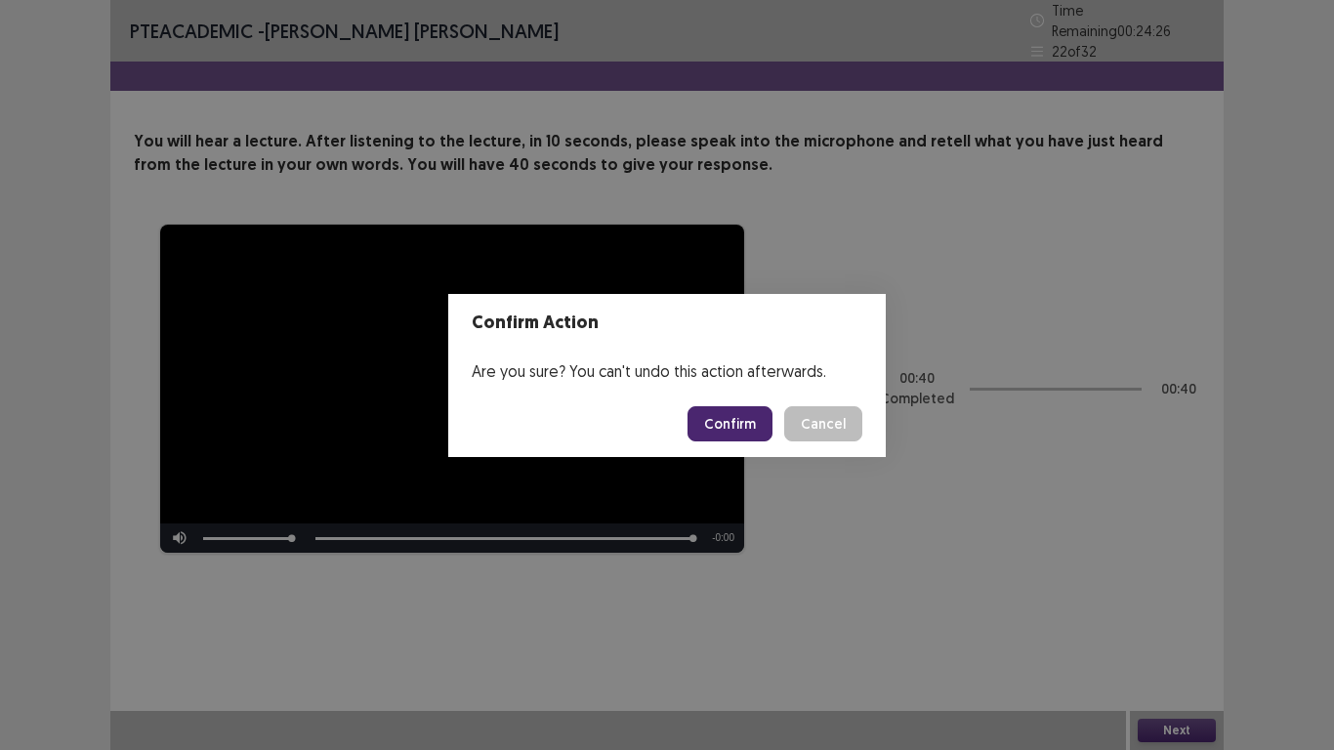
click at [747, 420] on button "Confirm" at bounding box center [730, 423] width 85 height 35
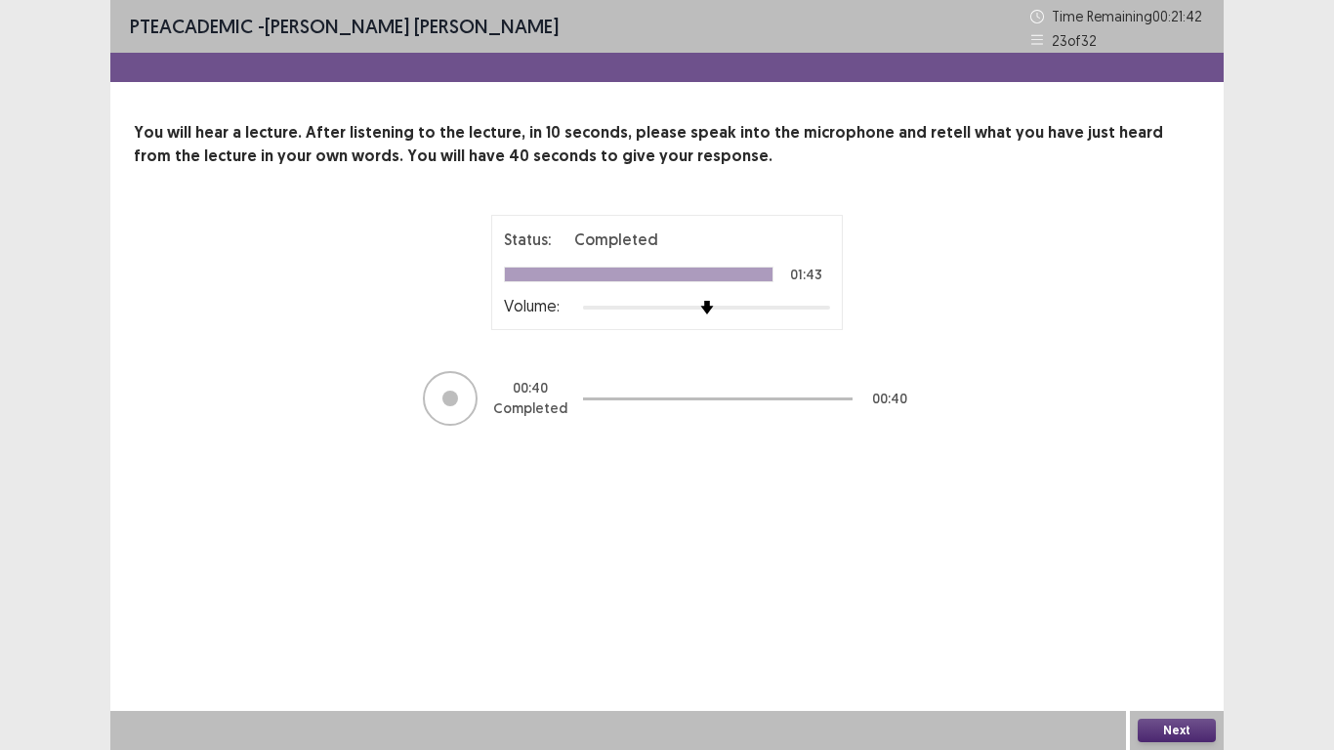
click at [1176, 634] on button "Next" at bounding box center [1177, 730] width 78 height 23
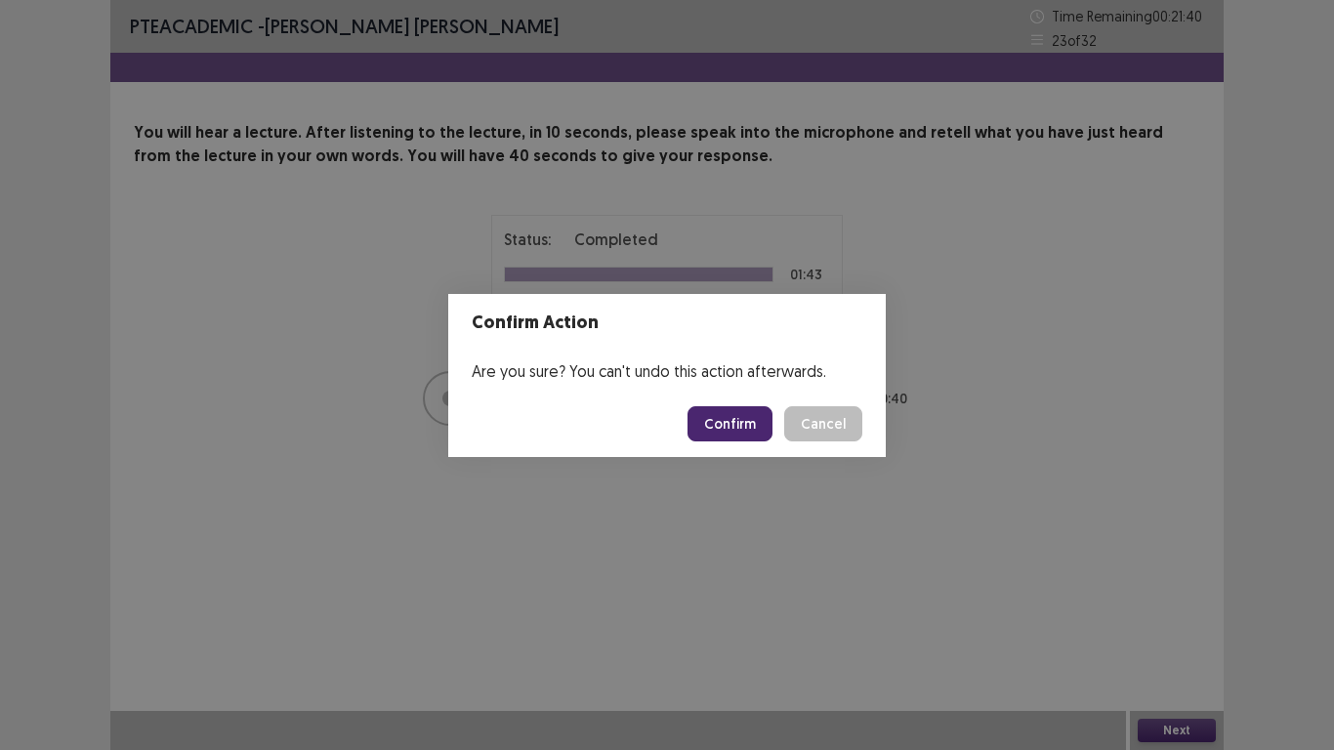
click at [739, 421] on button "Confirm" at bounding box center [730, 423] width 85 height 35
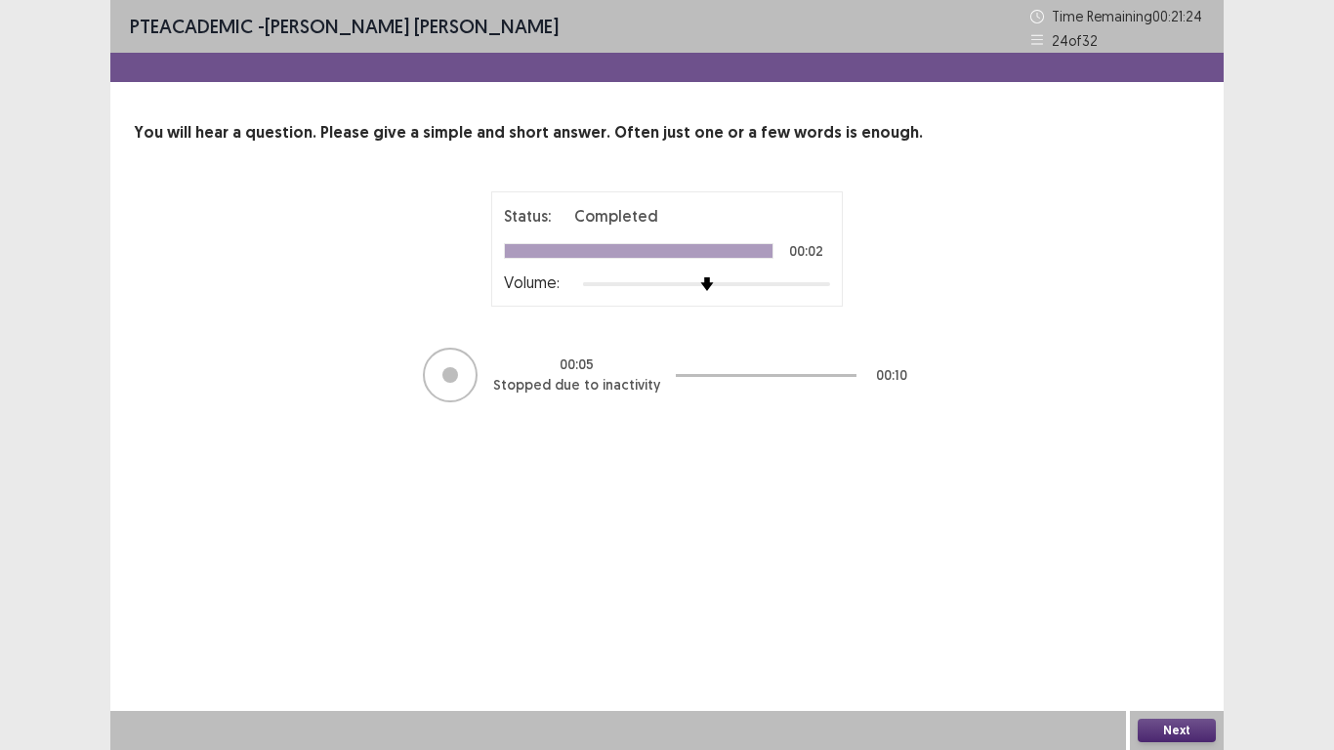
click at [1195, 634] on button "Next" at bounding box center [1177, 730] width 78 height 23
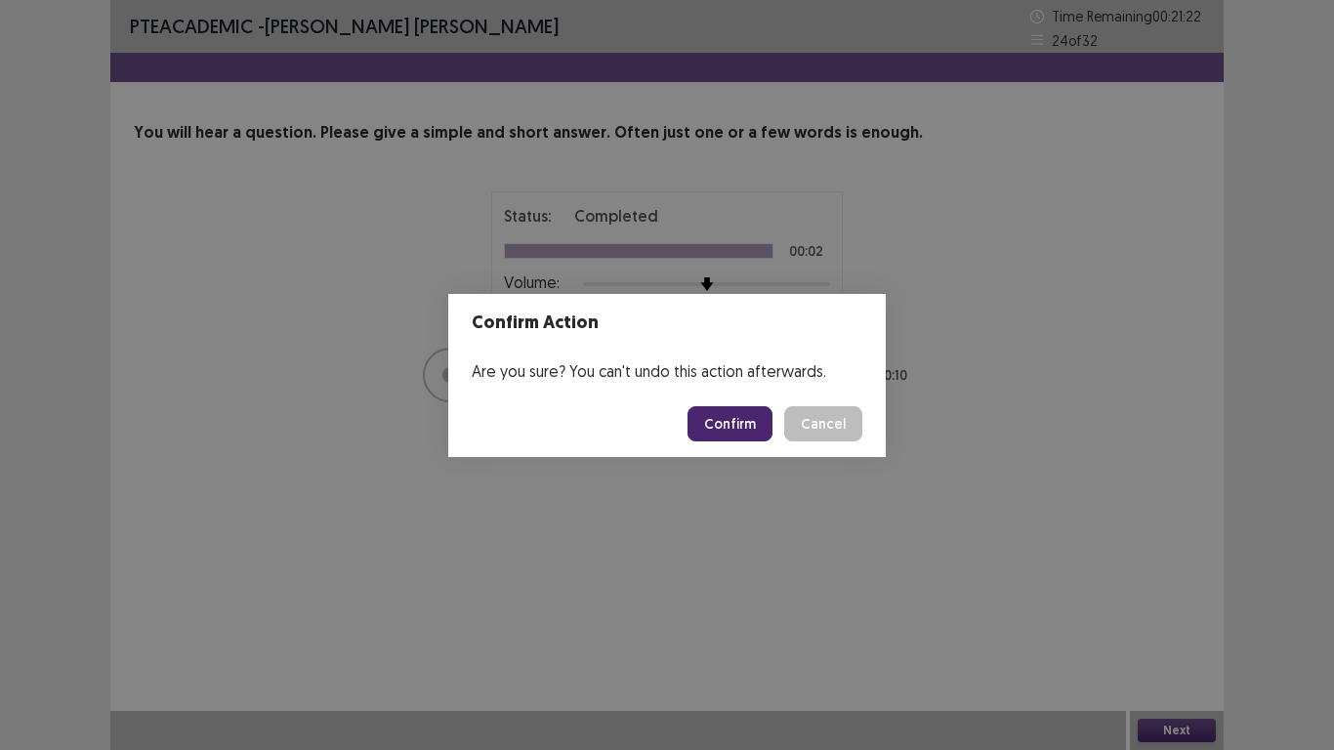
click at [743, 419] on button "Confirm" at bounding box center [730, 423] width 85 height 35
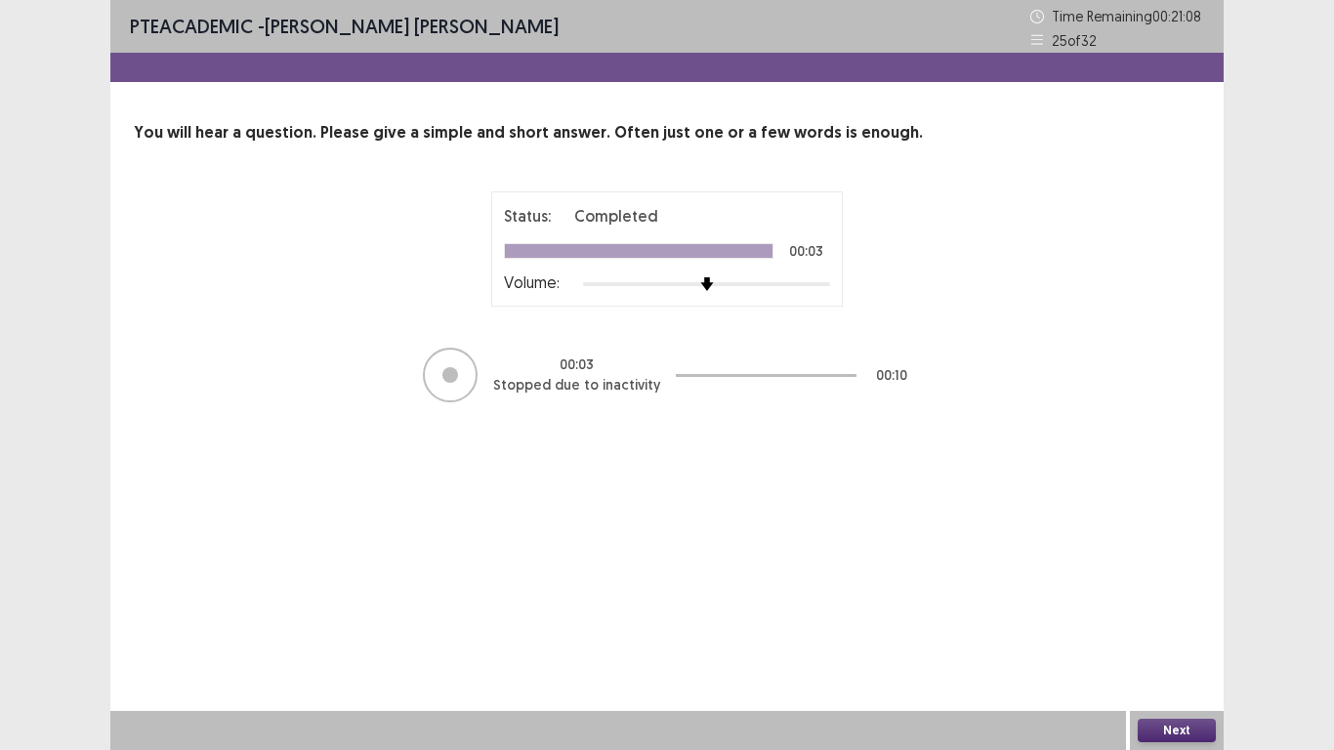
click at [1177, 634] on button "Next" at bounding box center [1177, 730] width 78 height 23
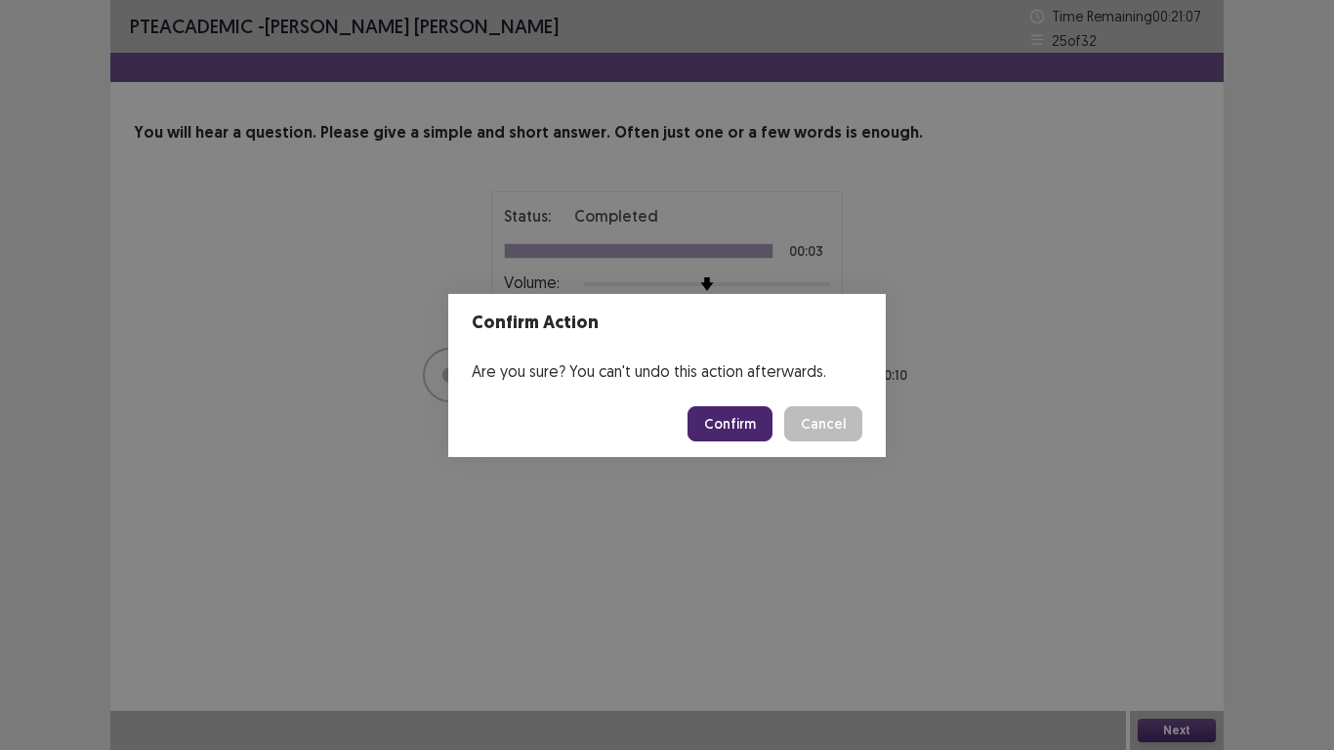
click at [730, 424] on button "Confirm" at bounding box center [730, 423] width 85 height 35
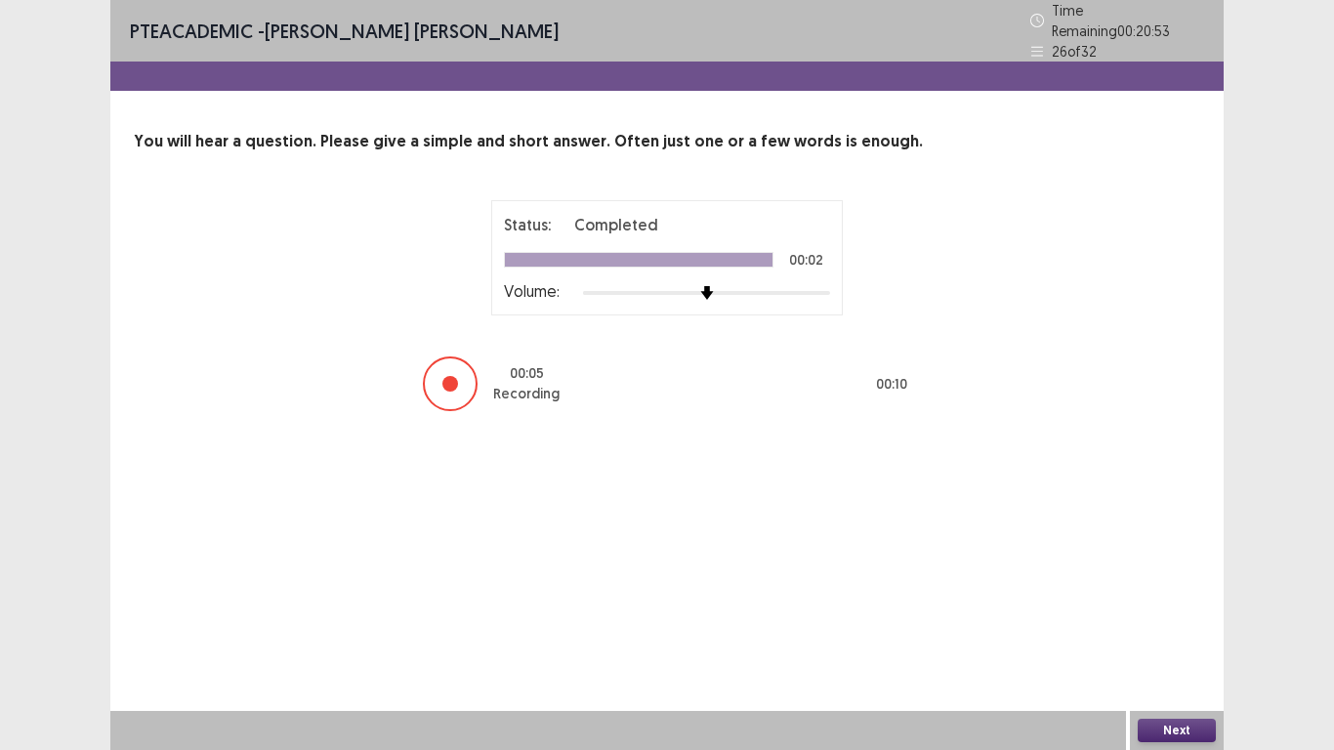
click at [1199, 634] on button "Next" at bounding box center [1177, 730] width 78 height 23
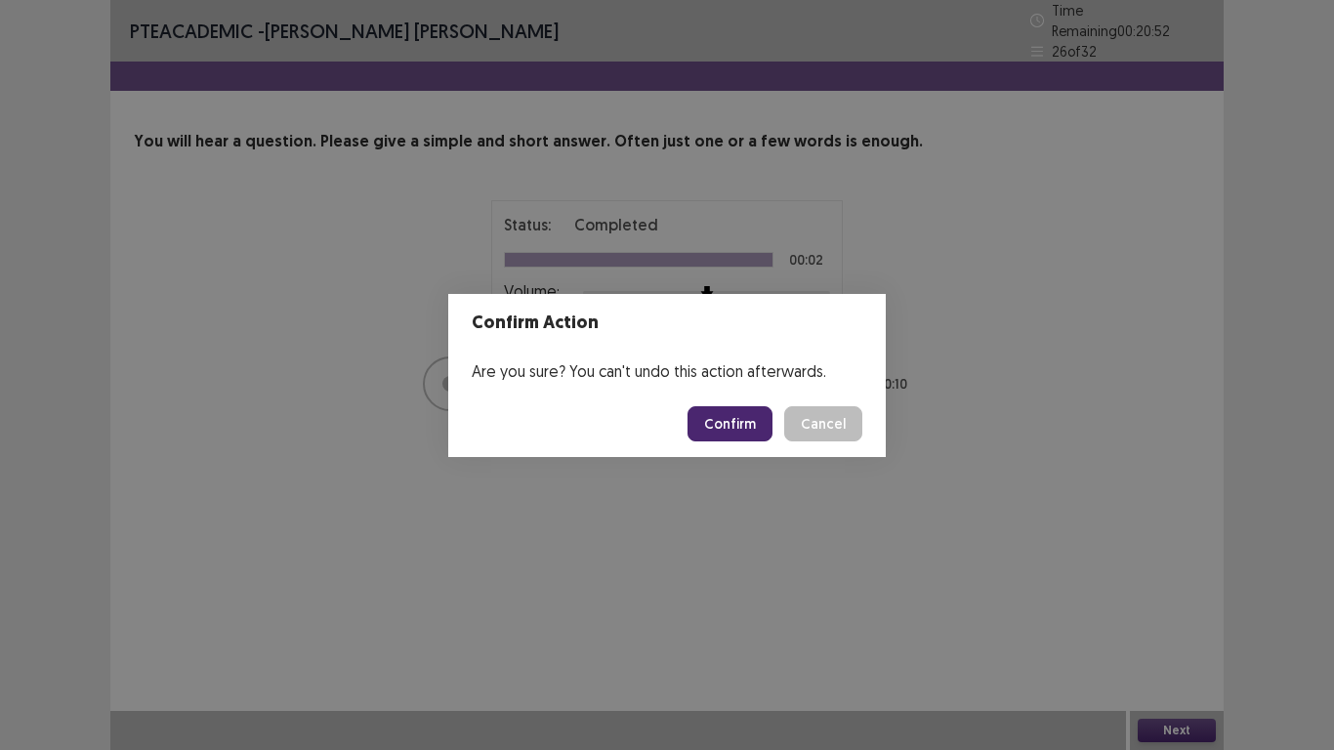
click at [734, 429] on button "Confirm" at bounding box center [730, 423] width 85 height 35
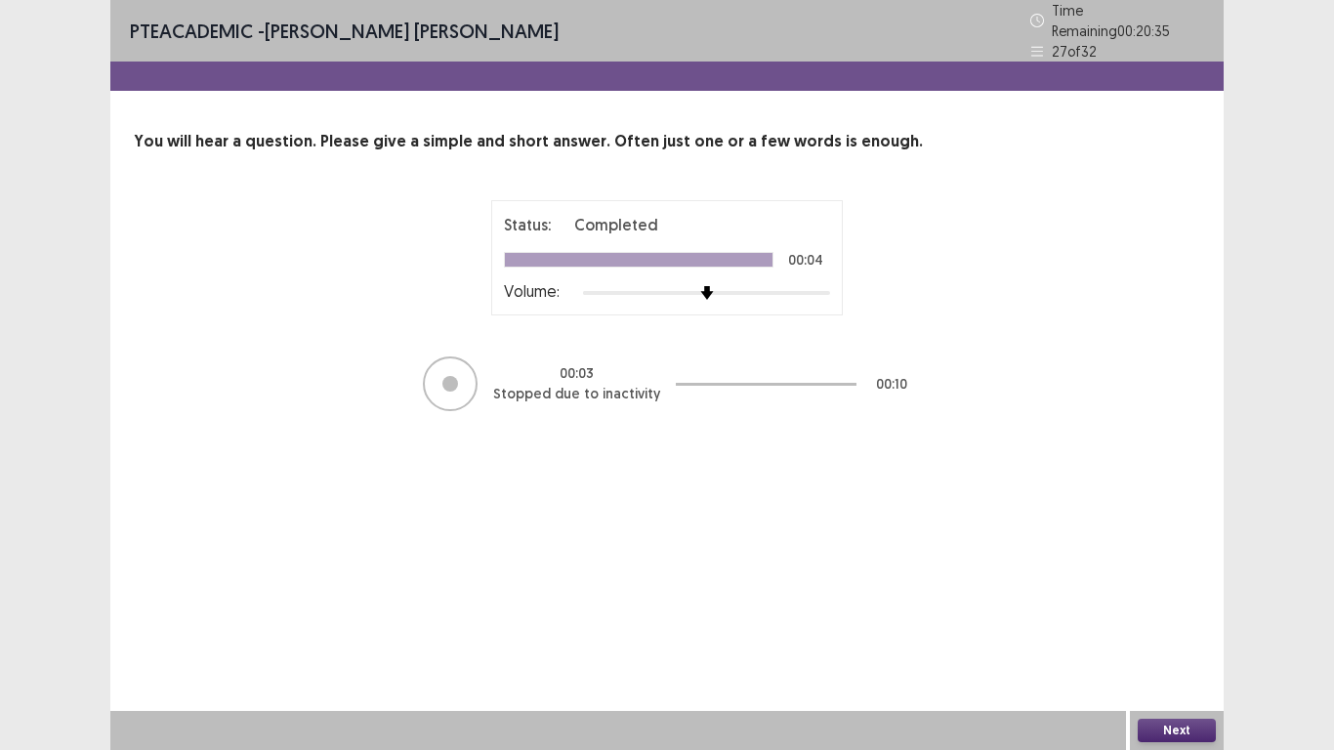
click at [1173, 634] on button "Next" at bounding box center [1177, 730] width 78 height 23
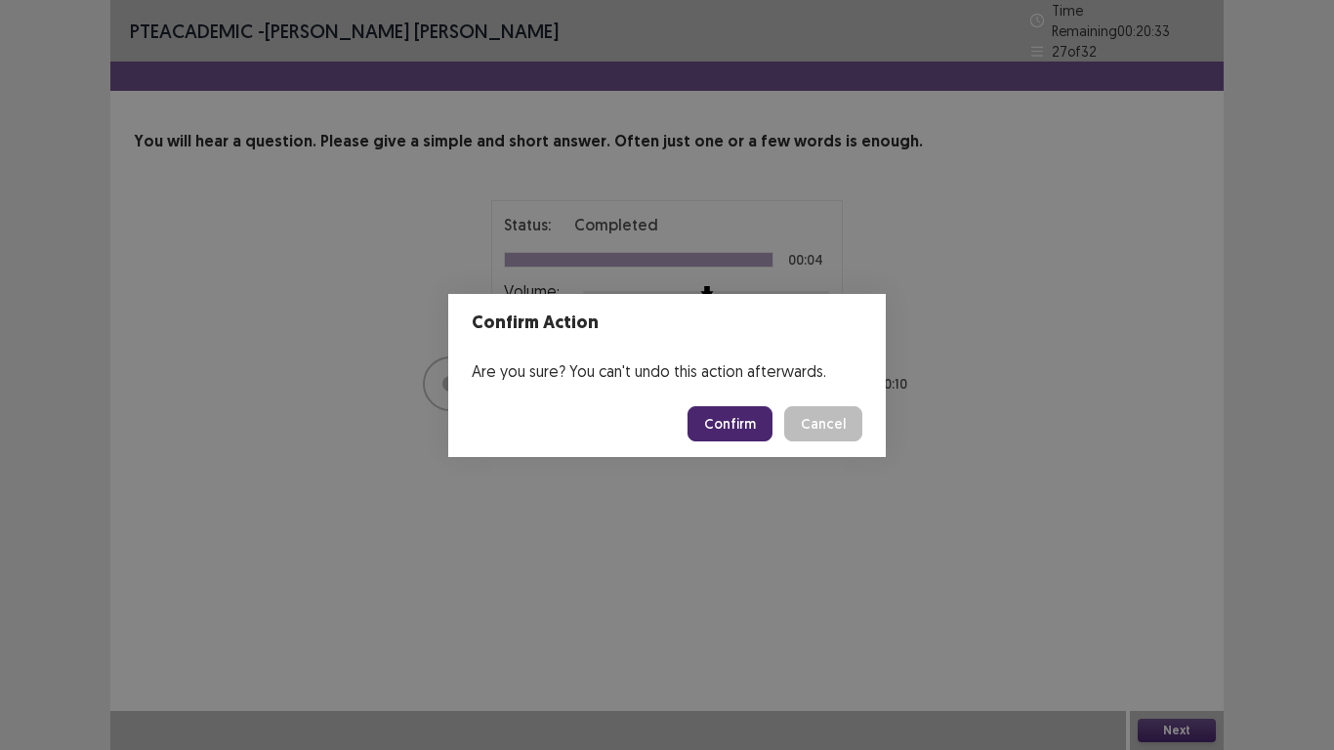
click at [738, 428] on button "Confirm" at bounding box center [730, 423] width 85 height 35
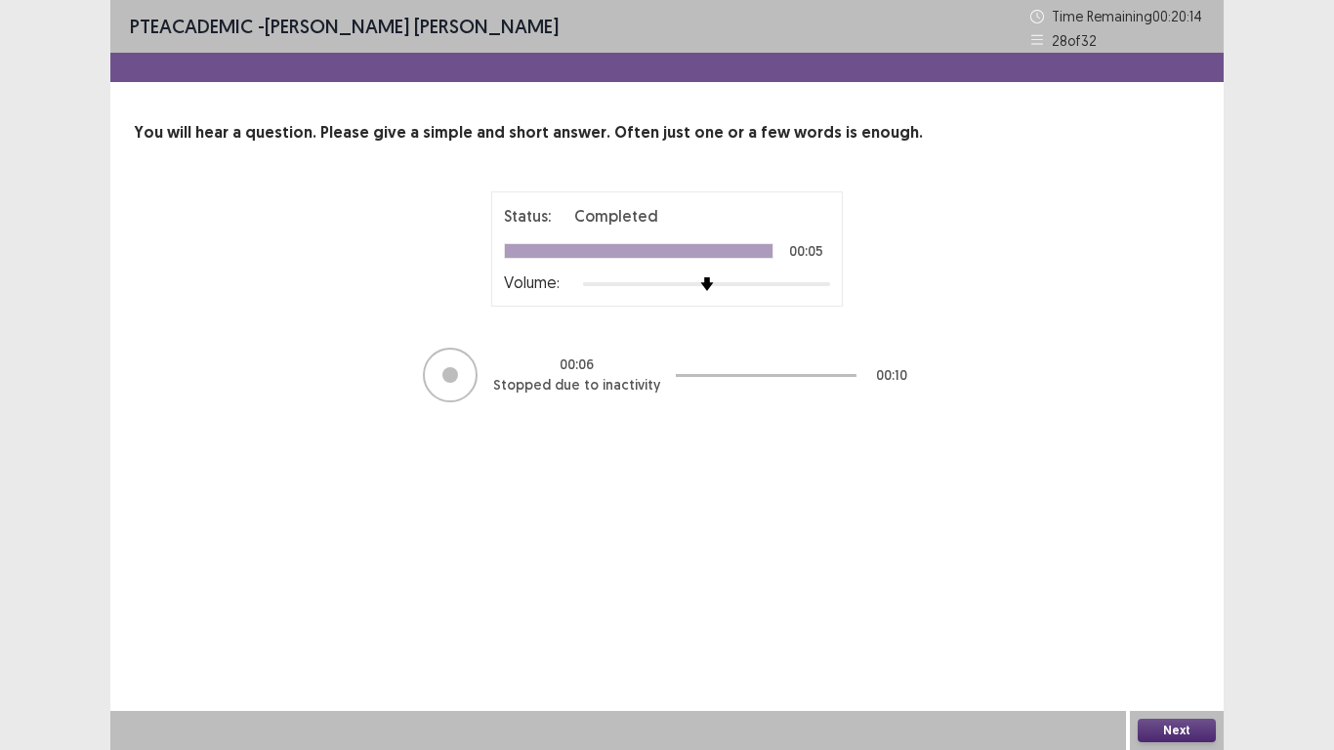
click at [1171, 634] on button "Next" at bounding box center [1177, 730] width 78 height 23
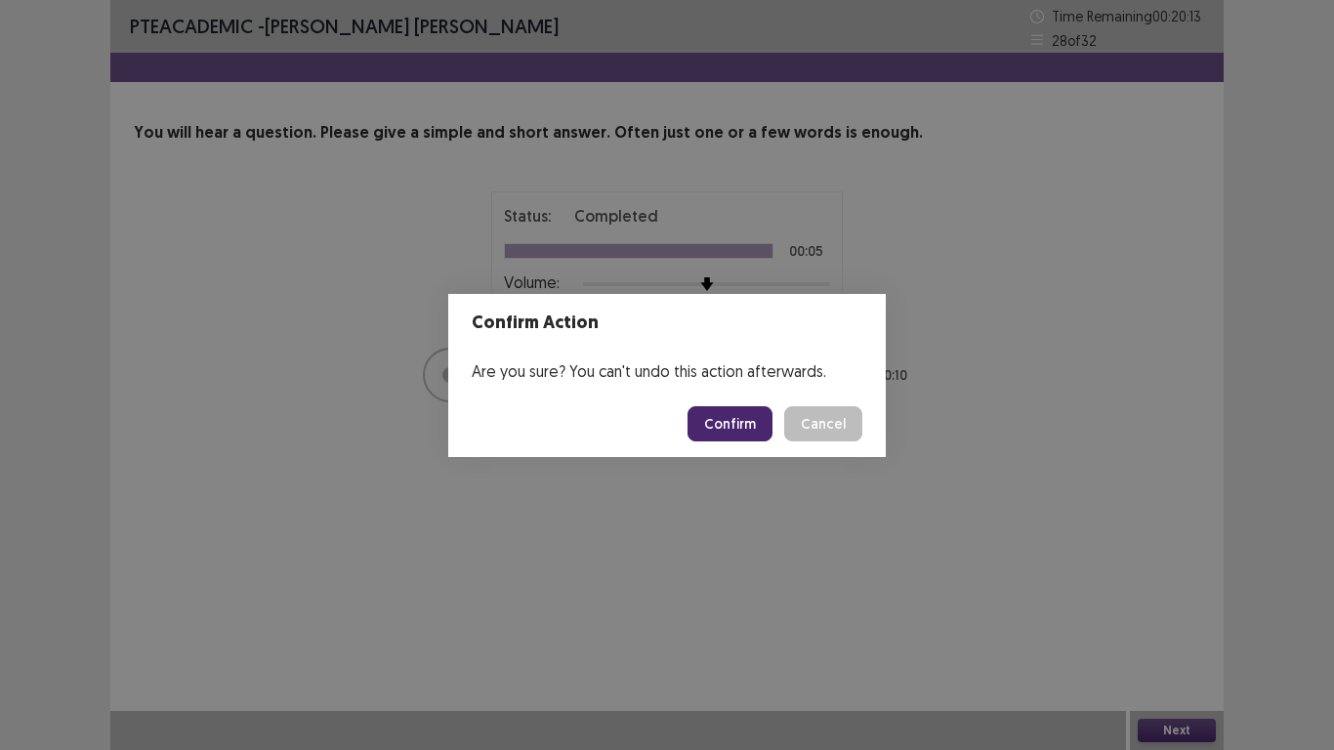
click at [758, 413] on button "Confirm" at bounding box center [730, 423] width 85 height 35
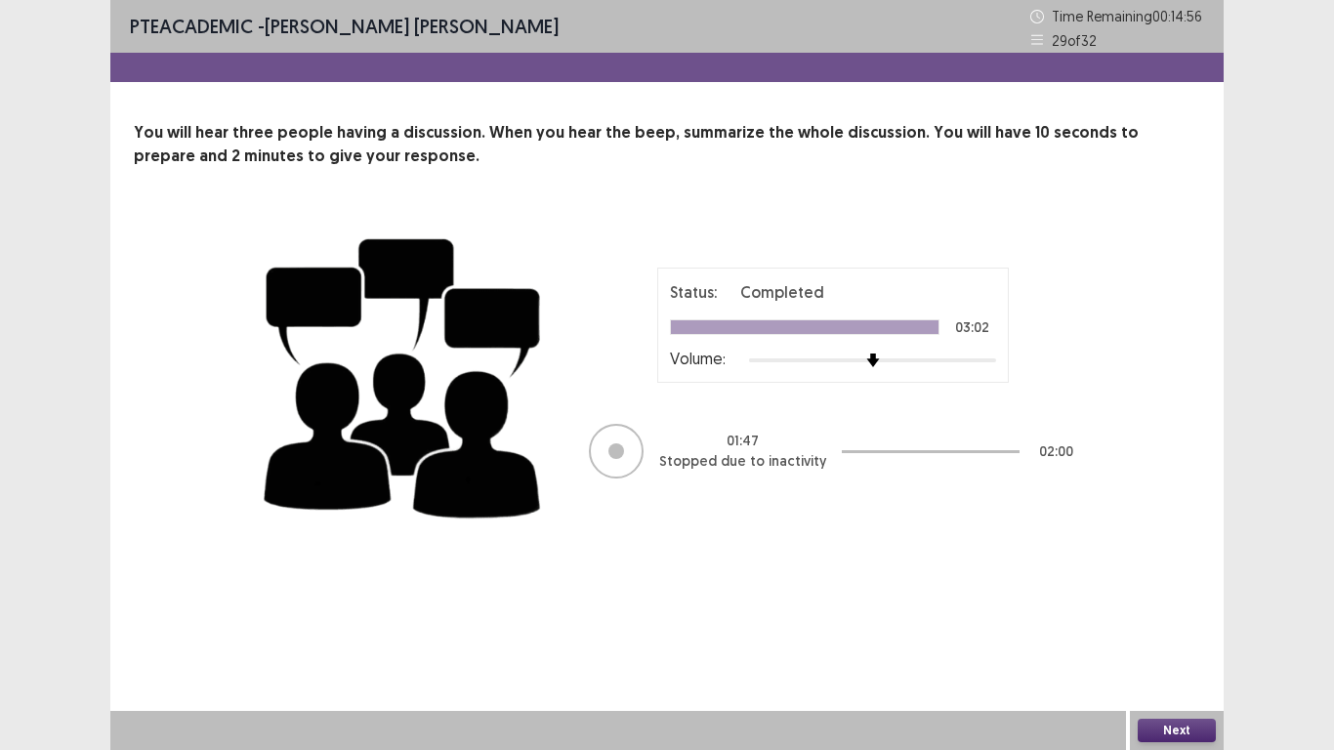
click at [759, 16] on div "PTE academic - [PERSON_NAME] [PERSON_NAME] Time Remaining 00 : 14 : 56 29 of 32" at bounding box center [667, 26] width 1114 height 53
click at [671, 16] on div "PTE academic - [PERSON_NAME] [PERSON_NAME] Time Remaining 00 : 14 : 55 29 of 32" at bounding box center [667, 26] width 1114 height 53
